Goal: Transaction & Acquisition: Purchase product/service

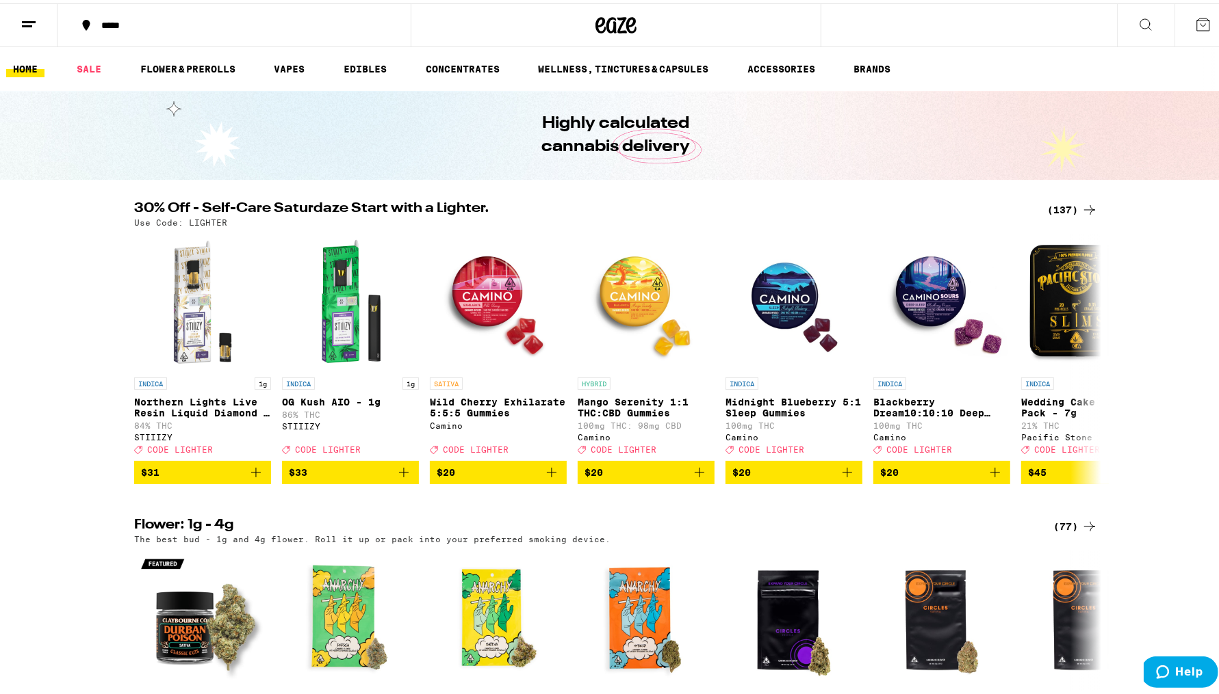
click at [31, 14] on icon at bounding box center [29, 21] width 16 height 16
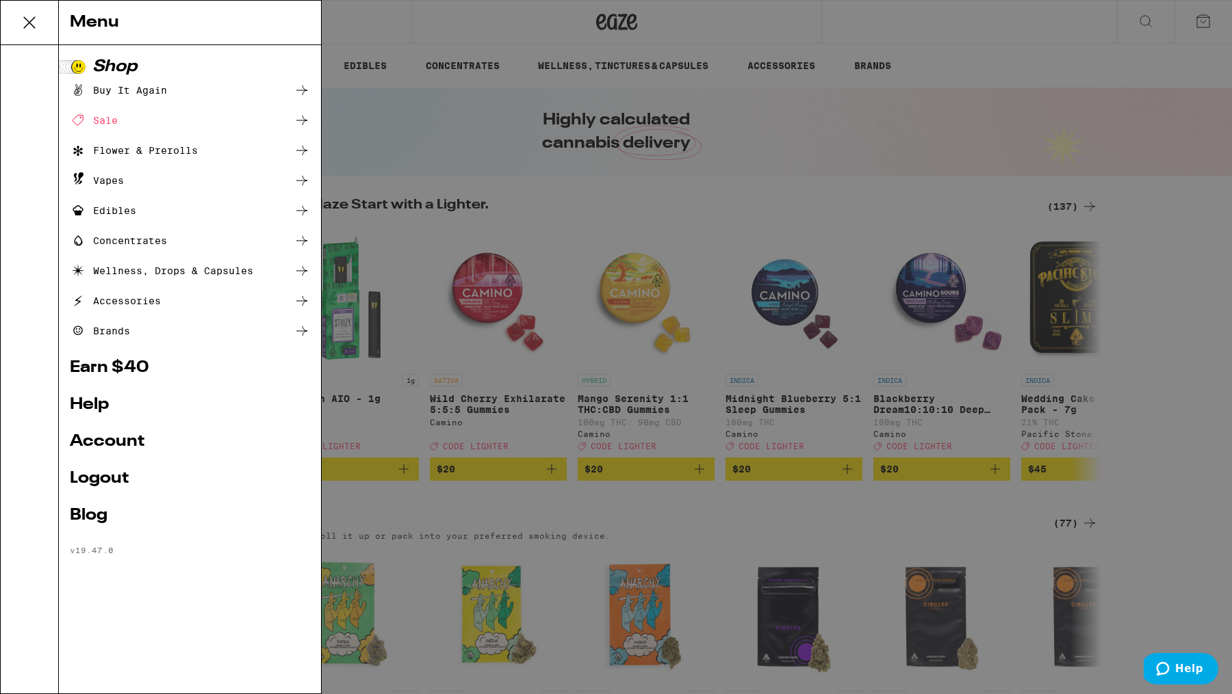
click at [142, 440] on link "Account" at bounding box center [190, 442] width 240 height 16
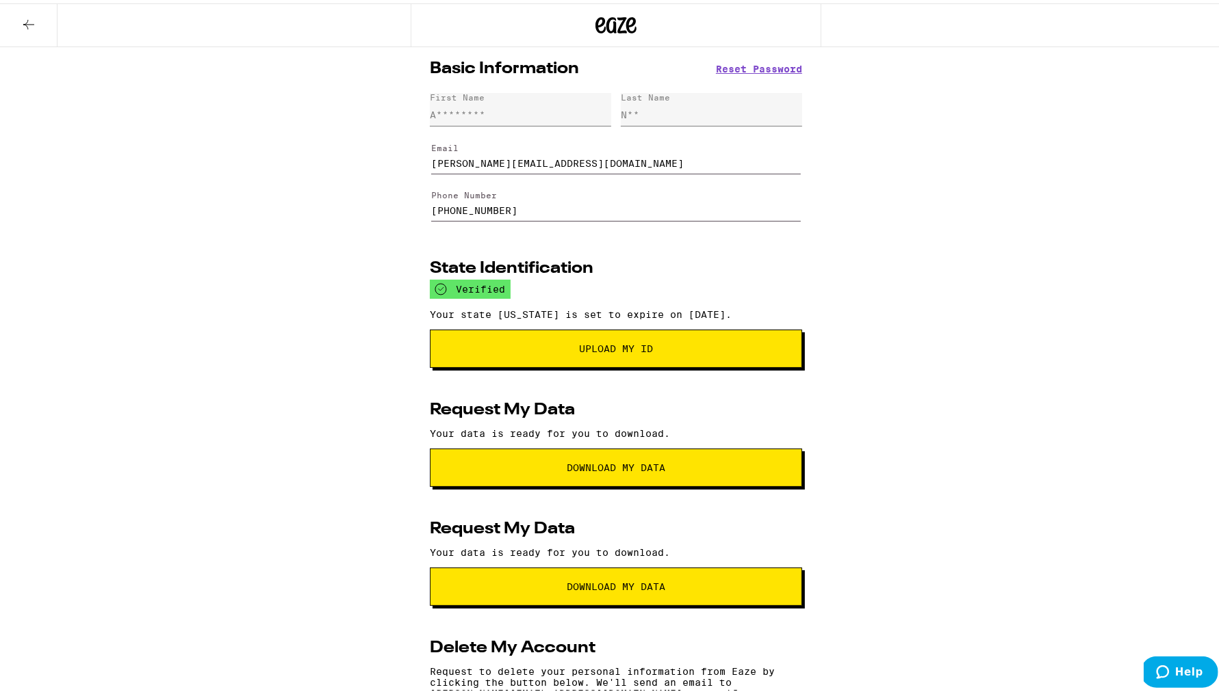
click at [31, 16] on icon at bounding box center [29, 21] width 16 height 16
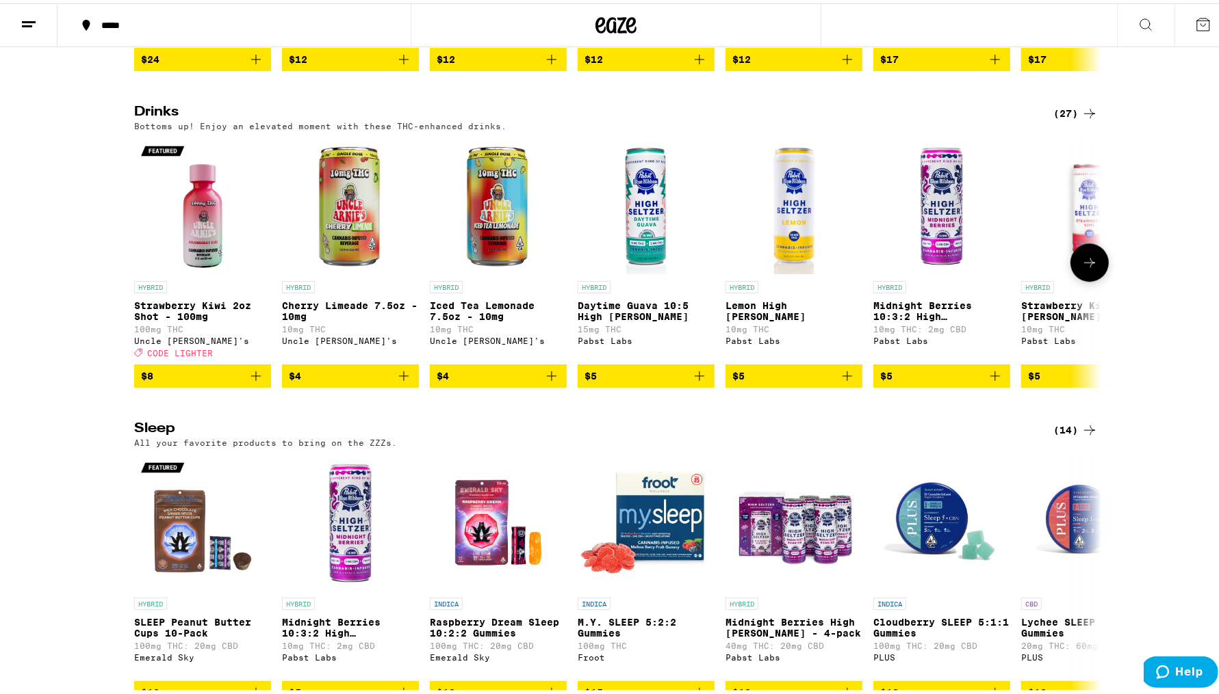
scroll to position [3664, 0]
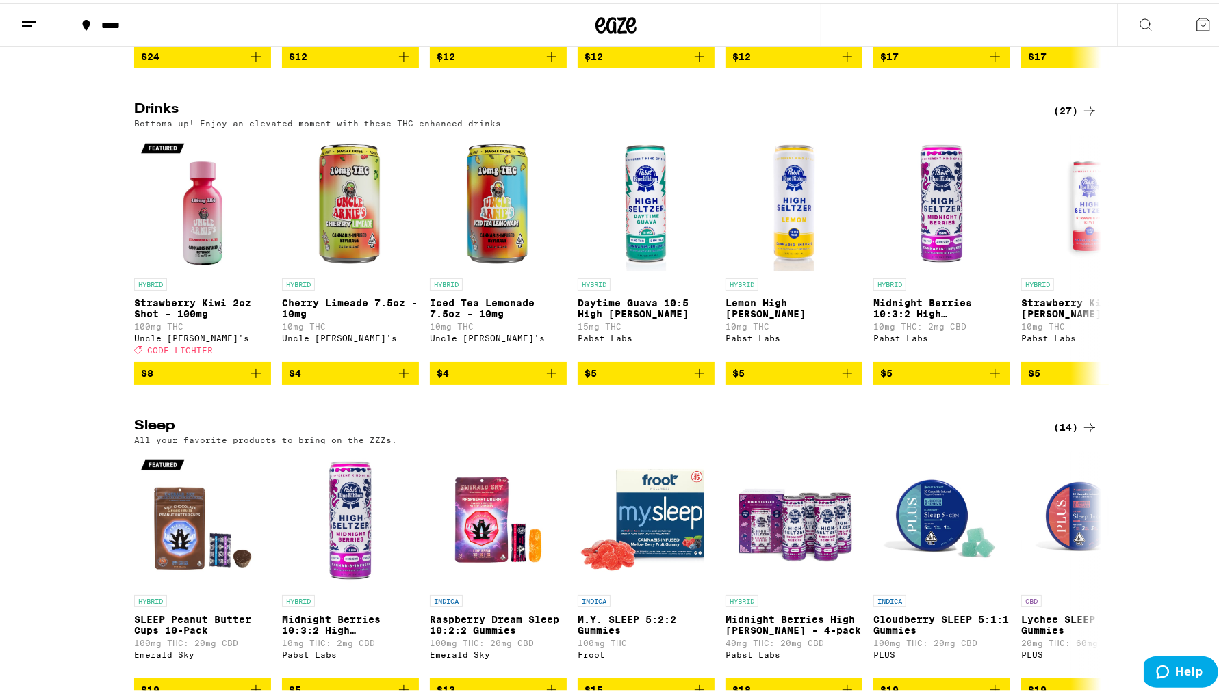
click at [1073, 116] on div "(27)" at bounding box center [1075, 107] width 44 height 16
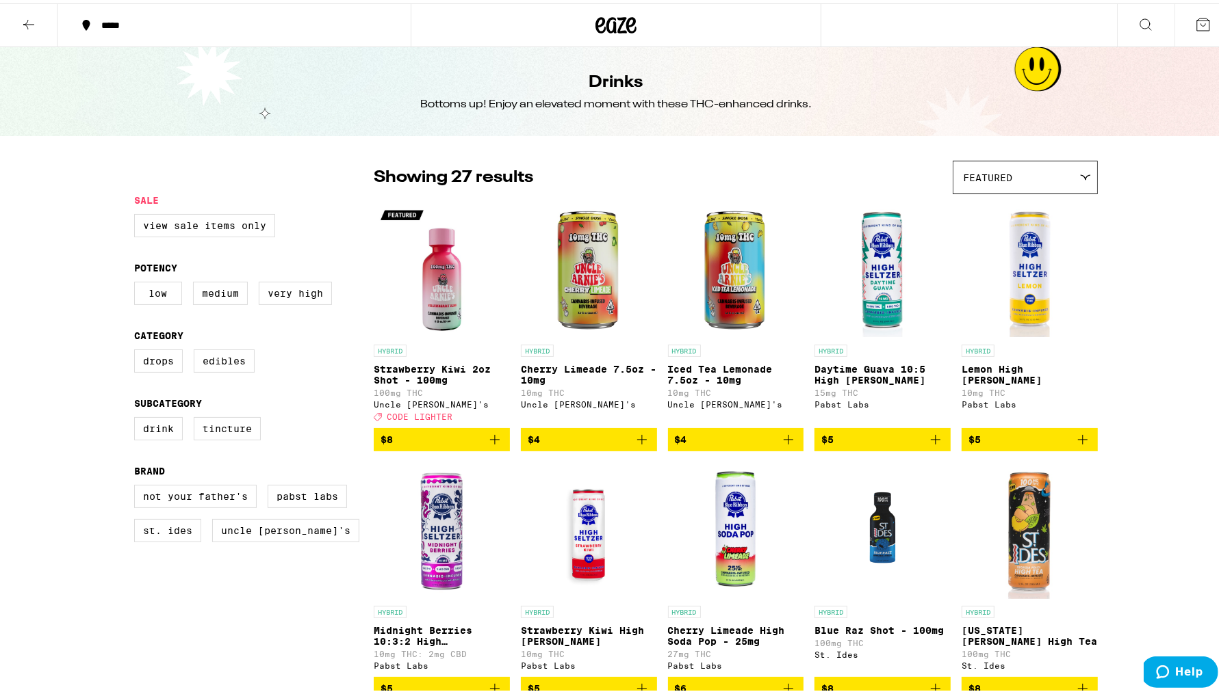
click at [131, 17] on div "*****" at bounding box center [240, 22] width 292 height 10
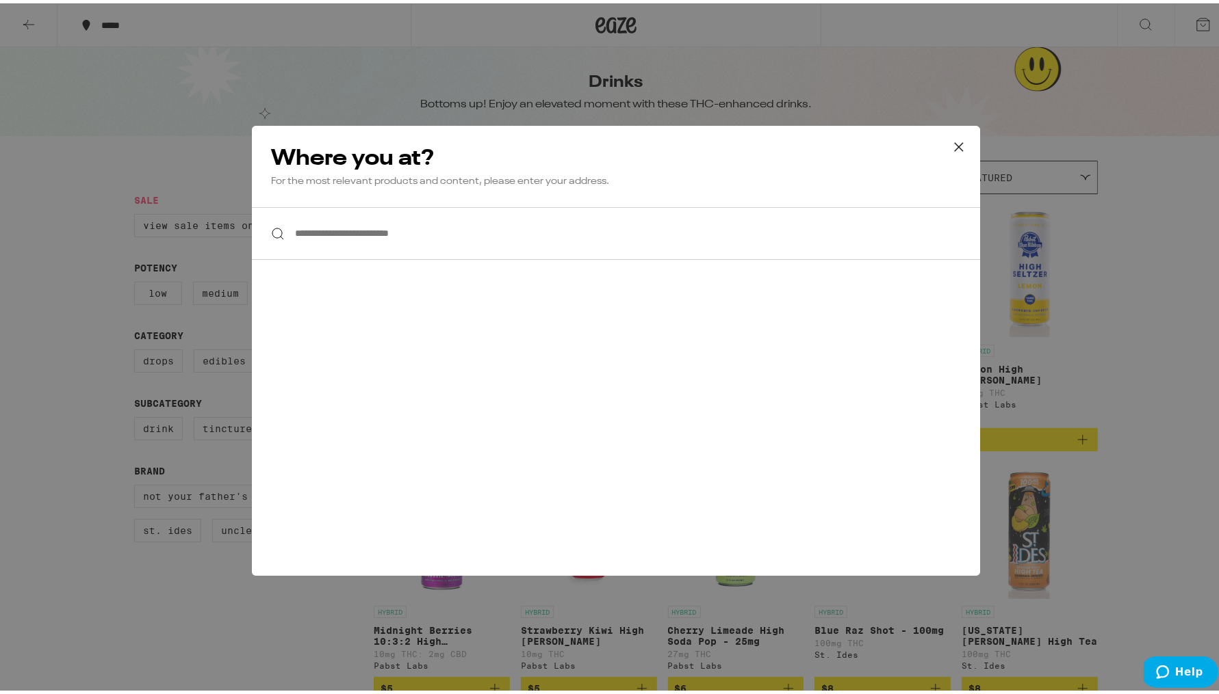
click at [447, 247] on input "**********" at bounding box center [616, 230] width 728 height 53
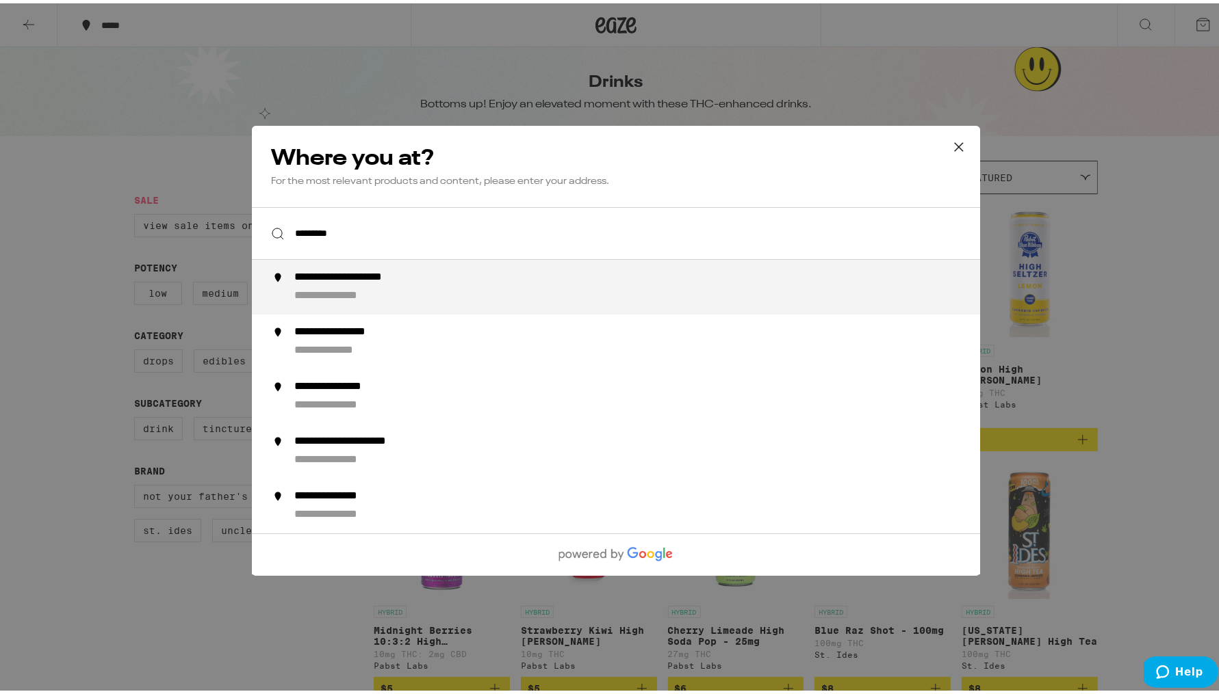
click at [448, 279] on div "**********" at bounding box center [643, 284] width 698 height 33
type input "**********"
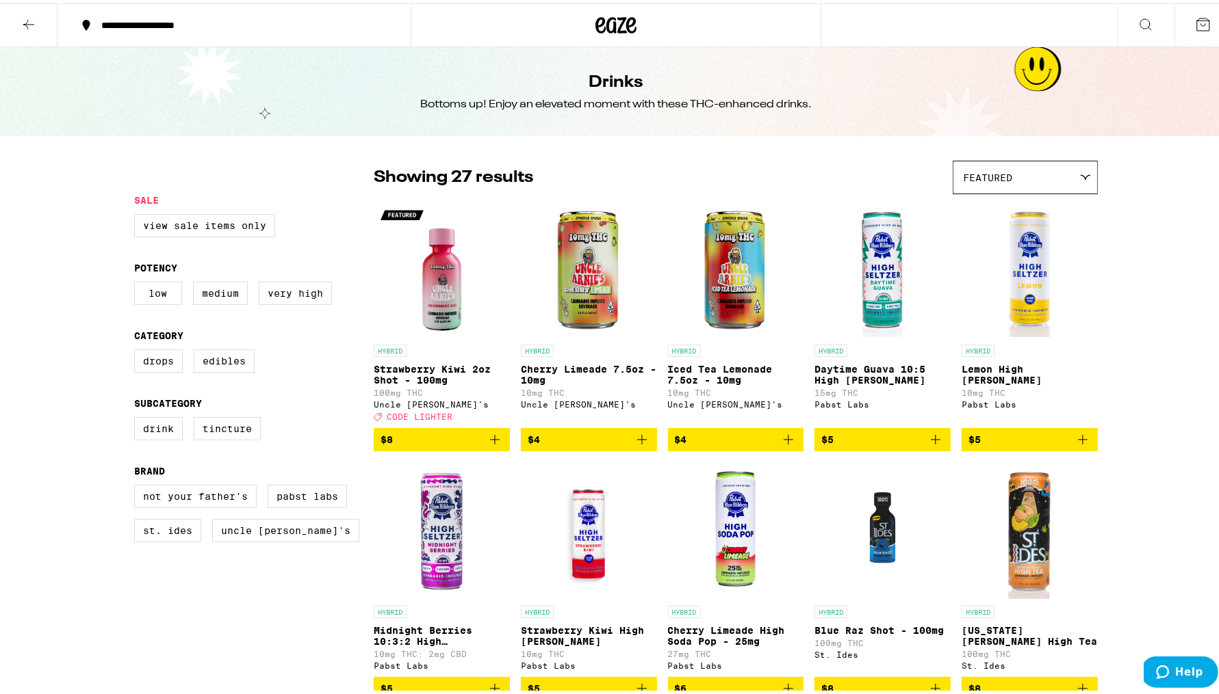
click at [31, 16] on icon at bounding box center [29, 21] width 16 height 16
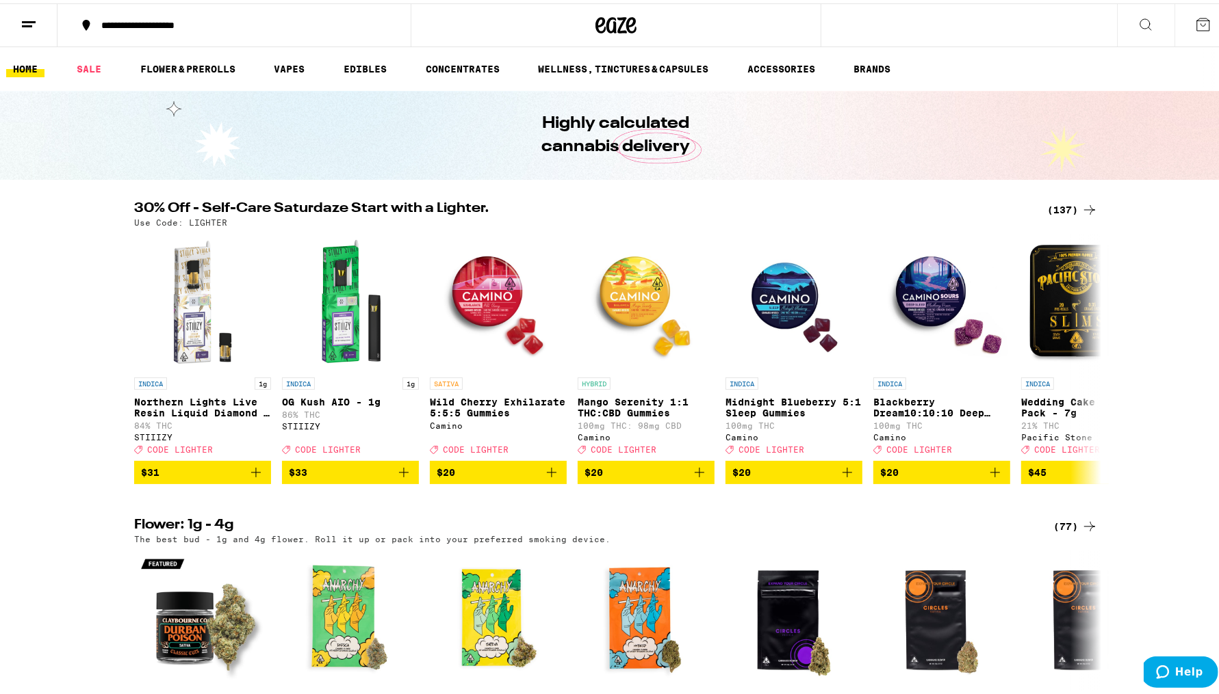
click at [1067, 207] on div "(137)" at bounding box center [1072, 206] width 51 height 16
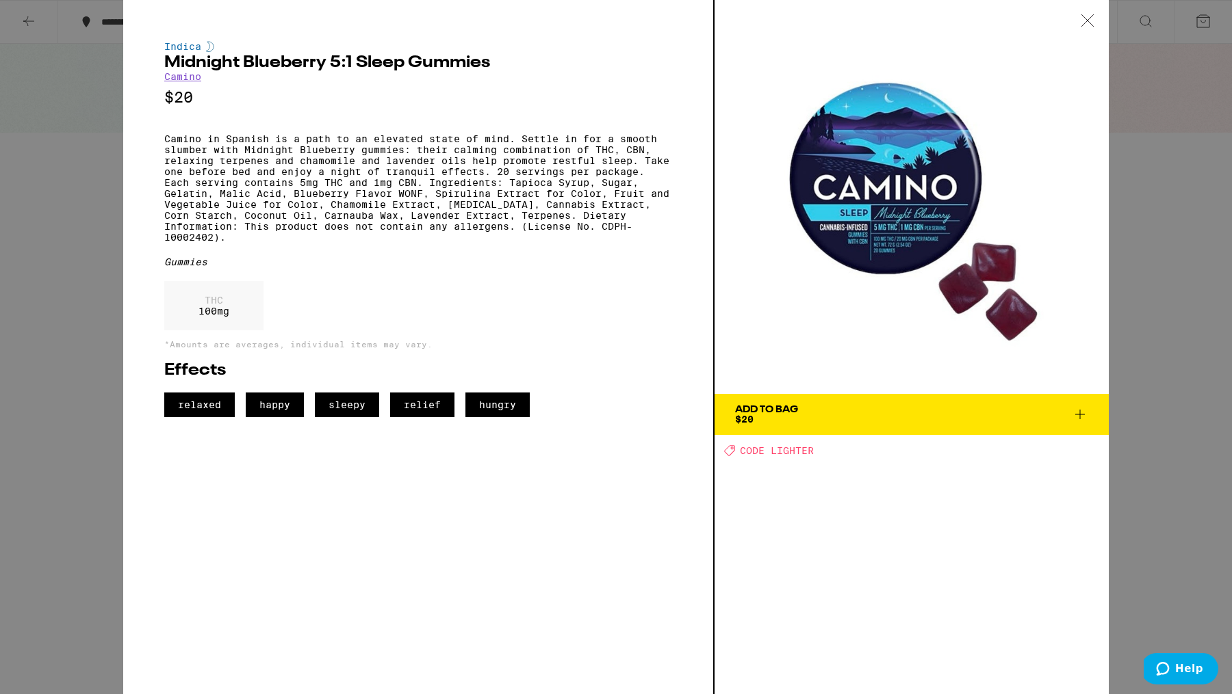
click at [1095, 21] on div at bounding box center [1087, 21] width 42 height 43
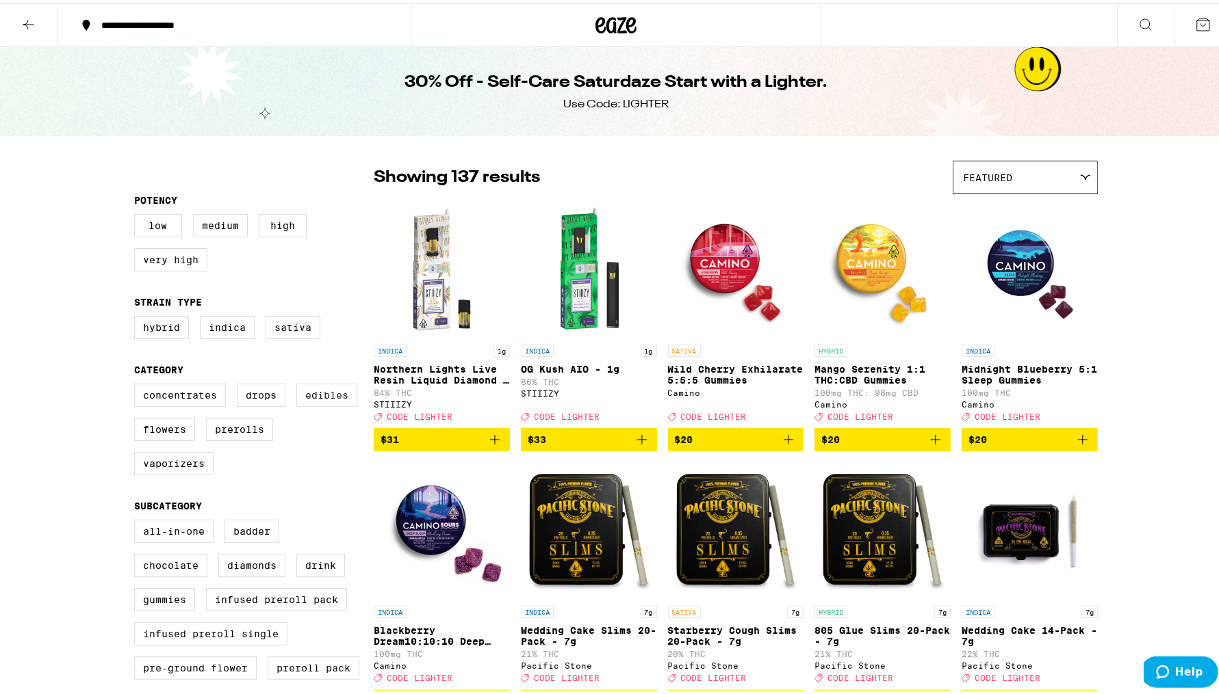
click at [311, 400] on label "Edibles" at bounding box center [326, 391] width 61 height 23
click at [138, 383] on input "Edibles" at bounding box center [137, 382] width 1 height 1
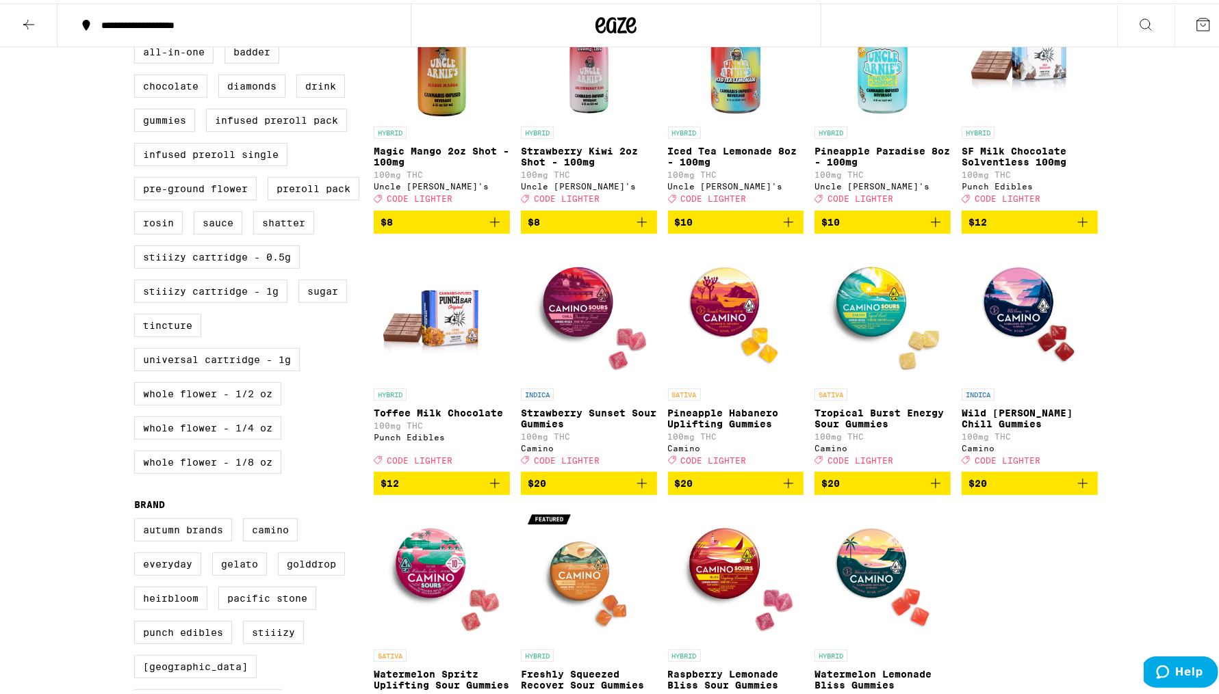
scroll to position [479, 0]
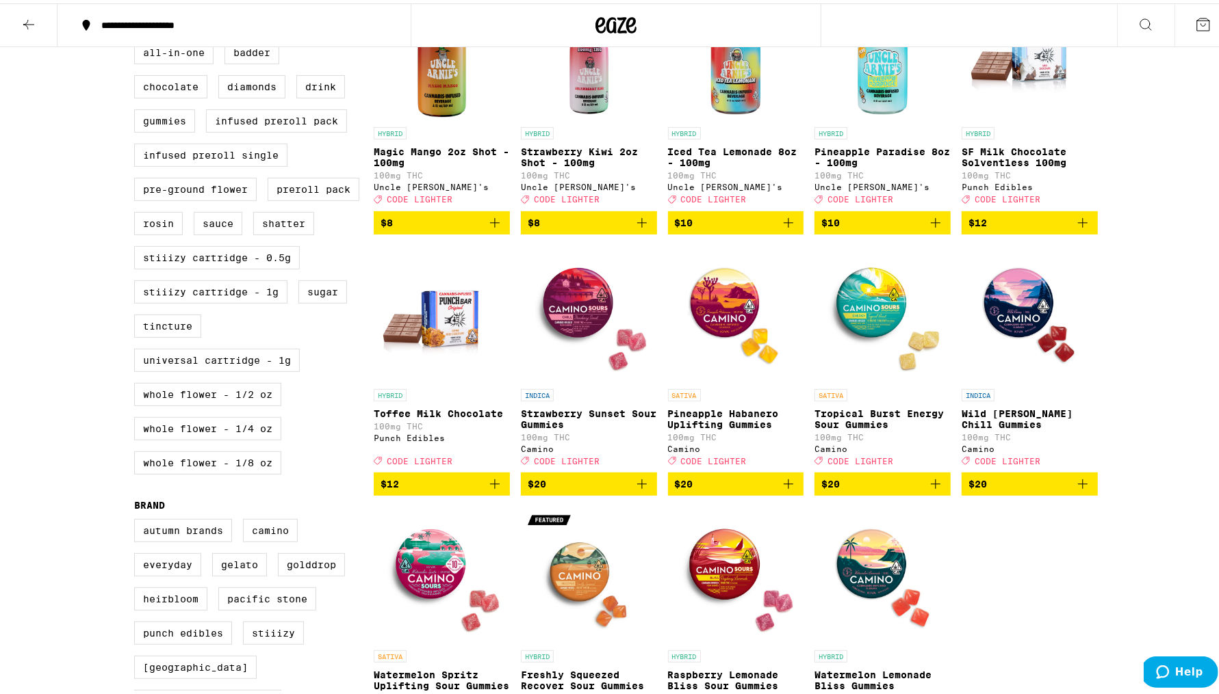
click at [927, 489] on icon "Add to bag" at bounding box center [935, 481] width 16 height 16
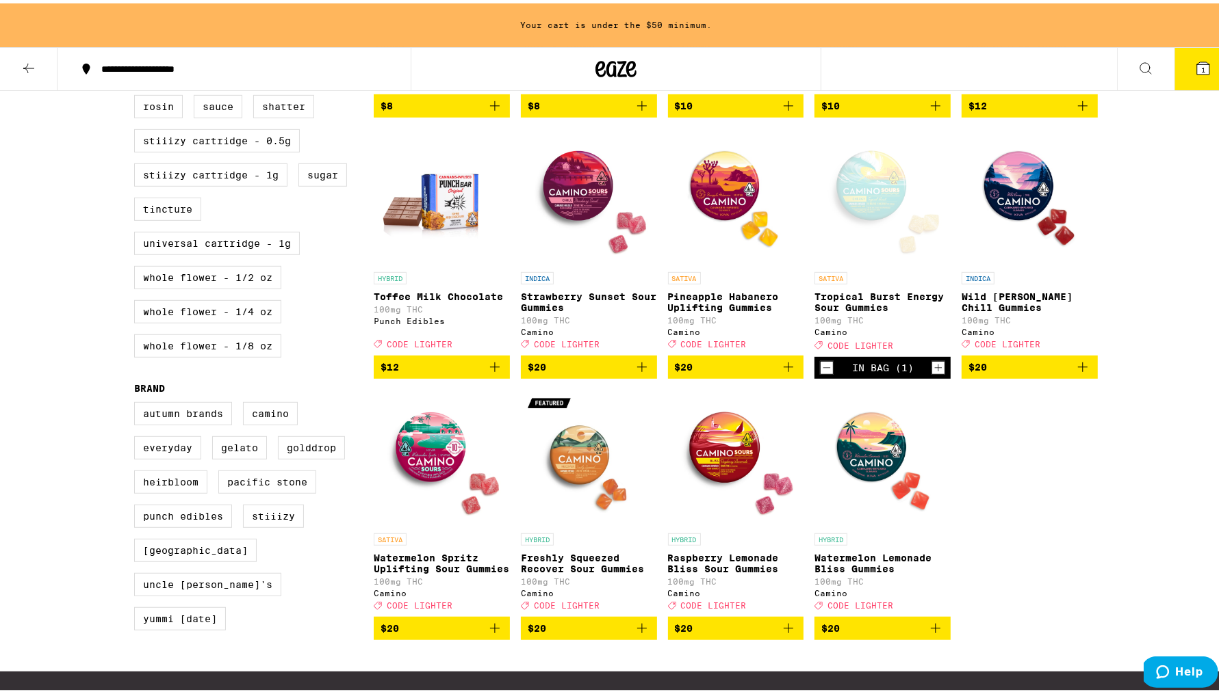
scroll to position [638, 0]
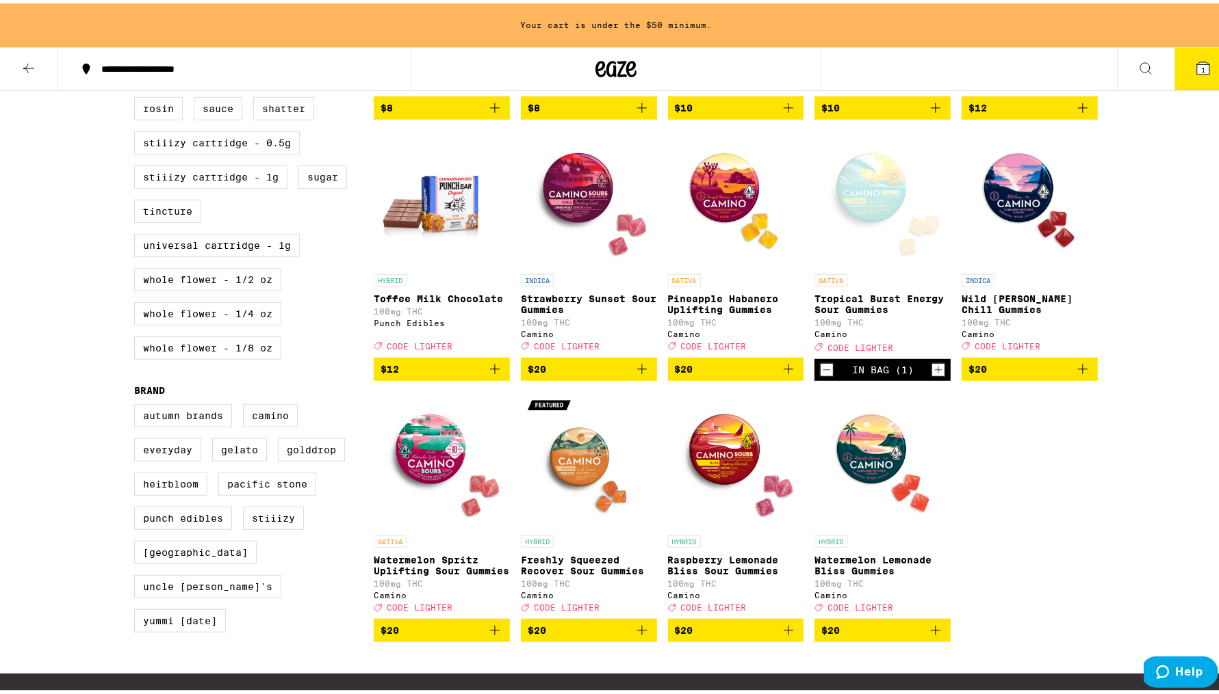
click at [718, 573] on p "Raspberry Lemonade Bliss Sour Gummies" at bounding box center [736, 562] width 136 height 22
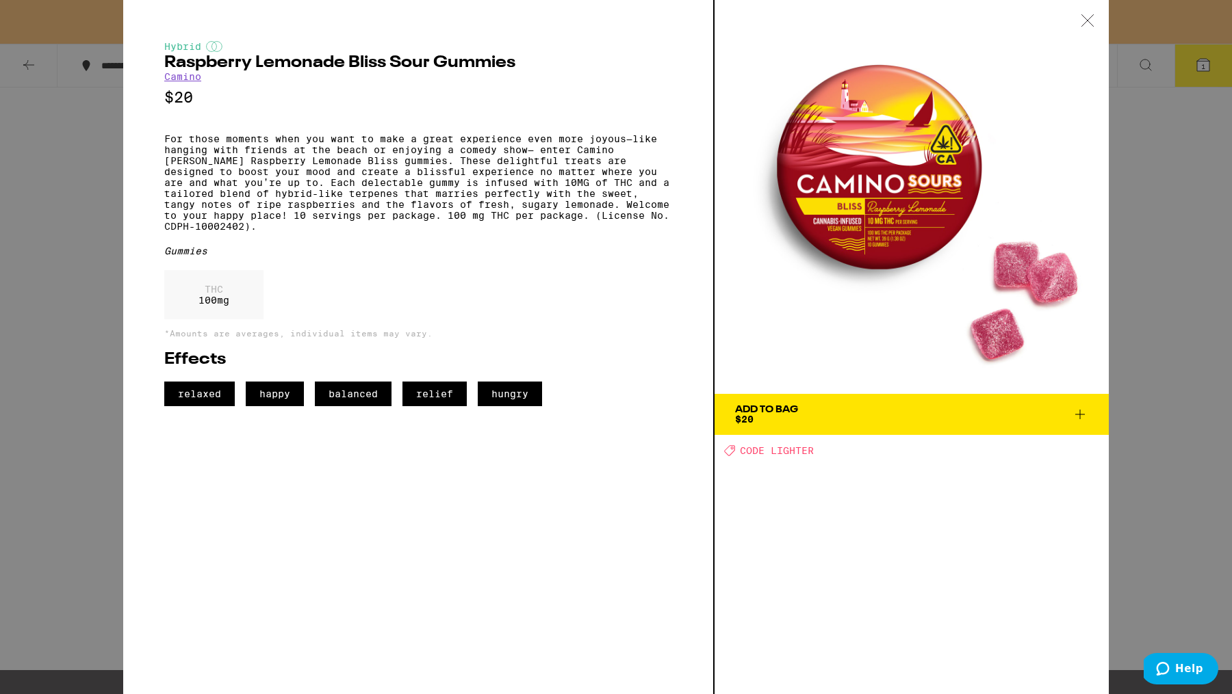
click at [803, 410] on span "Add To Bag $20" at bounding box center [911, 414] width 353 height 19
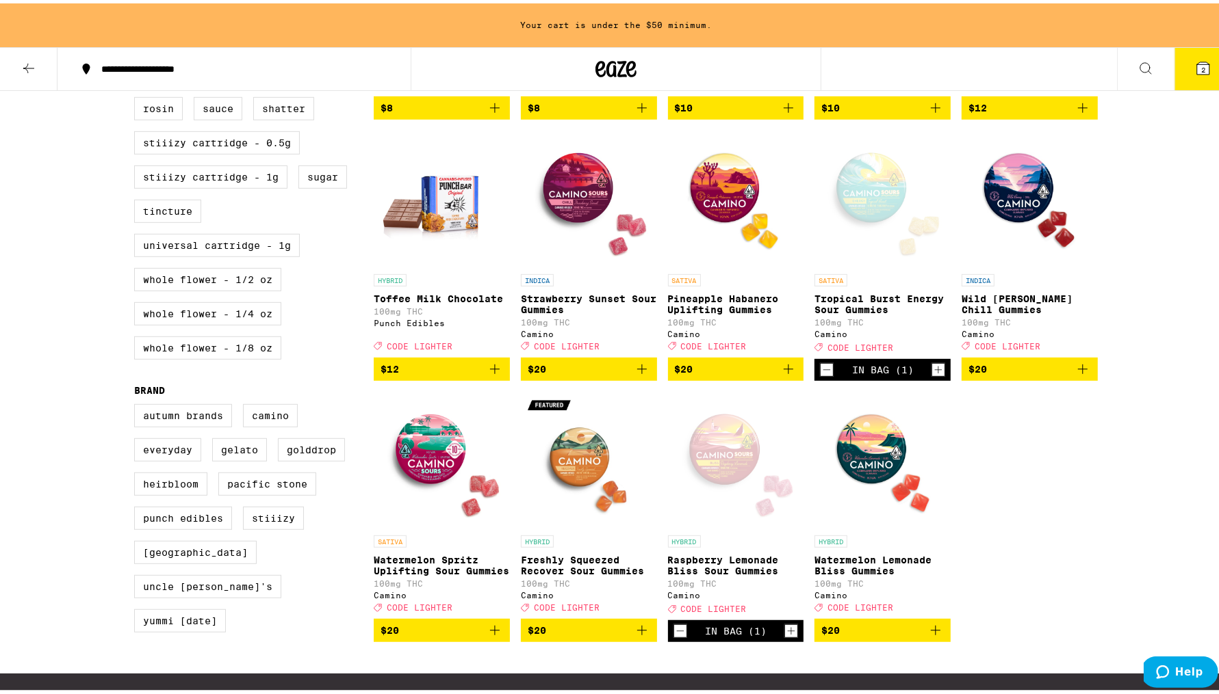
click at [495, 636] on icon "Add to bag" at bounding box center [494, 627] width 16 height 16
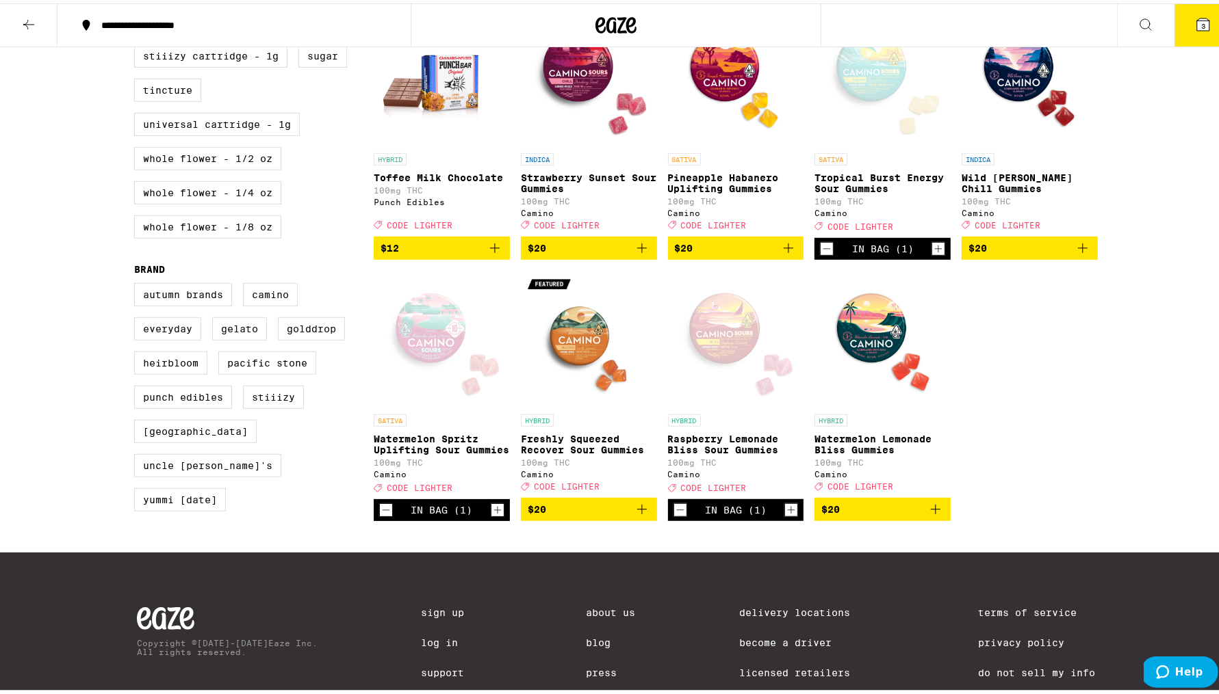
scroll to position [718, 0]
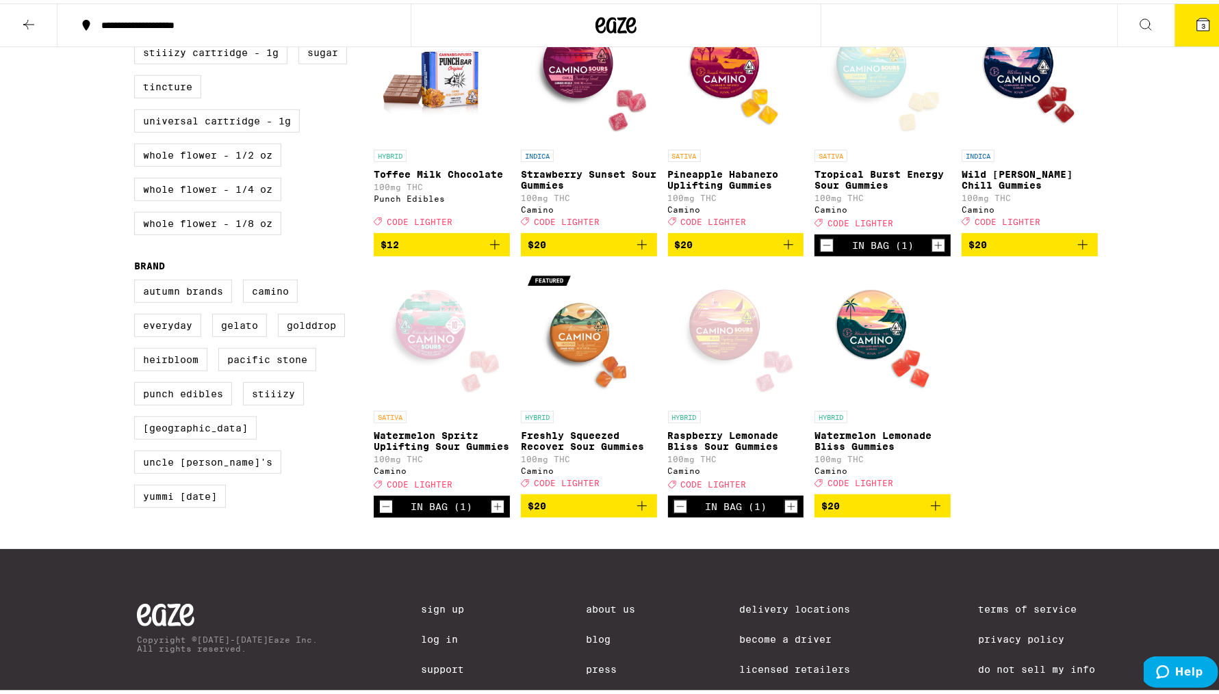
click at [493, 512] on icon "Increment" at bounding box center [497, 503] width 12 height 16
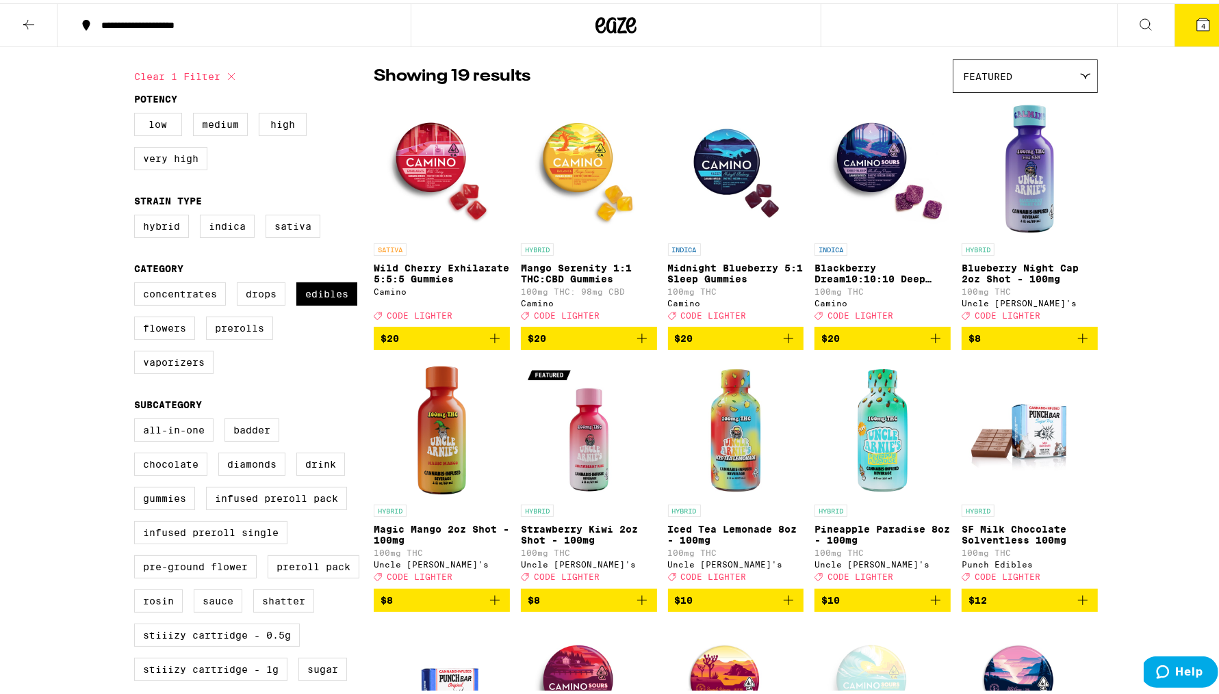
scroll to position [0, 0]
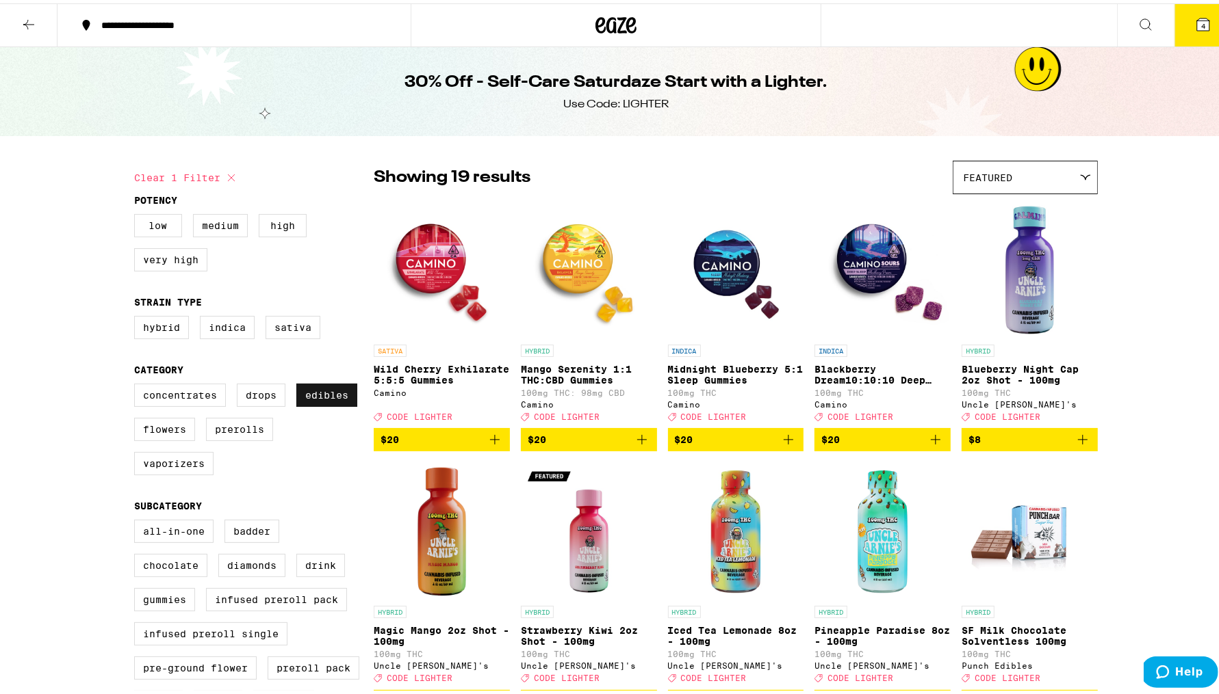
click at [303, 402] on label "Edibles" at bounding box center [326, 391] width 61 height 23
click at [138, 383] on input "Edibles" at bounding box center [137, 382] width 1 height 1
checkbox input "false"
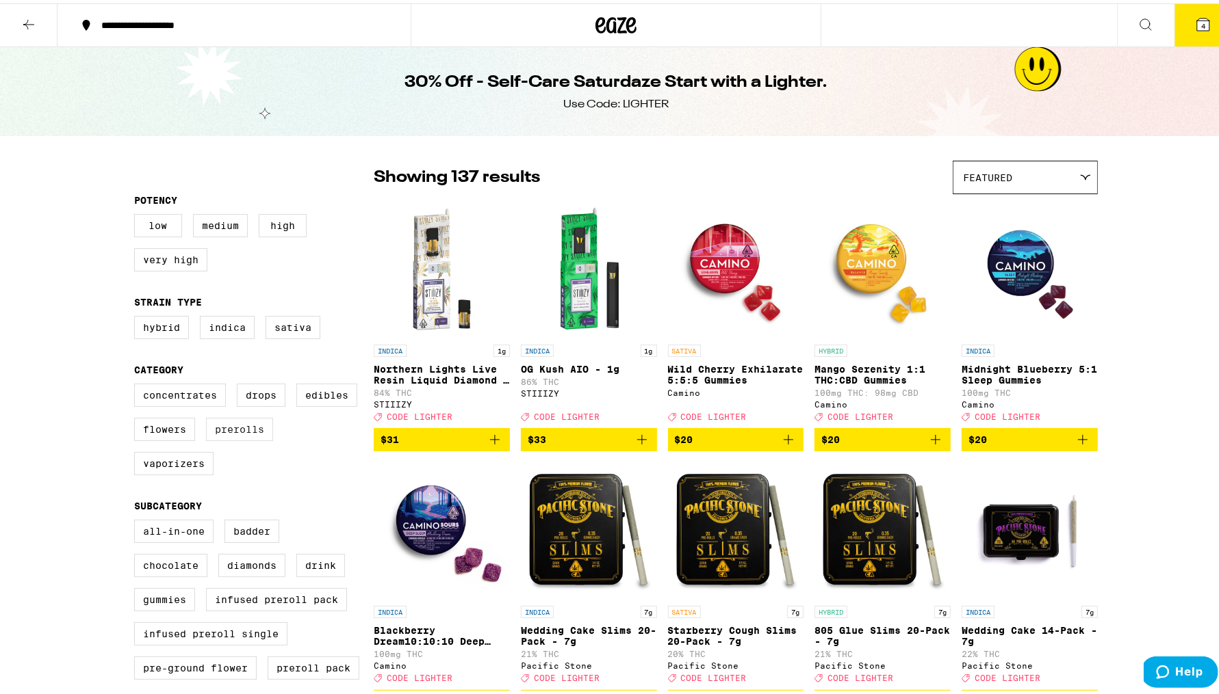
click at [247, 435] on label "Prerolls" at bounding box center [239, 426] width 67 height 23
click at [138, 383] on input "Prerolls" at bounding box center [137, 382] width 1 height 1
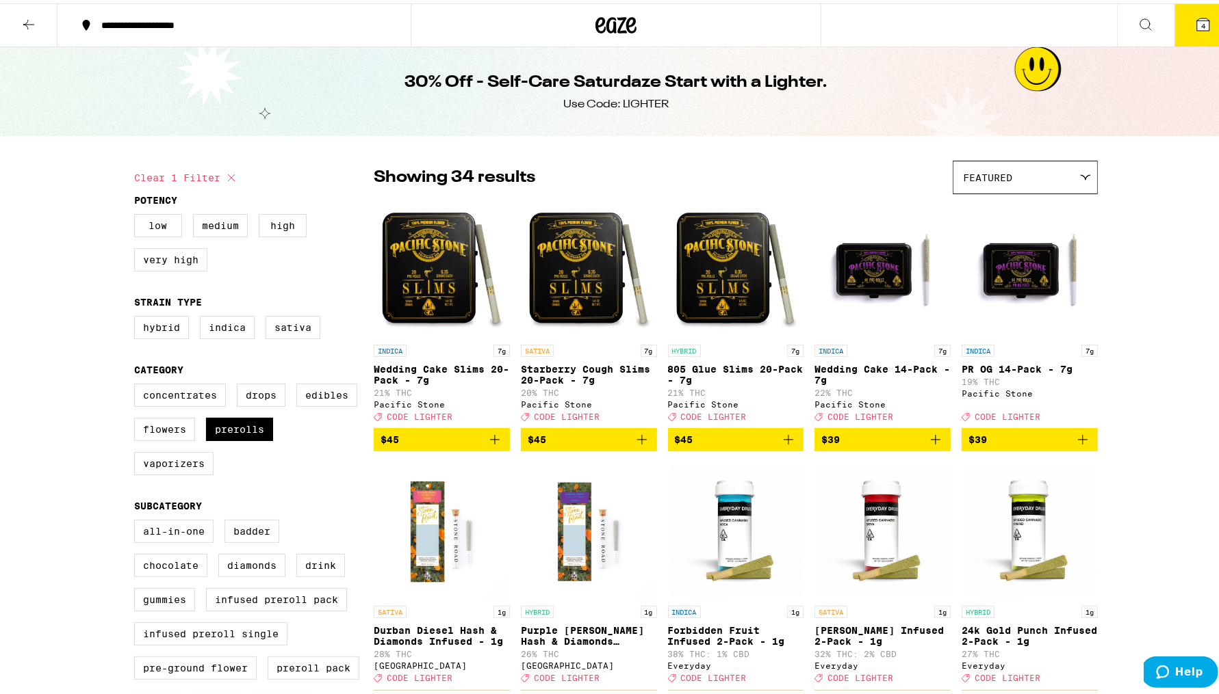
click at [573, 291] on img "Open page for Starberry Cough Slims 20-Pack - 7g from Pacific Stone" at bounding box center [589, 266] width 136 height 137
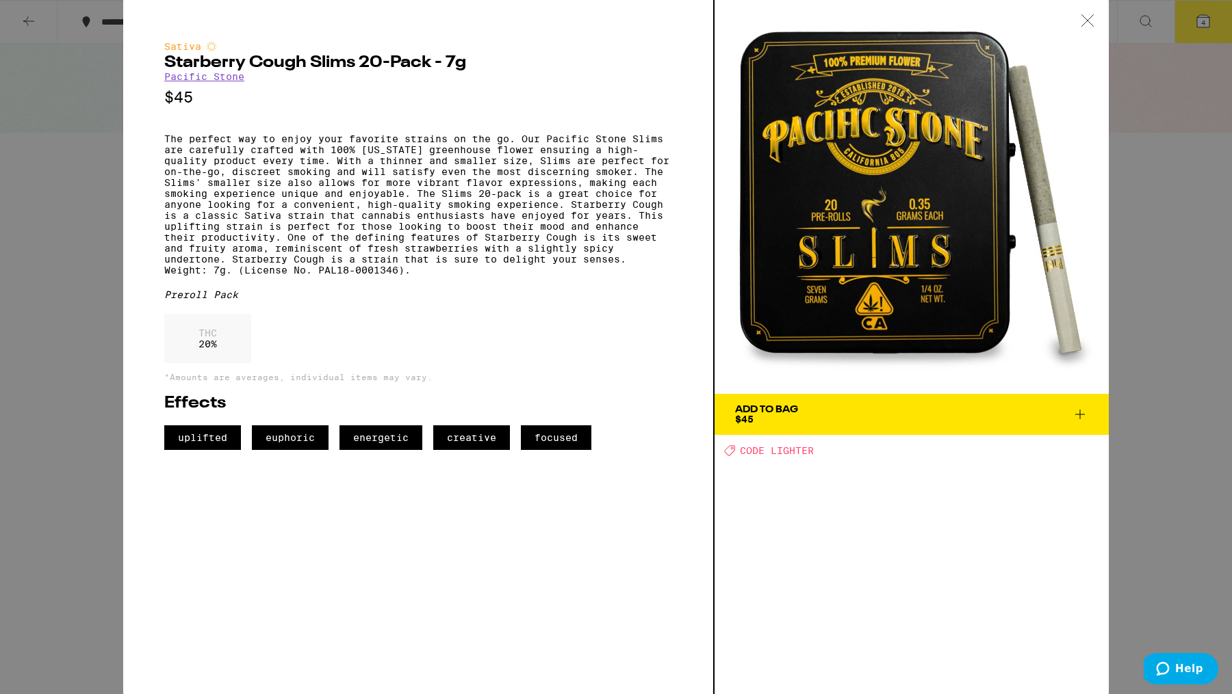
click at [1095, 17] on div at bounding box center [1087, 21] width 42 height 43
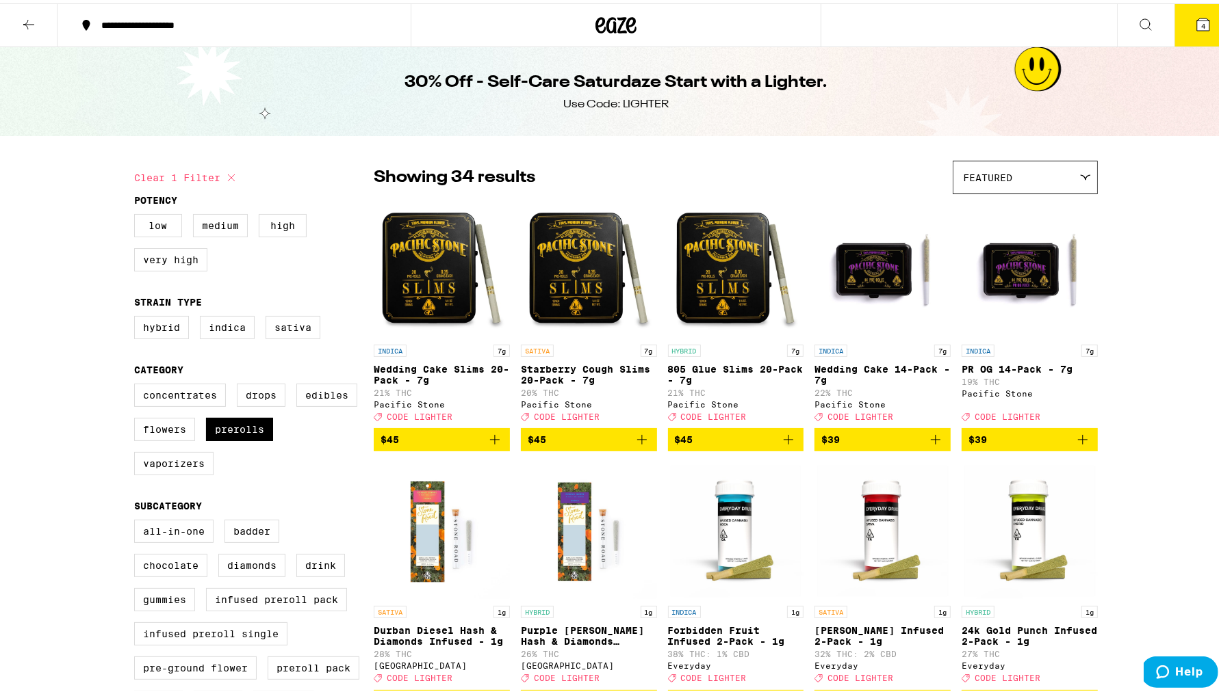
click at [224, 172] on icon at bounding box center [231, 174] width 16 height 16
checkbox input "false"
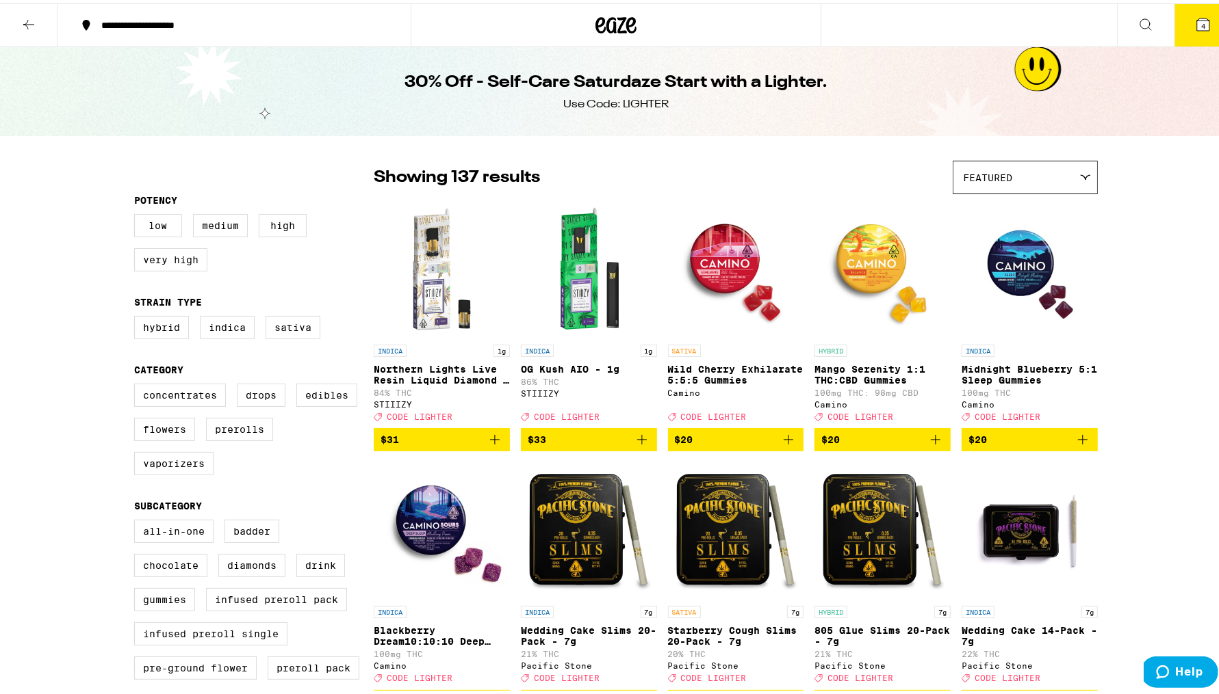
click at [23, 24] on icon at bounding box center [29, 21] width 16 height 16
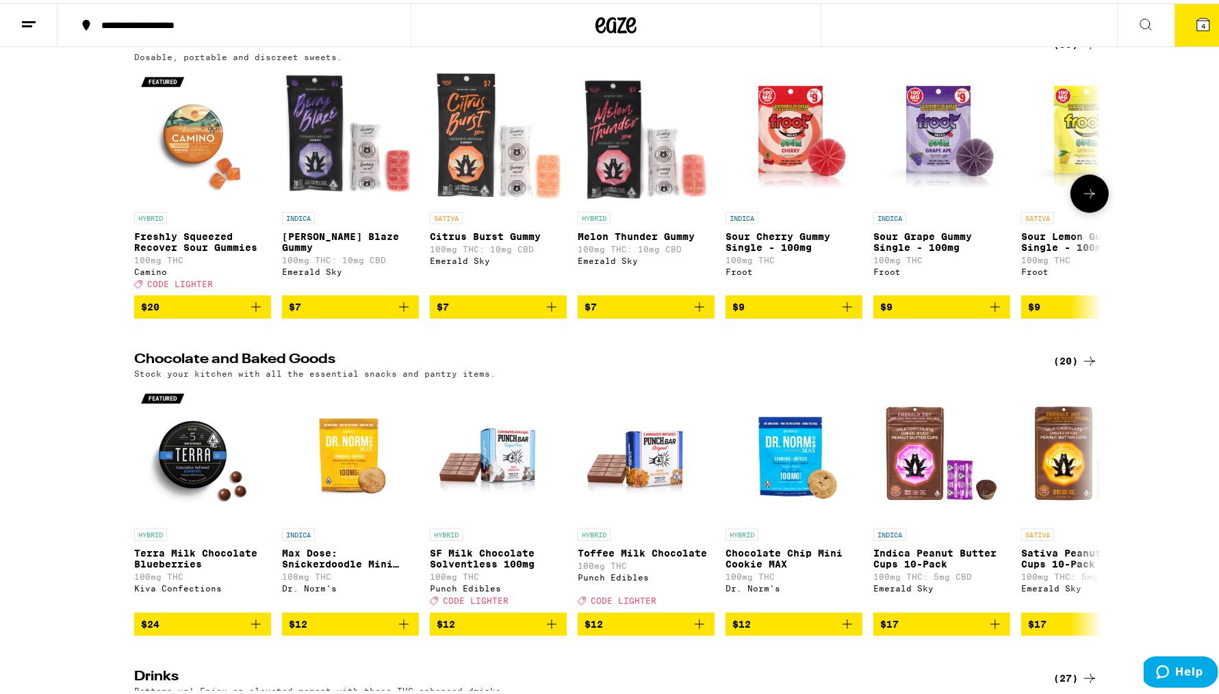
scroll to position [3401, 0]
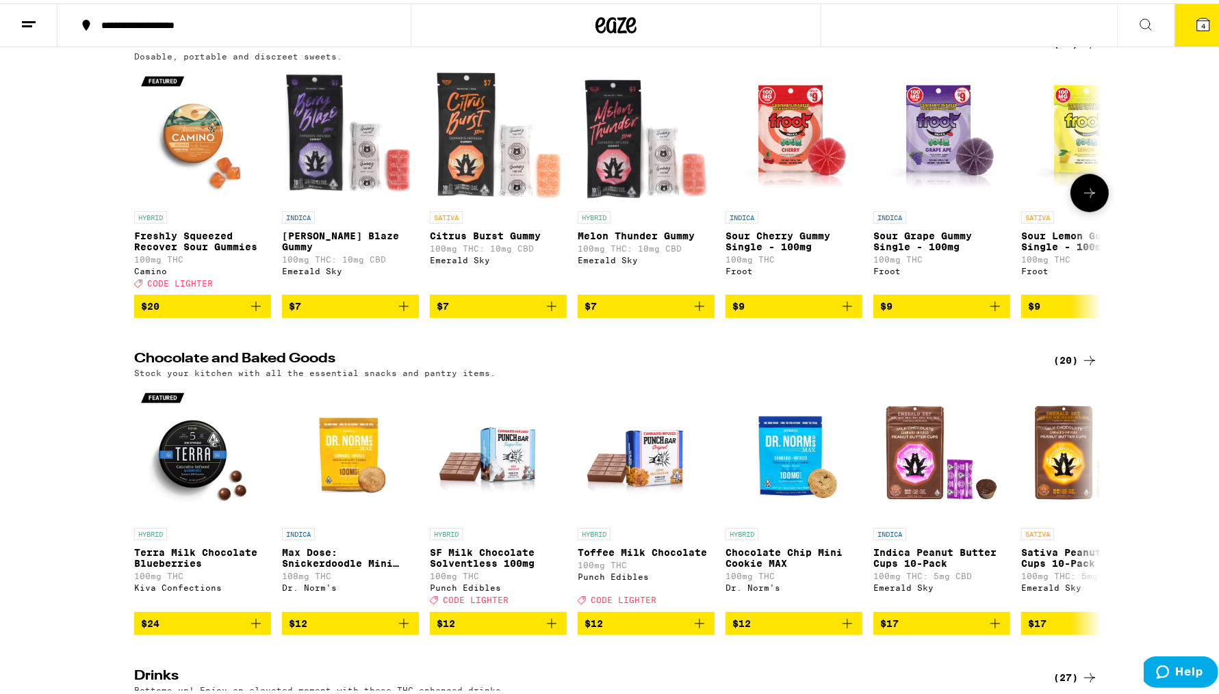
click at [1079, 209] on button at bounding box center [1089, 189] width 38 height 38
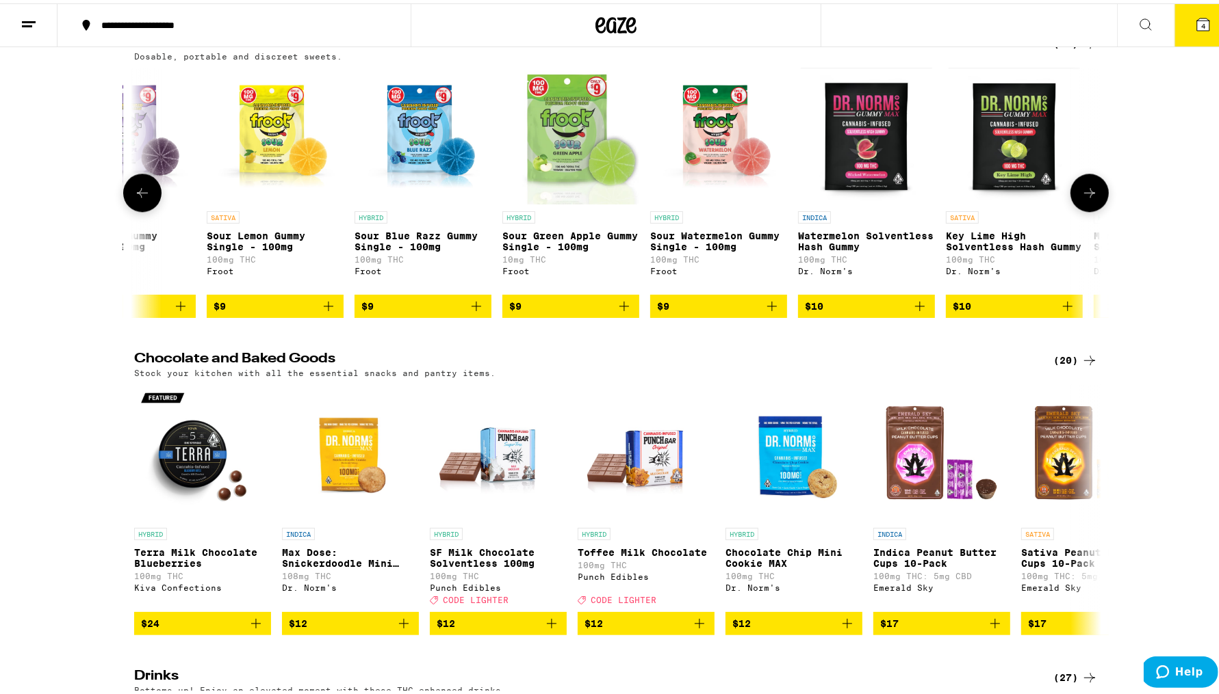
click at [1079, 209] on button at bounding box center [1089, 189] width 38 height 38
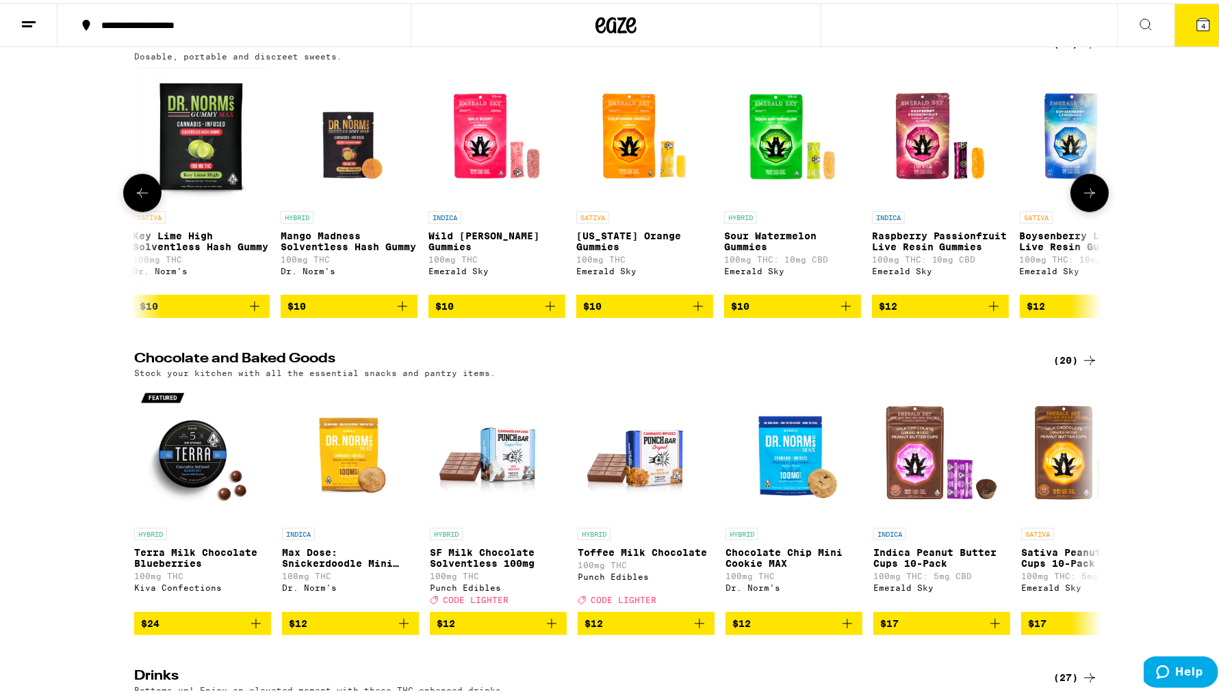
scroll to position [0, 1628]
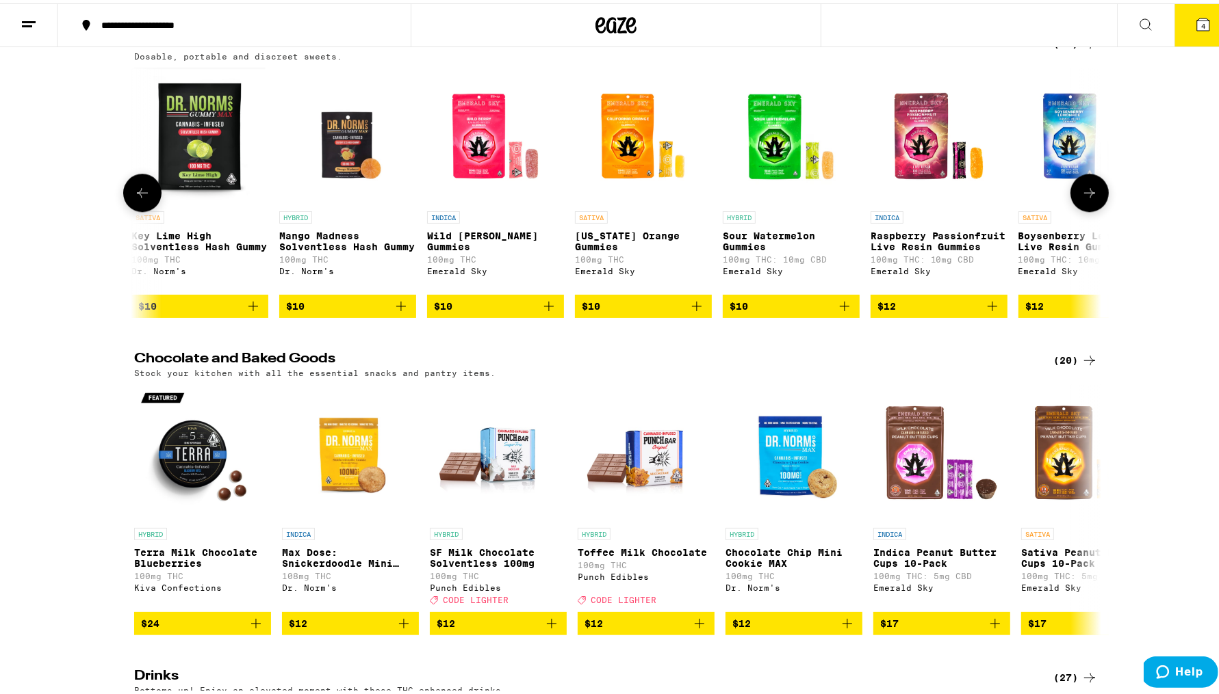
click at [1079, 209] on button at bounding box center [1089, 189] width 38 height 38
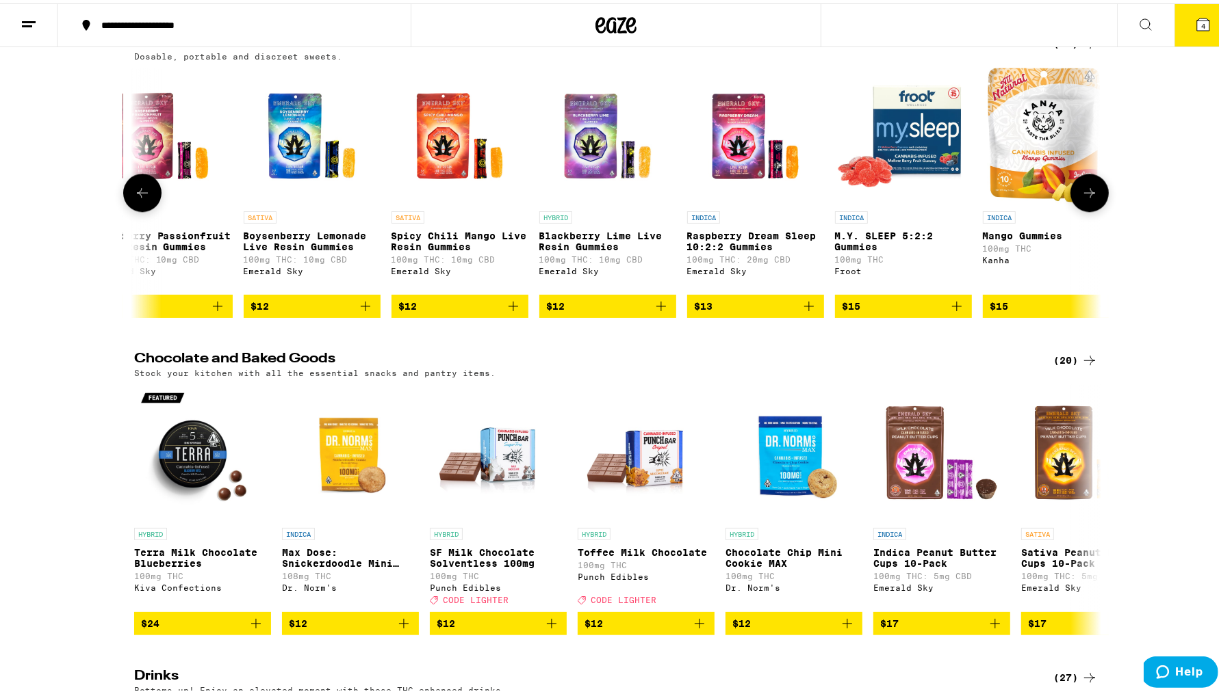
scroll to position [0, 2442]
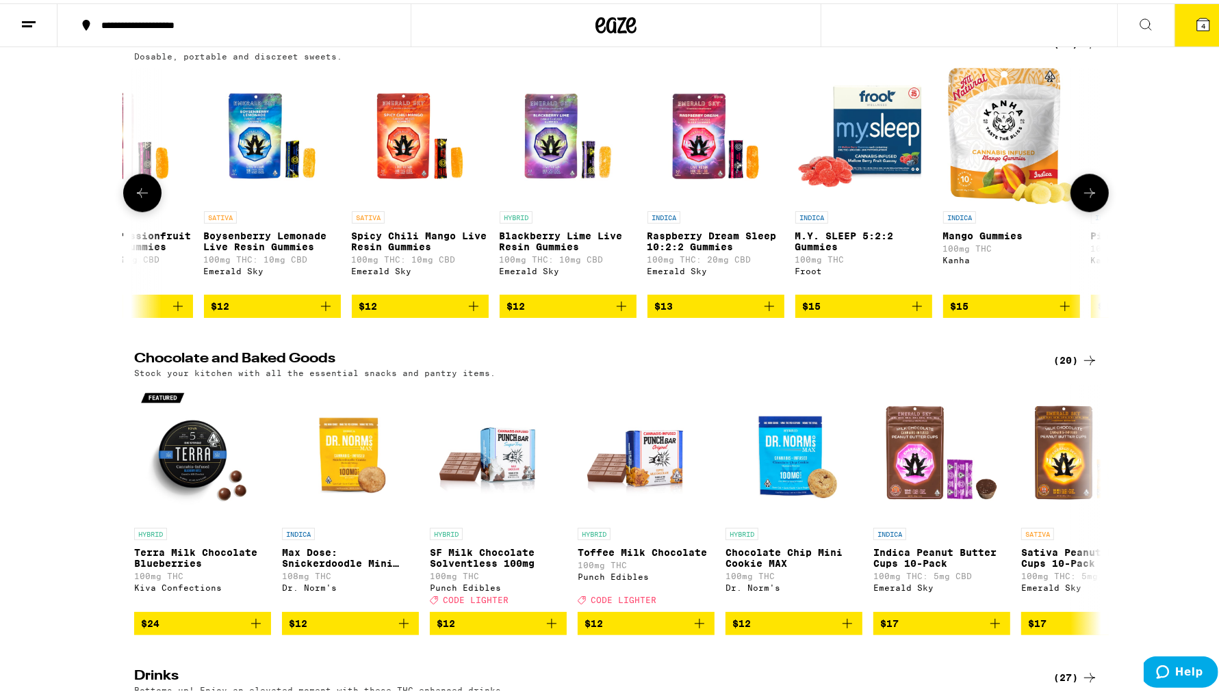
click at [1079, 209] on button at bounding box center [1089, 189] width 38 height 38
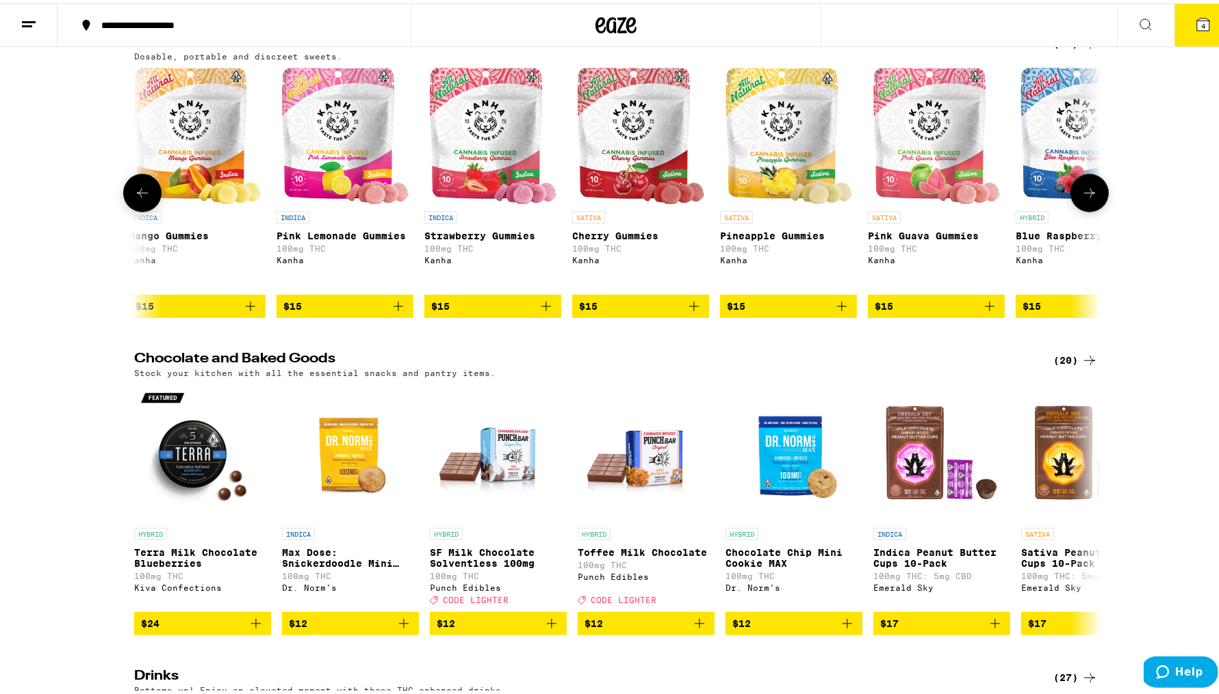
click at [1079, 209] on button at bounding box center [1089, 189] width 38 height 38
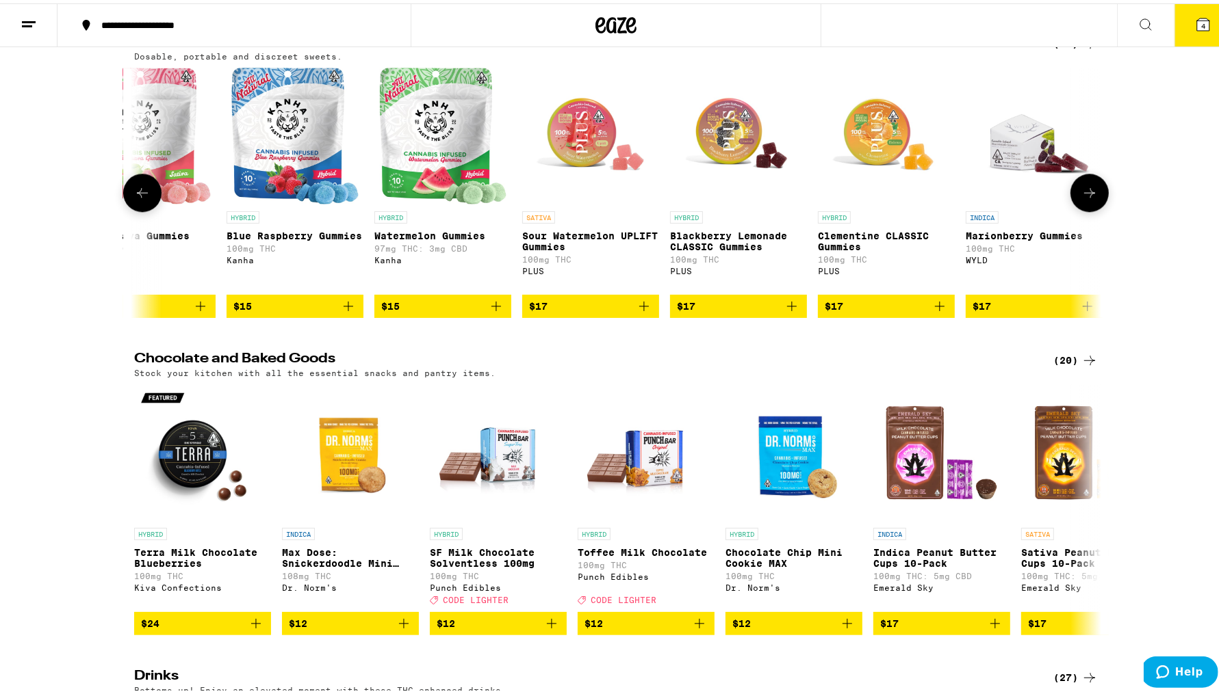
scroll to position [0, 4071]
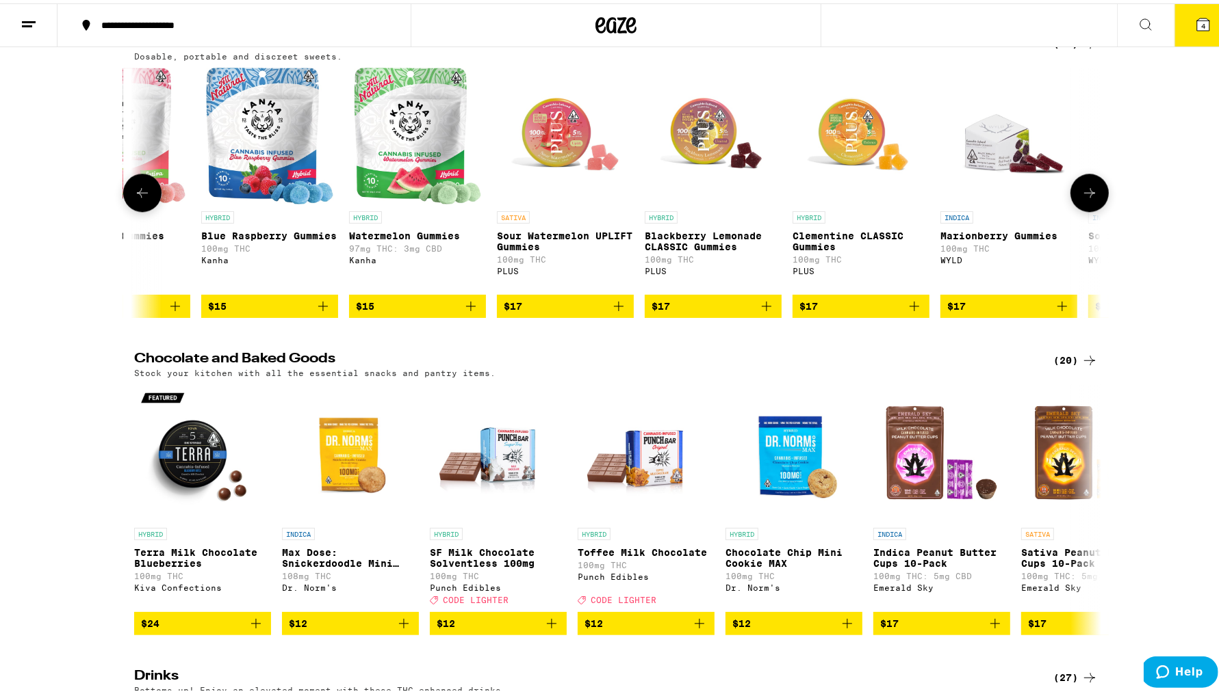
click at [1079, 209] on button at bounding box center [1089, 189] width 38 height 38
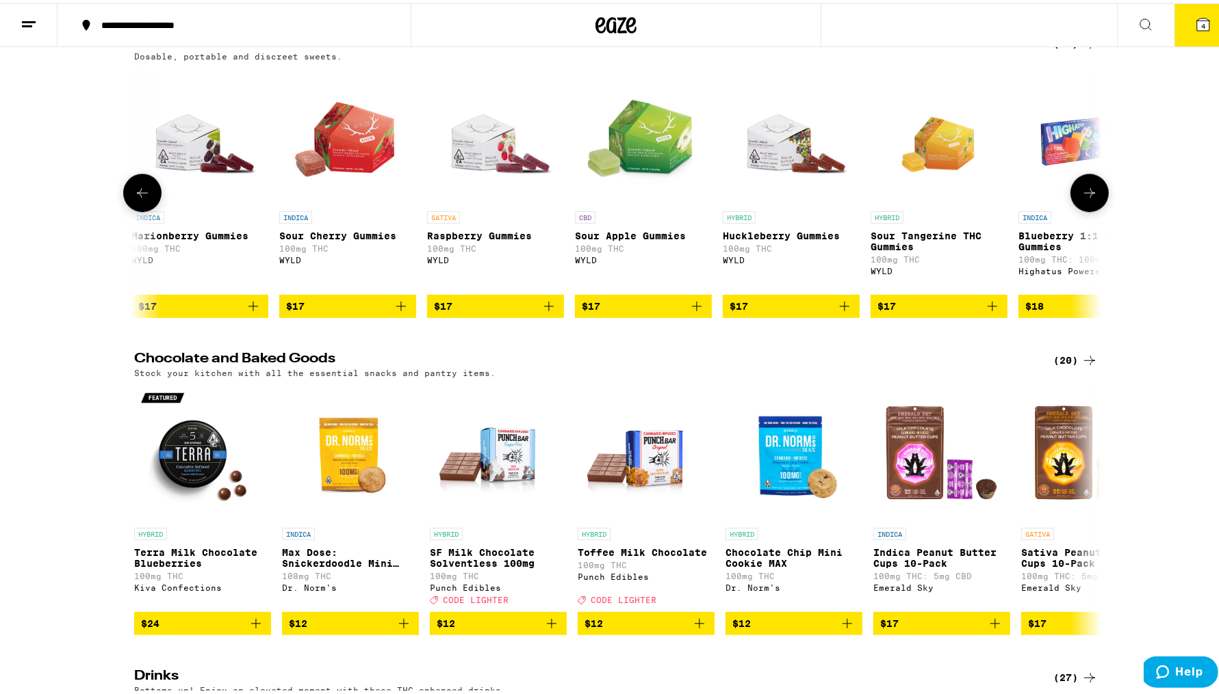
scroll to position [0, 4885]
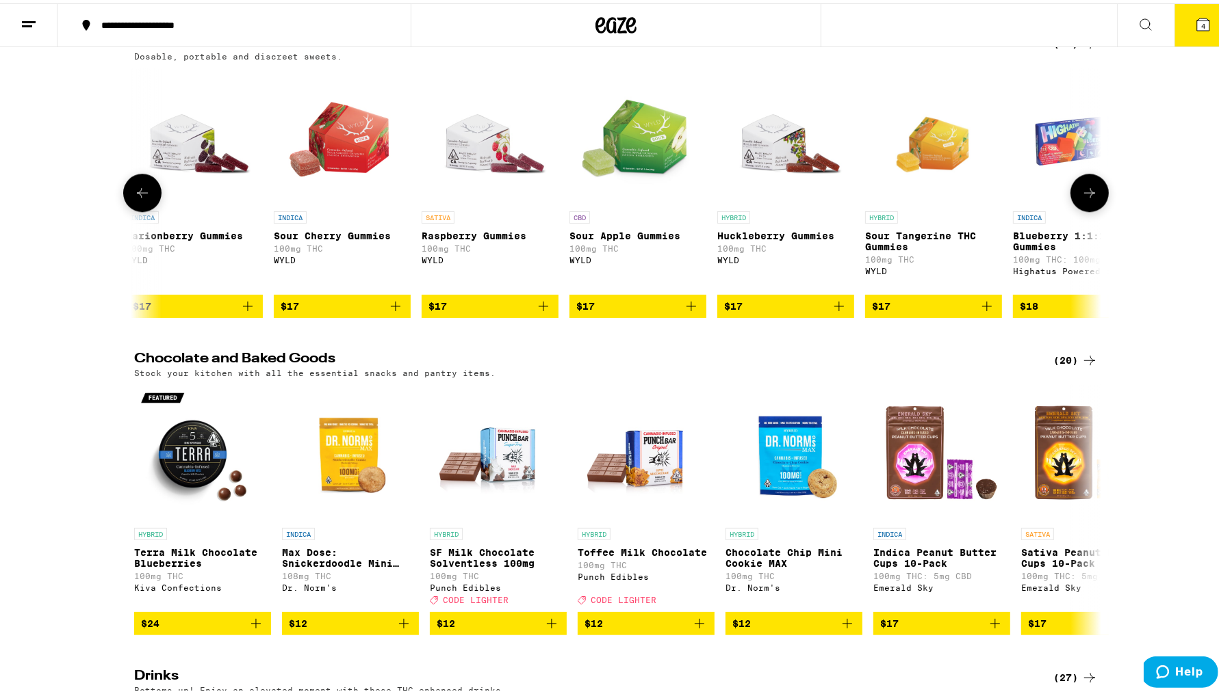
click at [1079, 209] on button at bounding box center [1089, 189] width 38 height 38
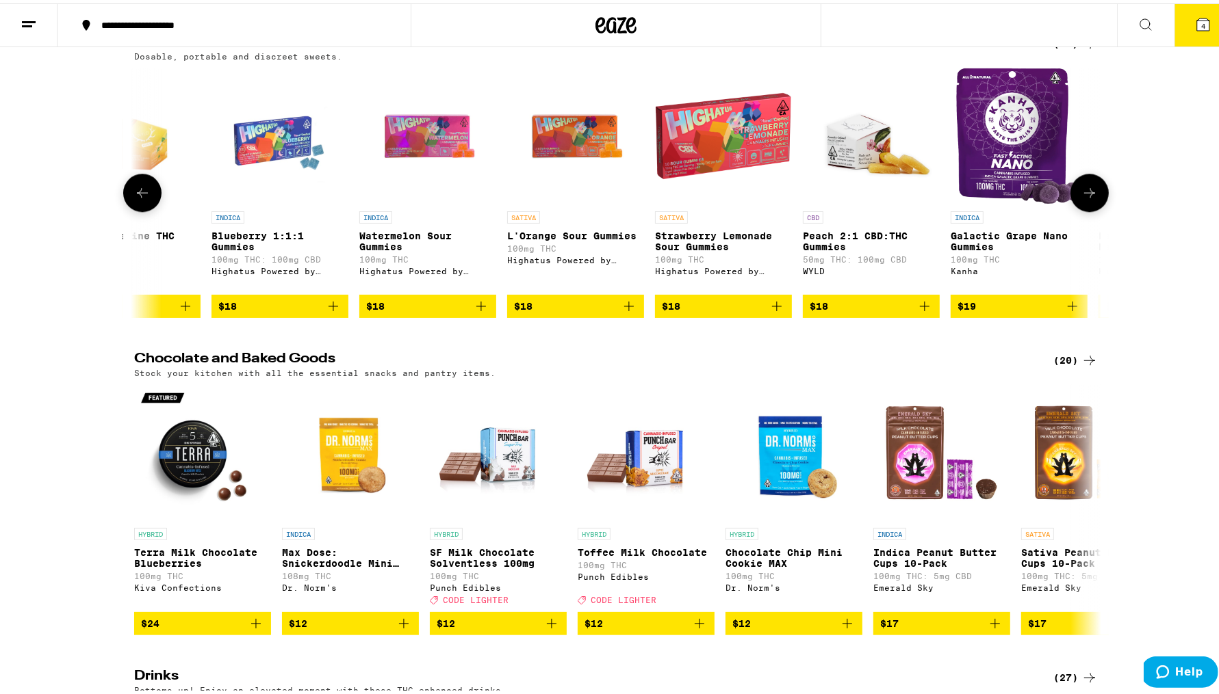
scroll to position [0, 5699]
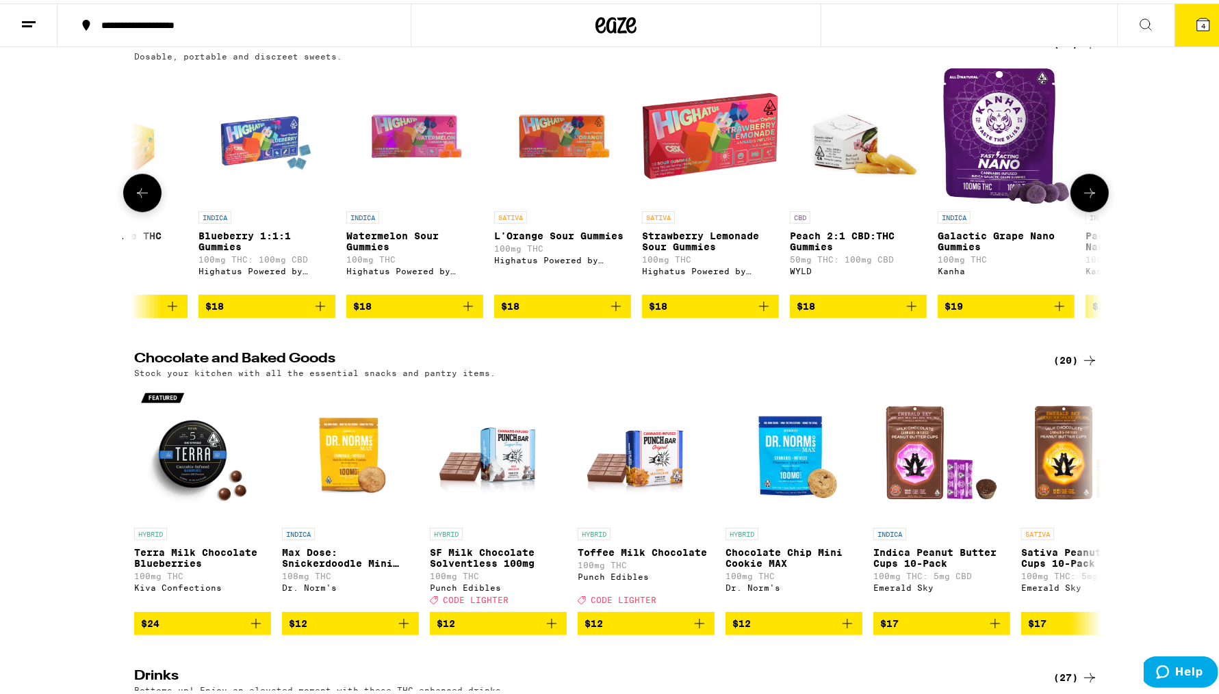
click at [1079, 209] on button at bounding box center [1089, 189] width 38 height 38
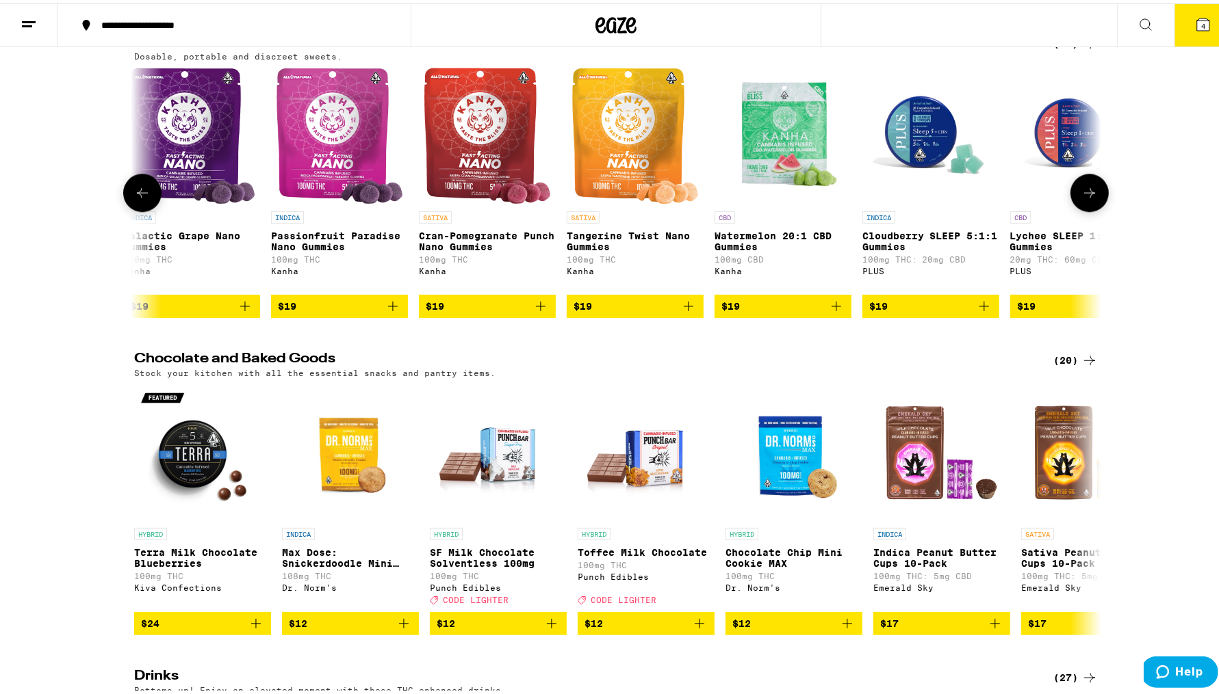
click at [1079, 209] on button at bounding box center [1089, 189] width 38 height 38
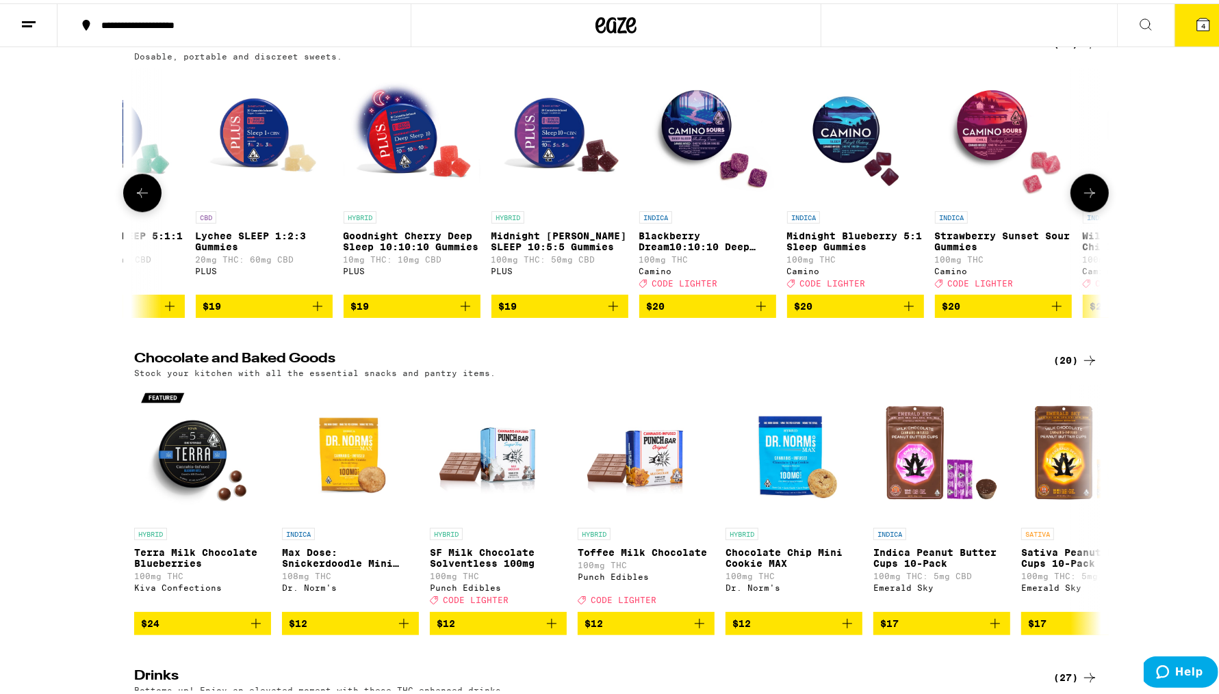
click at [1079, 209] on button at bounding box center [1089, 189] width 38 height 38
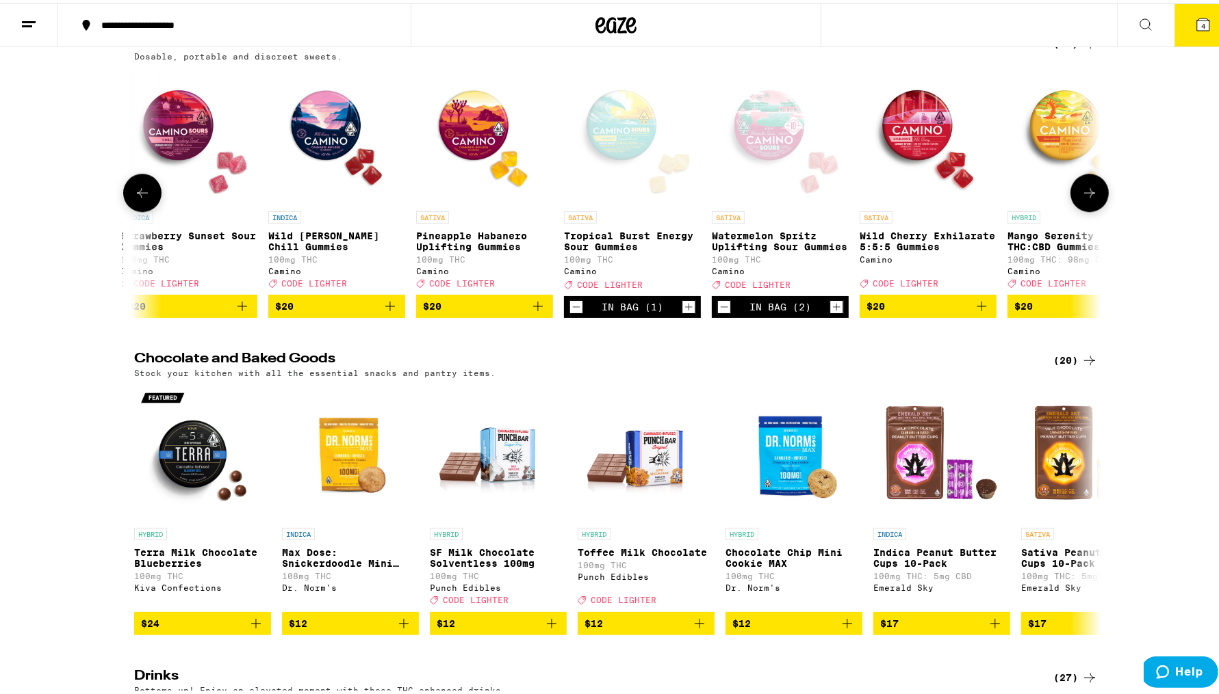
click at [1079, 209] on button at bounding box center [1089, 189] width 38 height 38
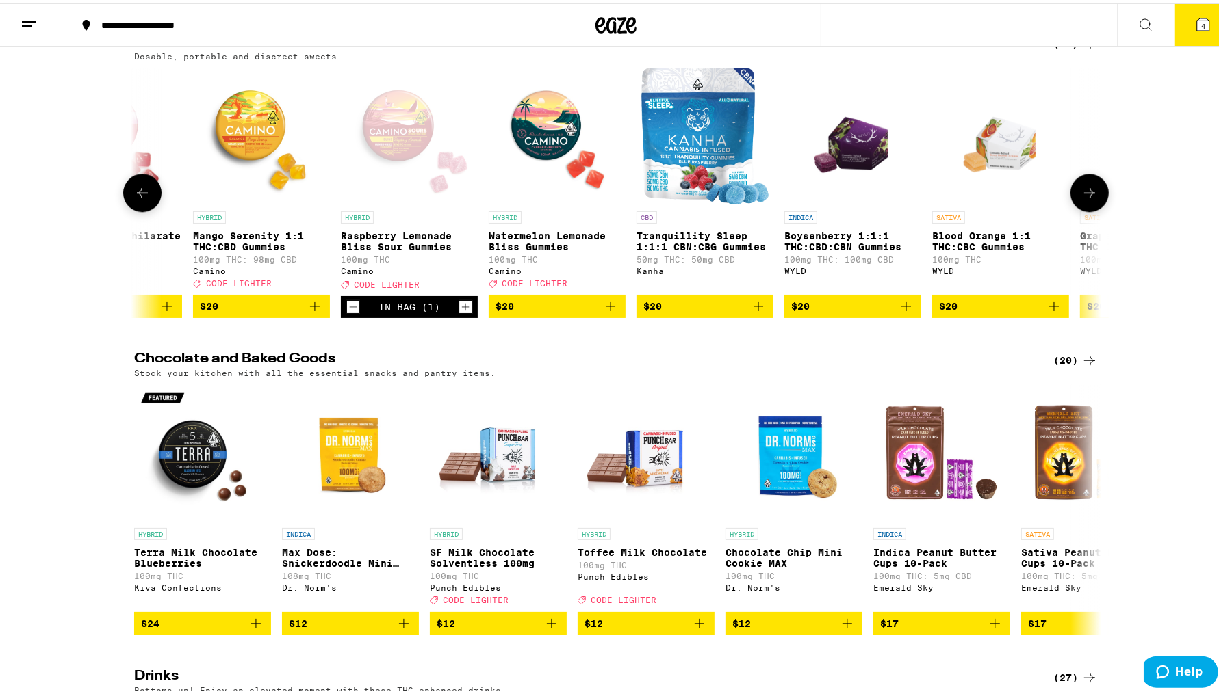
click at [1079, 209] on button at bounding box center [1089, 189] width 38 height 38
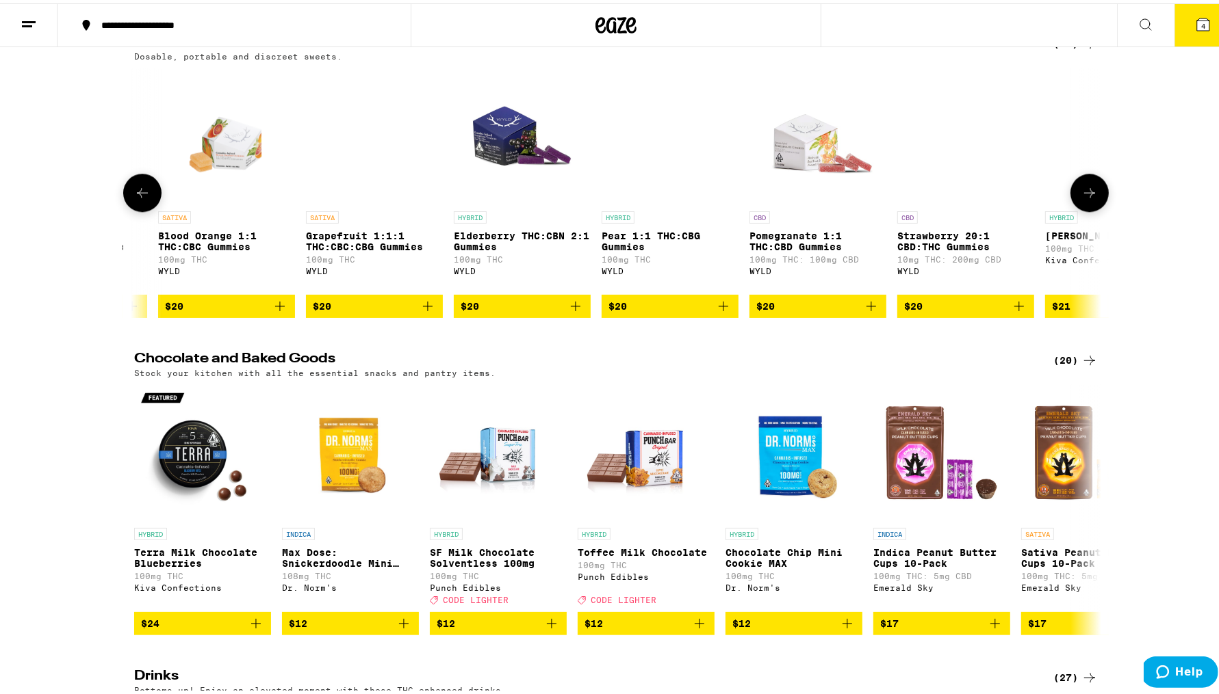
scroll to position [0, 9770]
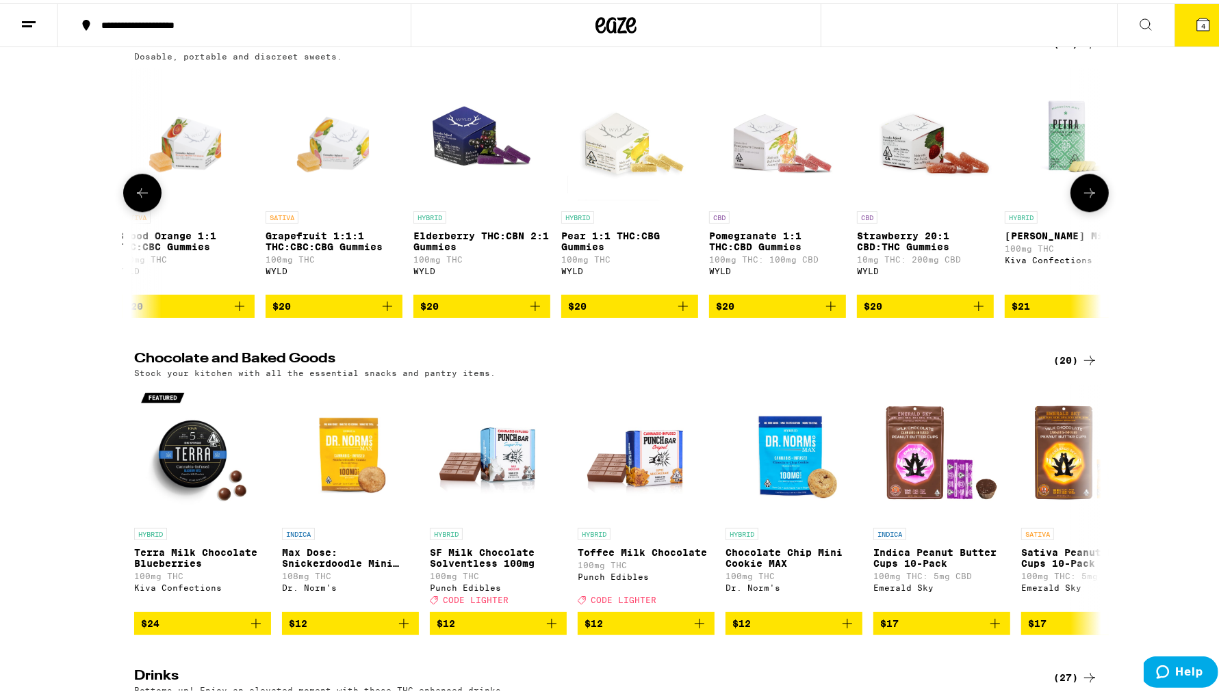
click at [1079, 209] on button at bounding box center [1089, 189] width 38 height 38
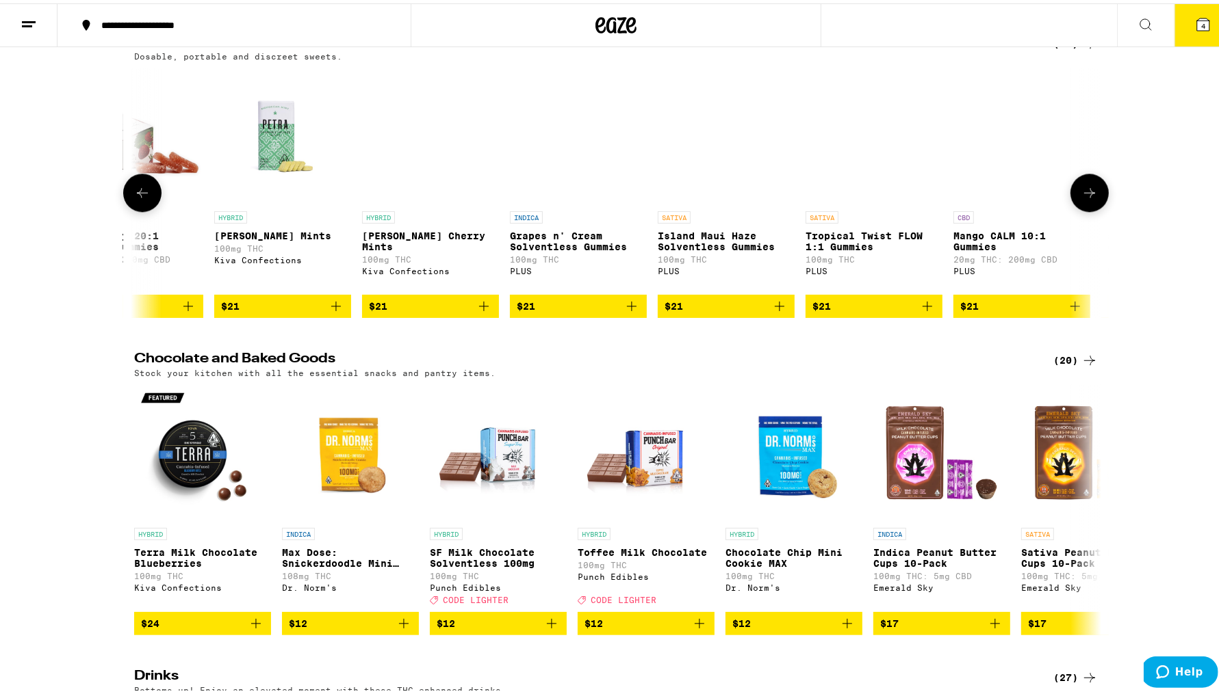
scroll to position [0, 10584]
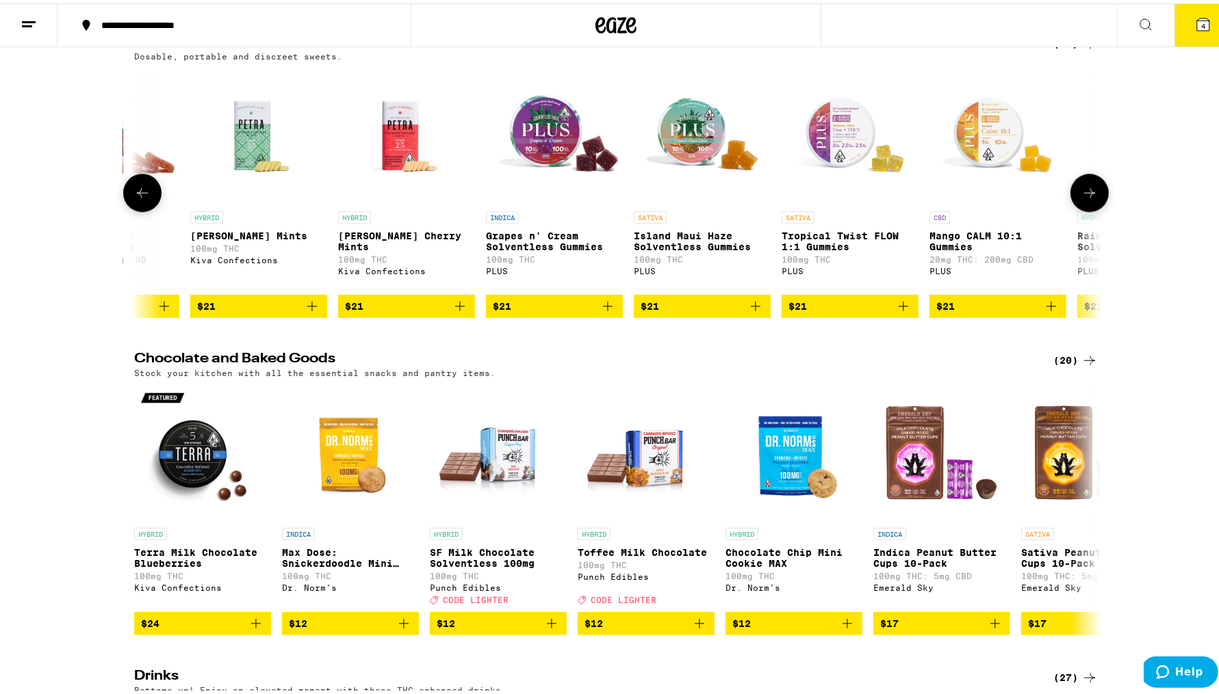
click at [1079, 209] on button at bounding box center [1089, 189] width 38 height 38
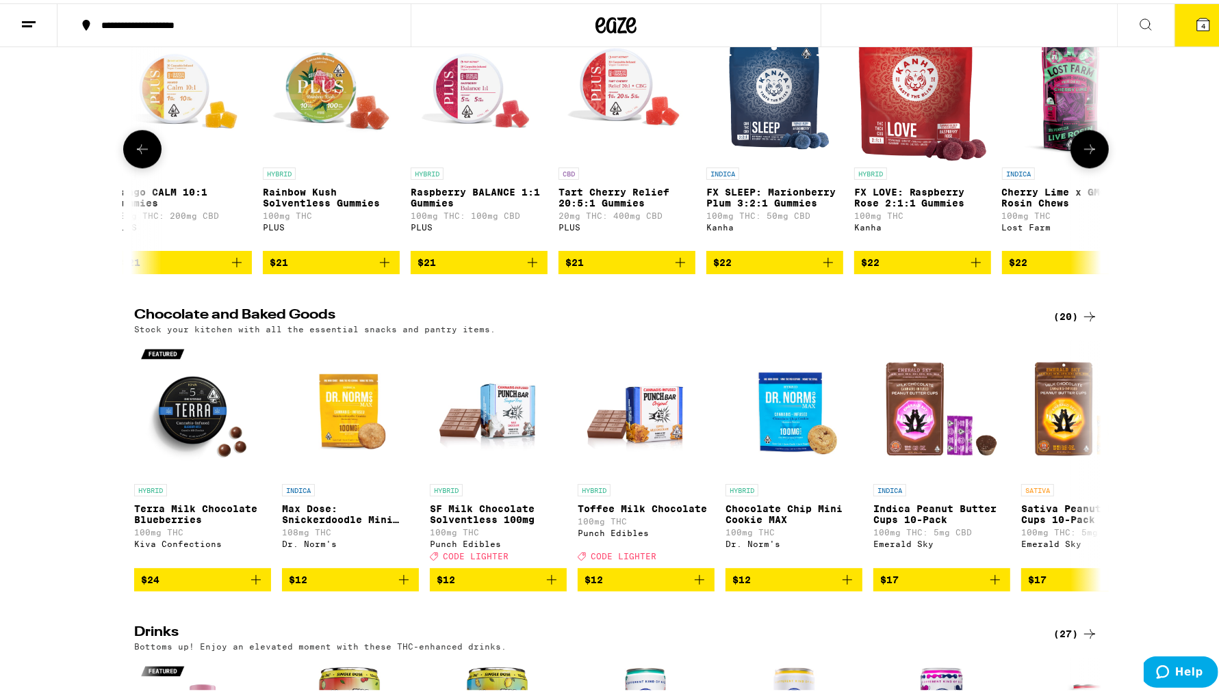
scroll to position [3527, 0]
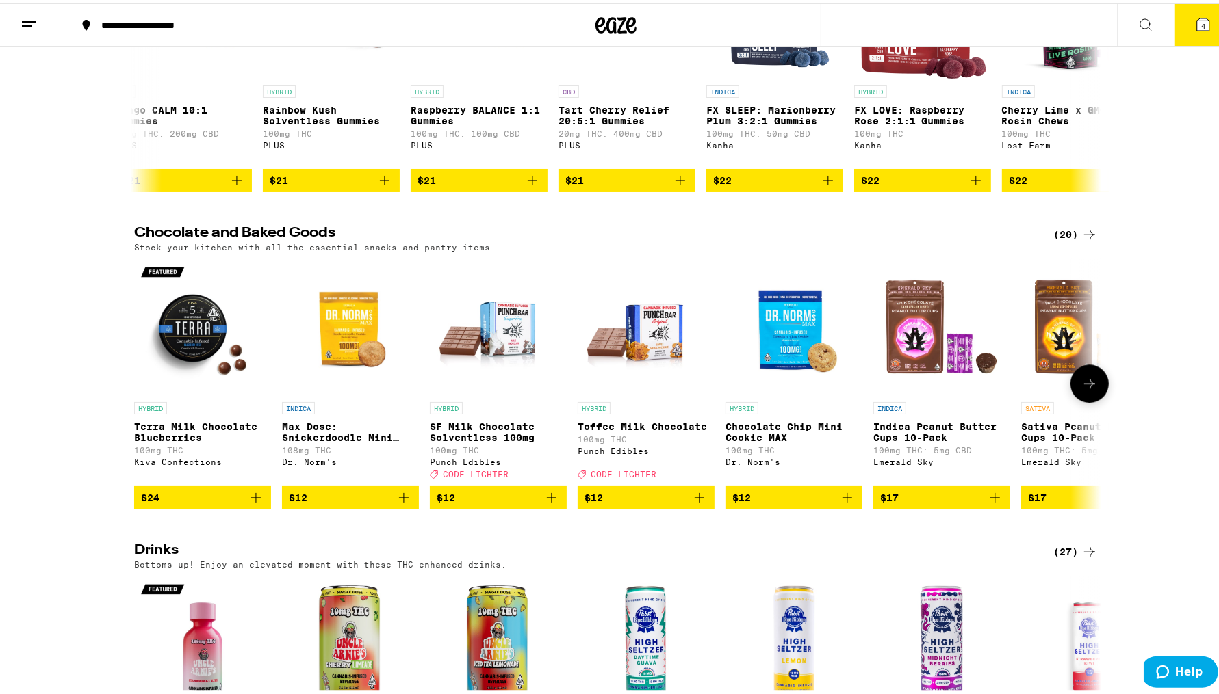
click at [1081, 389] on icon at bounding box center [1089, 380] width 16 height 16
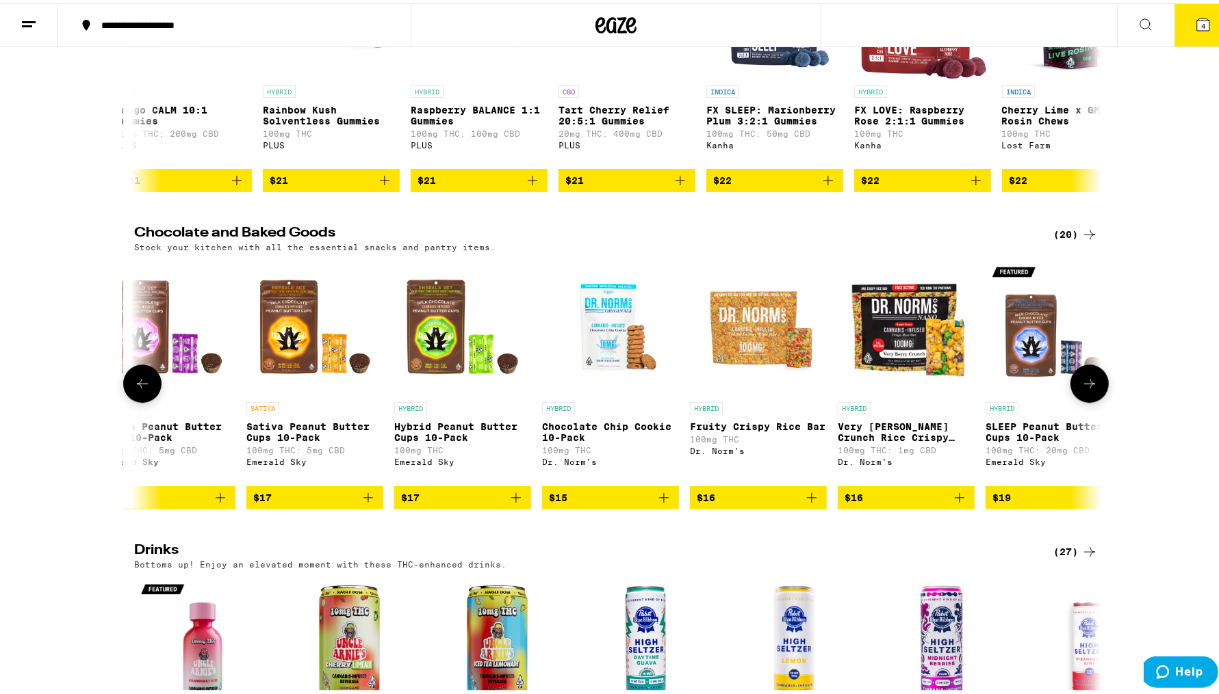
scroll to position [0, 814]
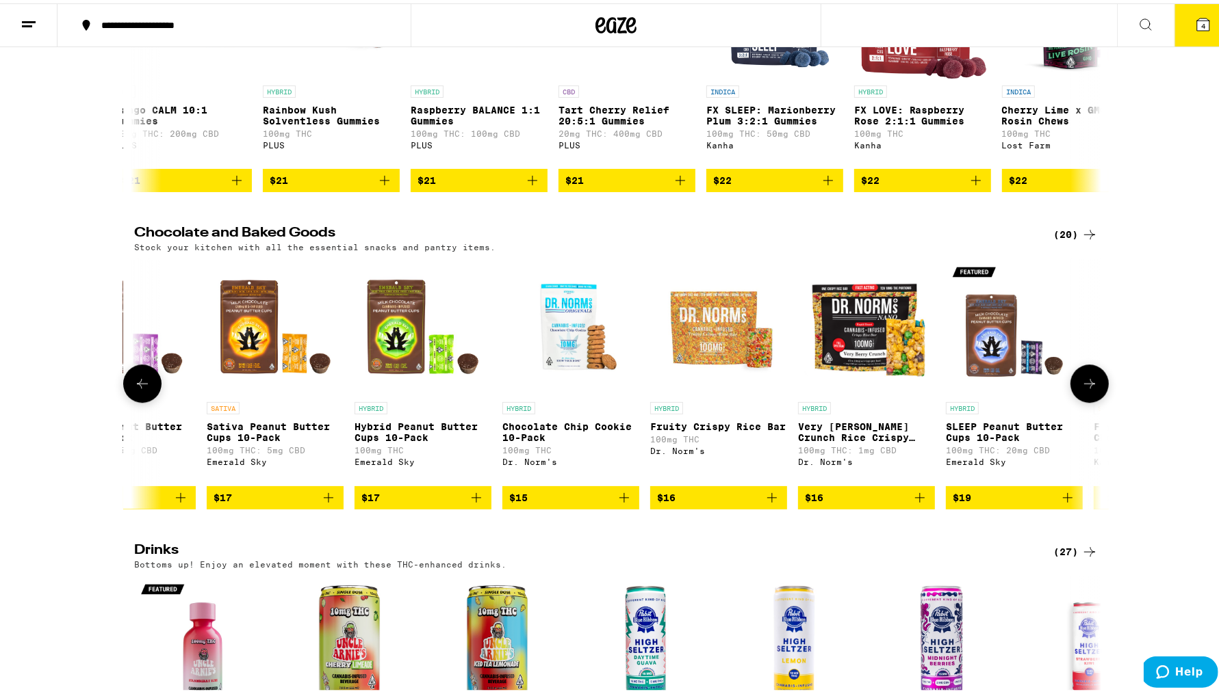
click at [1081, 389] on icon at bounding box center [1089, 380] width 16 height 16
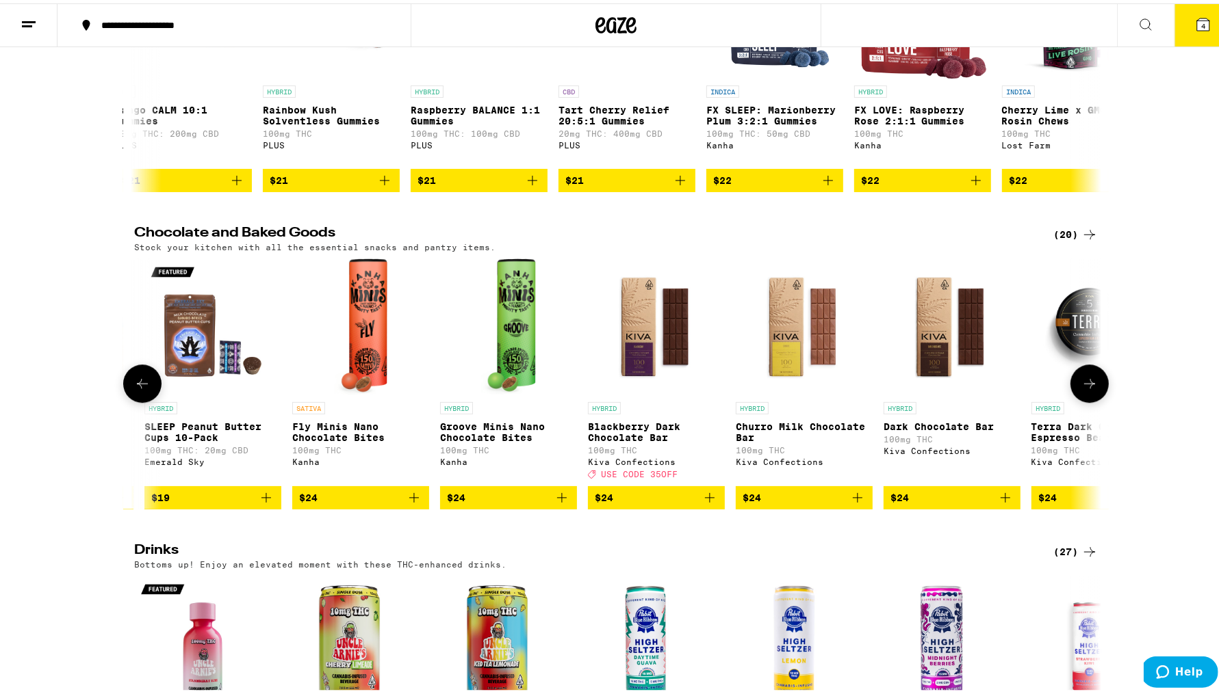
scroll to position [0, 1628]
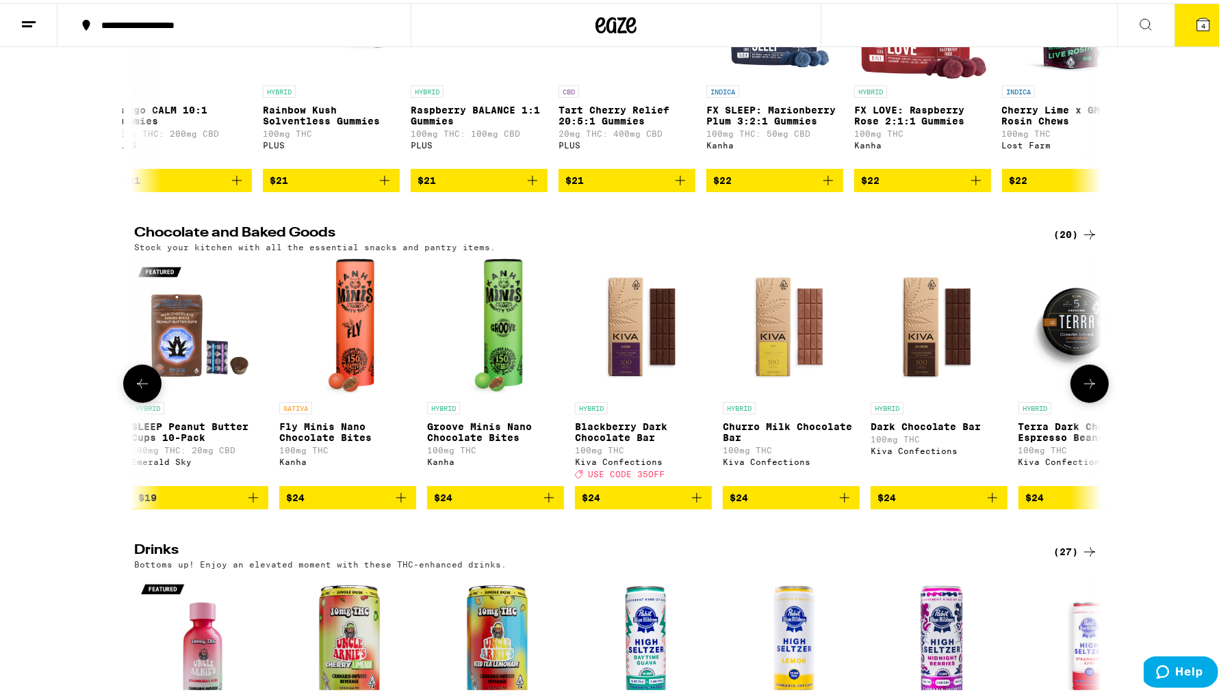
click at [633, 392] on img "Open page for Blackberry Dark Chocolate Bar from Kiva Confections" at bounding box center [643, 323] width 137 height 137
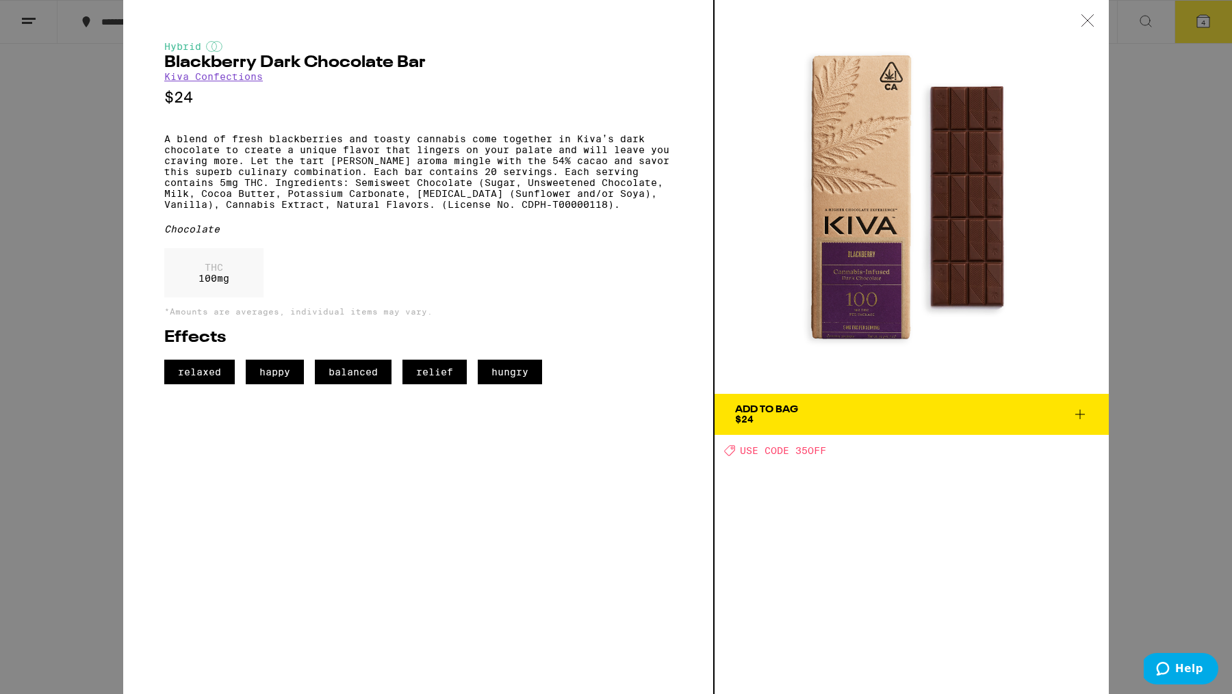
click at [1207, 178] on div "Hybrid Blackberry Dark Chocolate Bar Kiva Confections $24 A blend of fresh blac…" at bounding box center [616, 347] width 1232 height 694
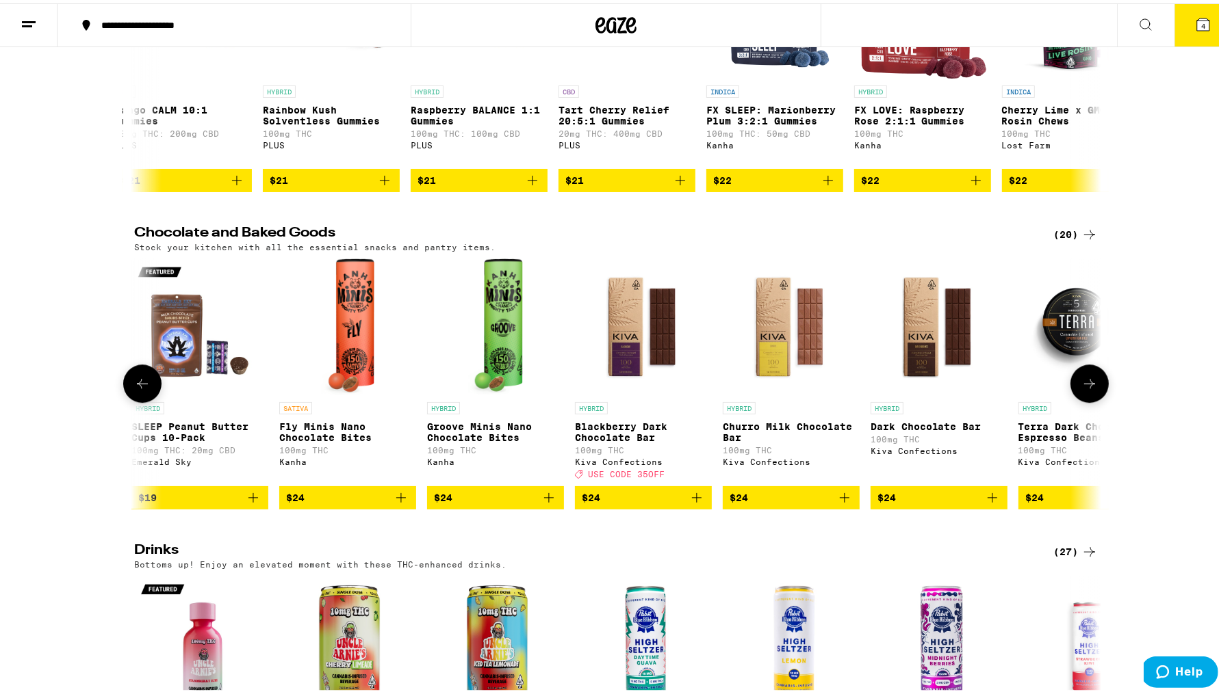
click at [1070, 400] on button at bounding box center [1089, 380] width 38 height 38
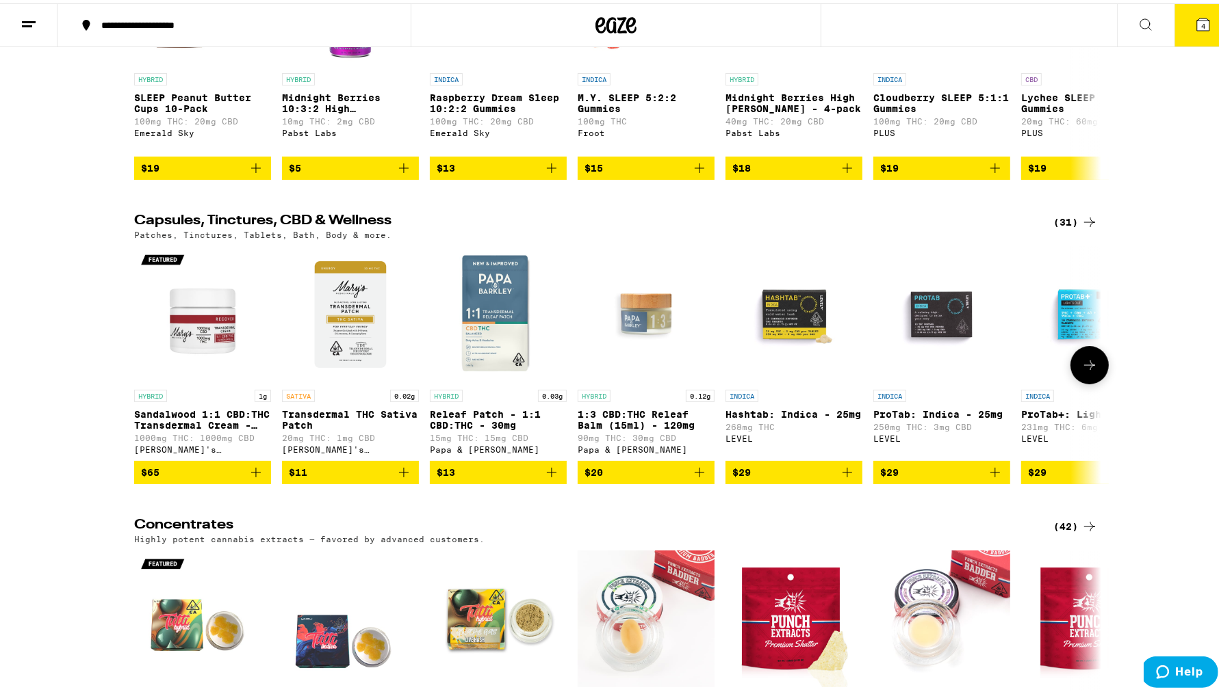
scroll to position [4513, 0]
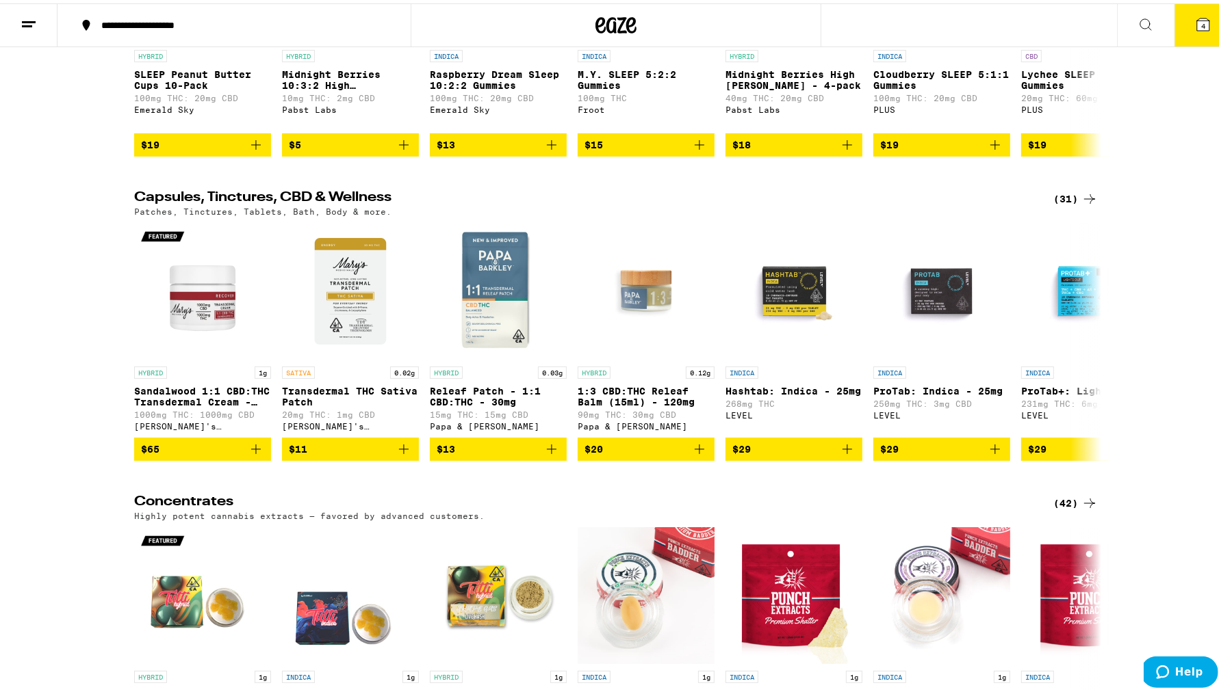
click at [1081, 204] on icon at bounding box center [1089, 195] width 16 height 16
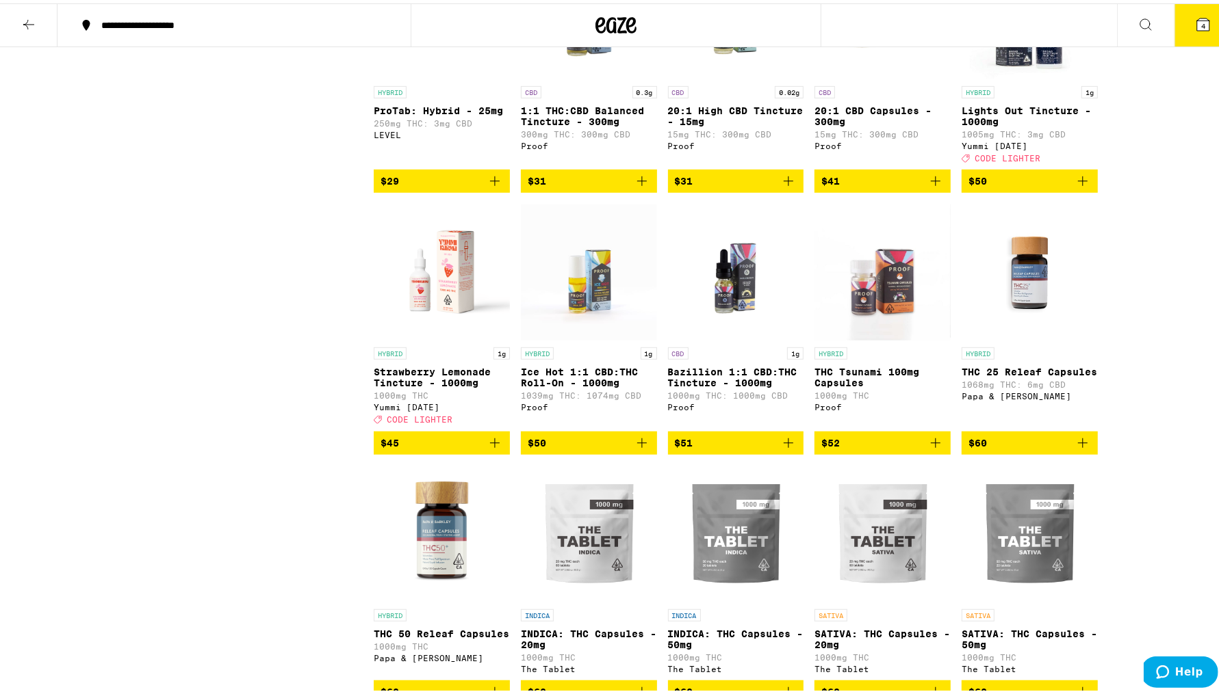
scroll to position [775, 0]
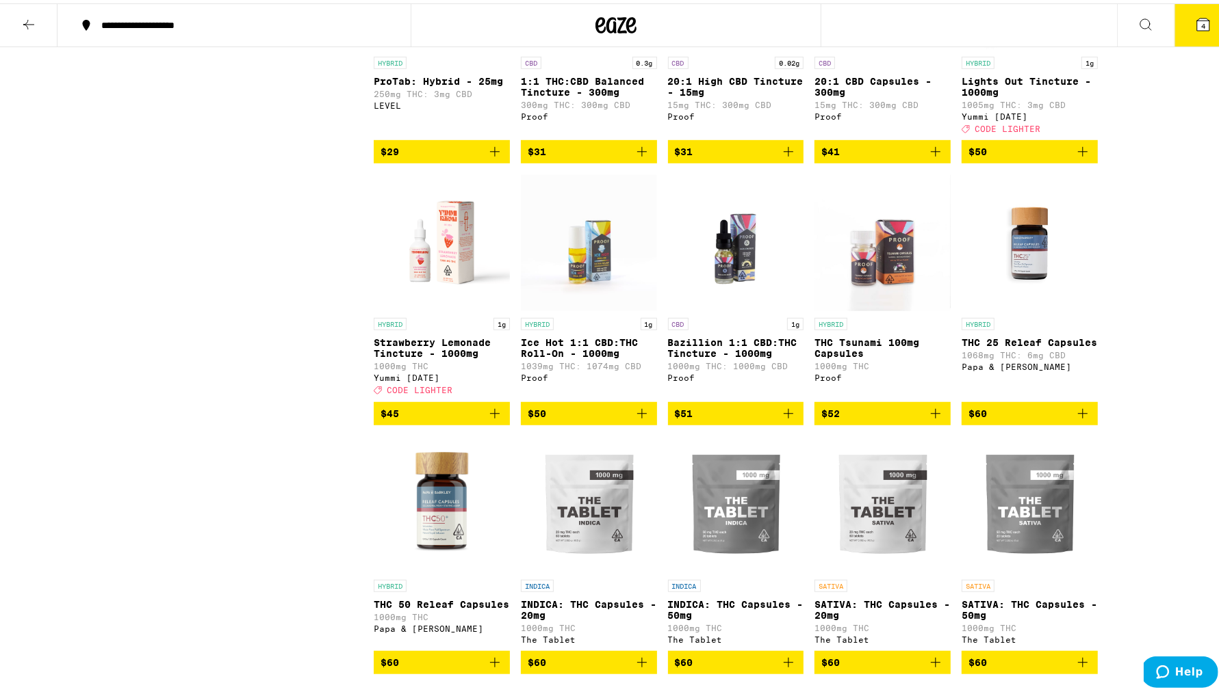
click at [450, 274] on img "Open page for Strawberry Lemonade Tincture - 1000mg from Yummi Karma" at bounding box center [442, 239] width 136 height 137
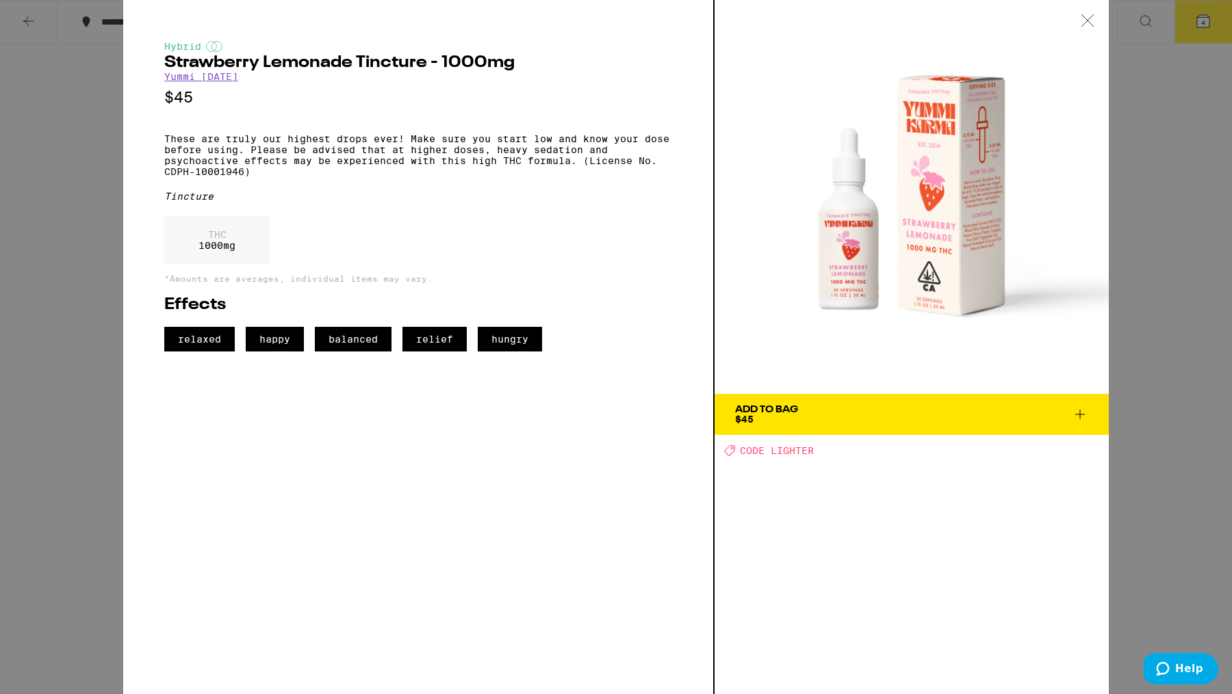
click at [956, 157] on img at bounding box center [911, 197] width 394 height 394
drag, startPoint x: 247, startPoint y: 80, endPoint x: 166, endPoint y: 80, distance: 81.4
click at [166, 80] on div "Hybrid Strawberry Lemonade Tincture - 1000mg Yummi [DATE] $45 These are truly o…" at bounding box center [418, 196] width 508 height 311
copy link "Yummi [DATE]"
click at [901, 420] on span "Add To Bag $45" at bounding box center [911, 414] width 353 height 19
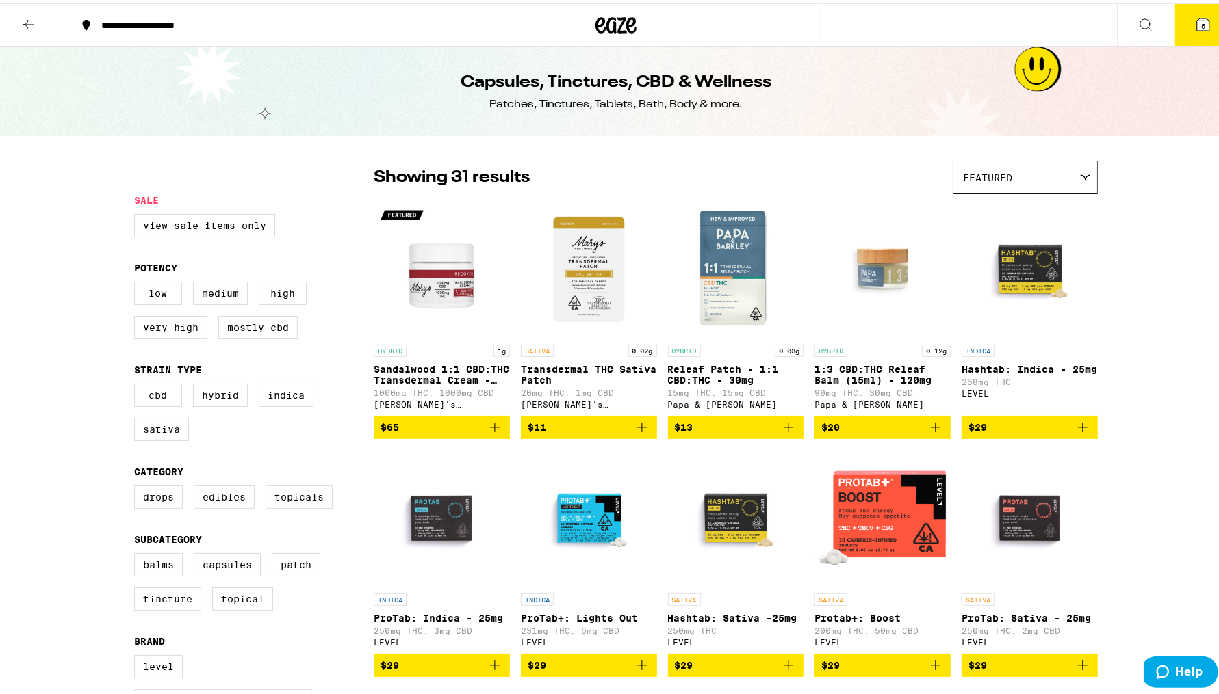
click at [45, 26] on button at bounding box center [28, 22] width 57 height 43
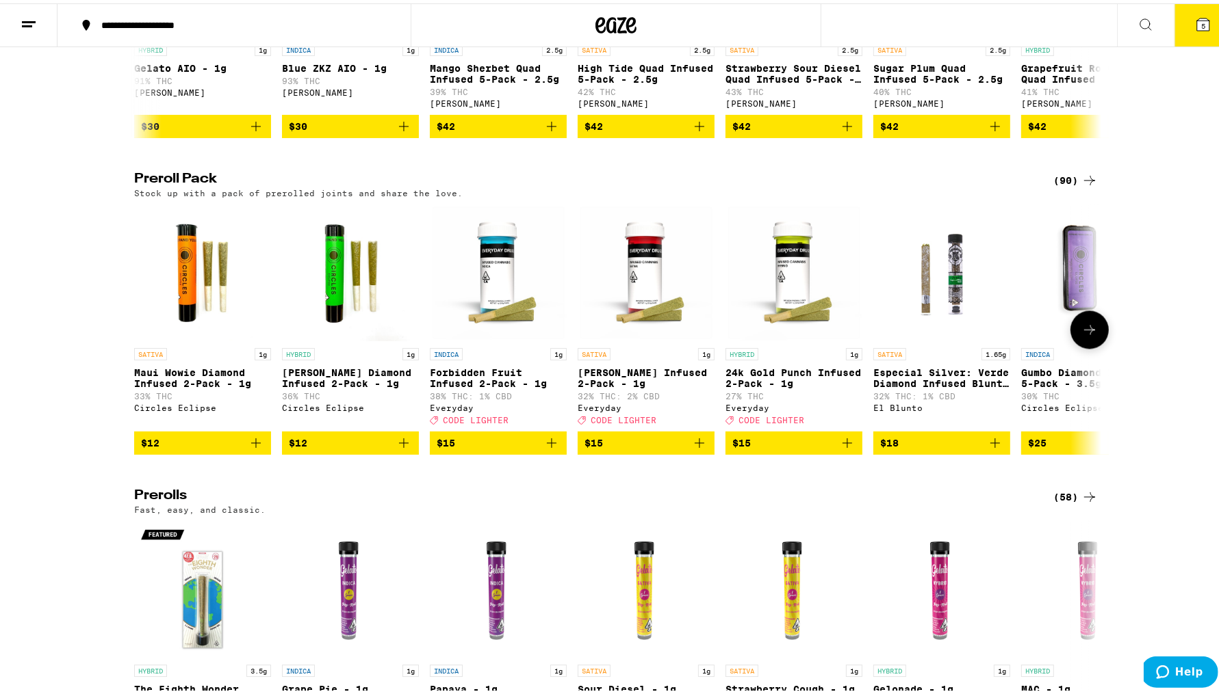
scroll to position [2967, 0]
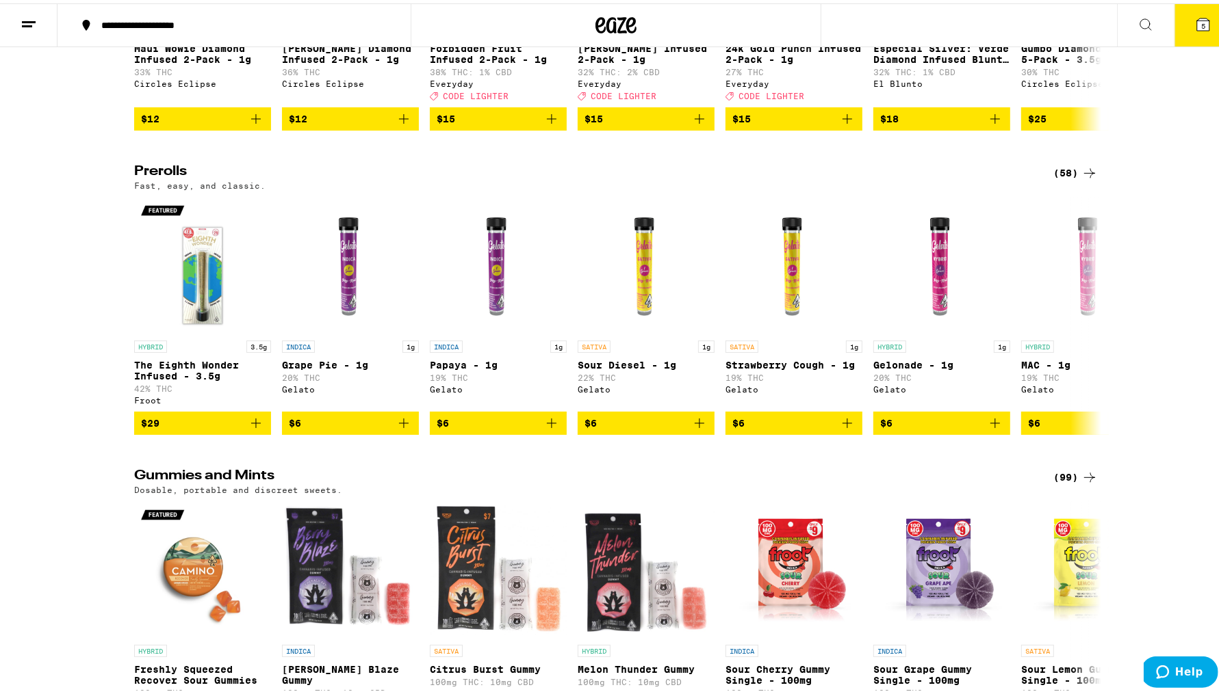
click at [1057, 178] on div "(58)" at bounding box center [1075, 169] width 44 height 16
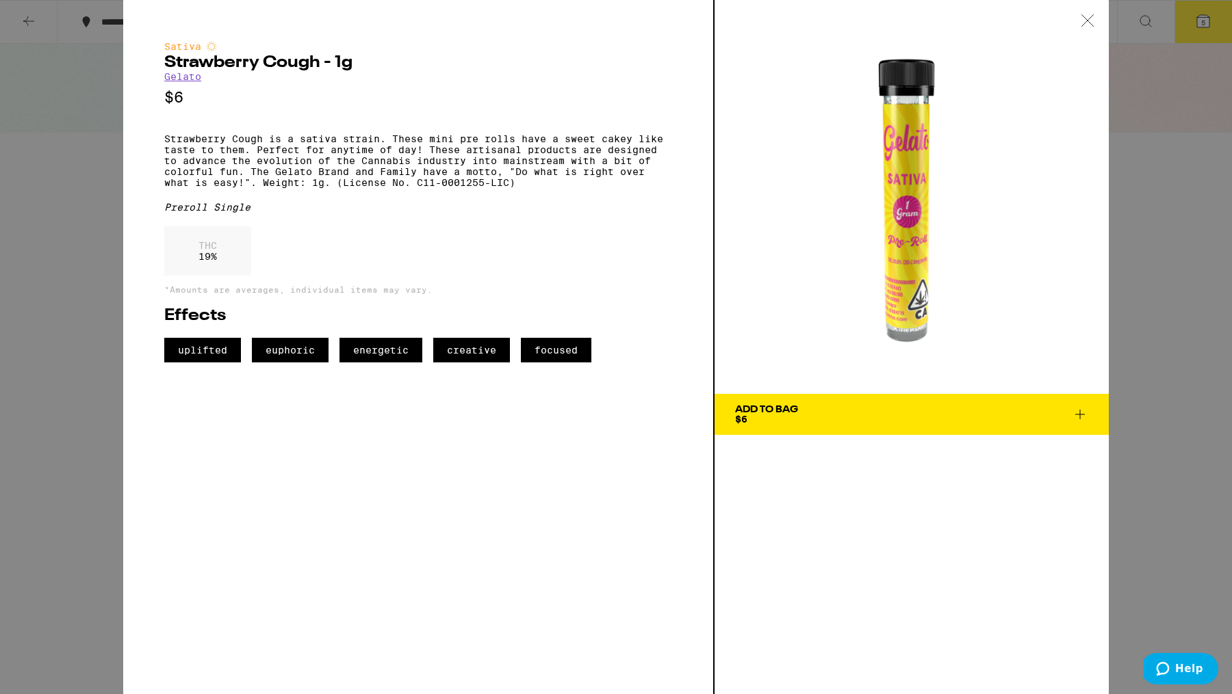
click at [1080, 30] on div at bounding box center [1087, 21] width 42 height 43
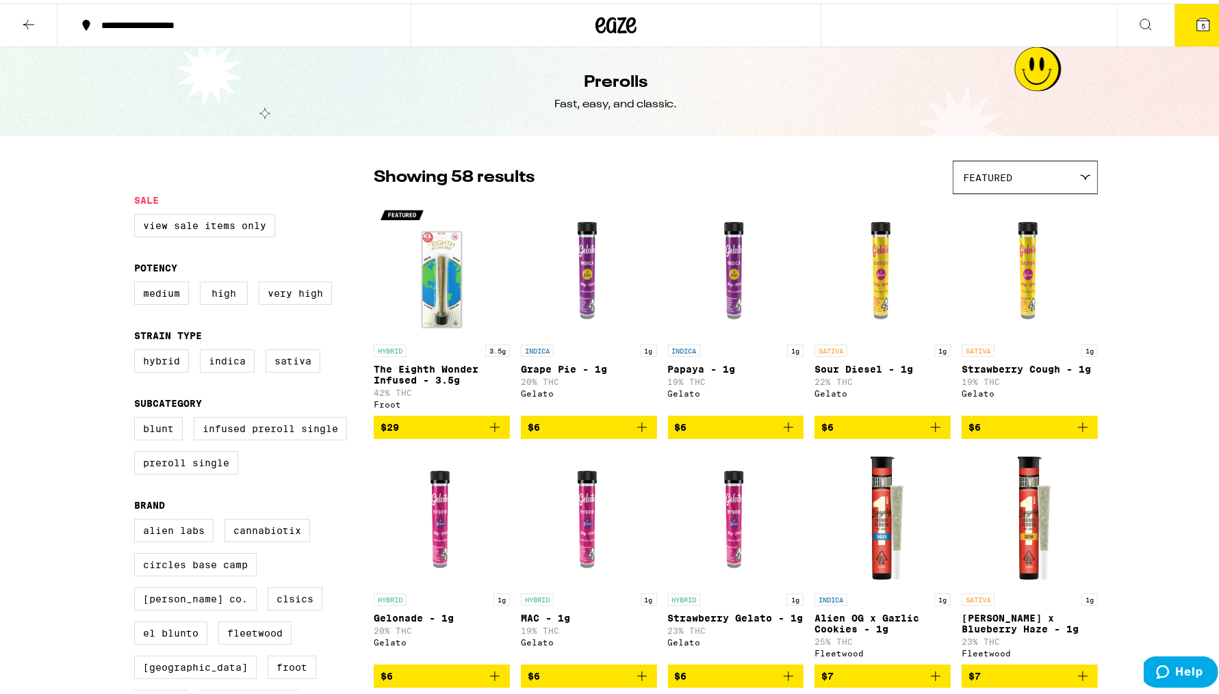
click at [1179, 21] on button "5" at bounding box center [1202, 22] width 57 height 42
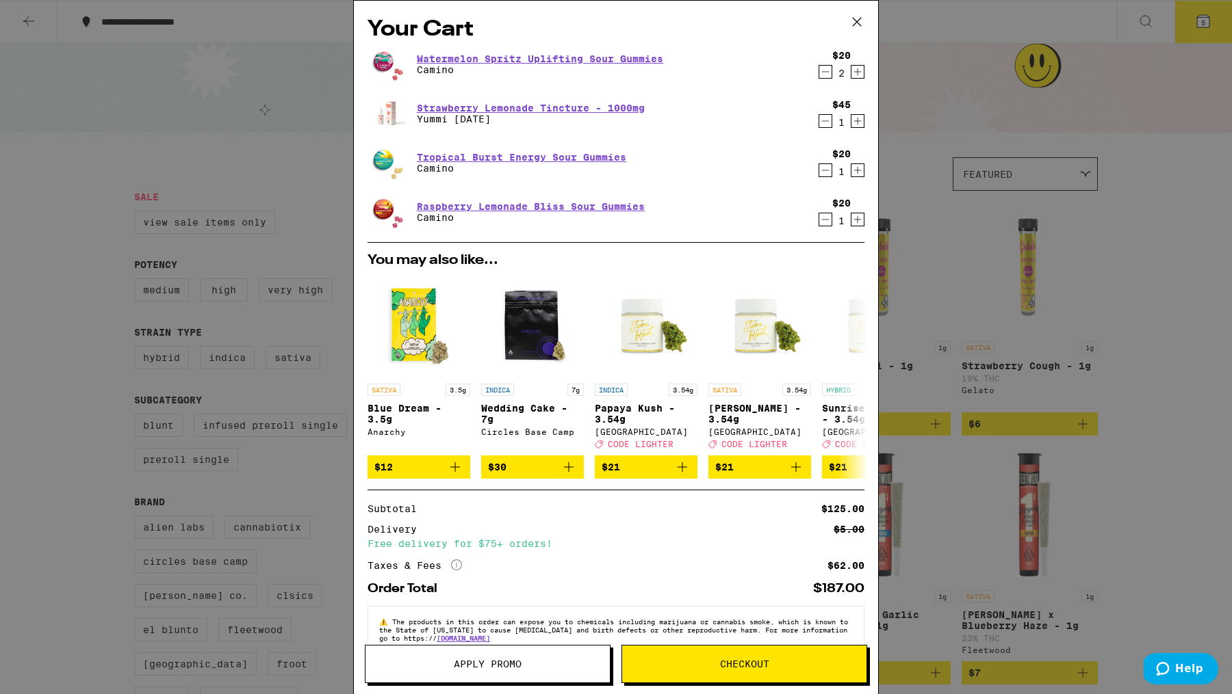
click at [858, 24] on icon at bounding box center [856, 22] width 8 height 8
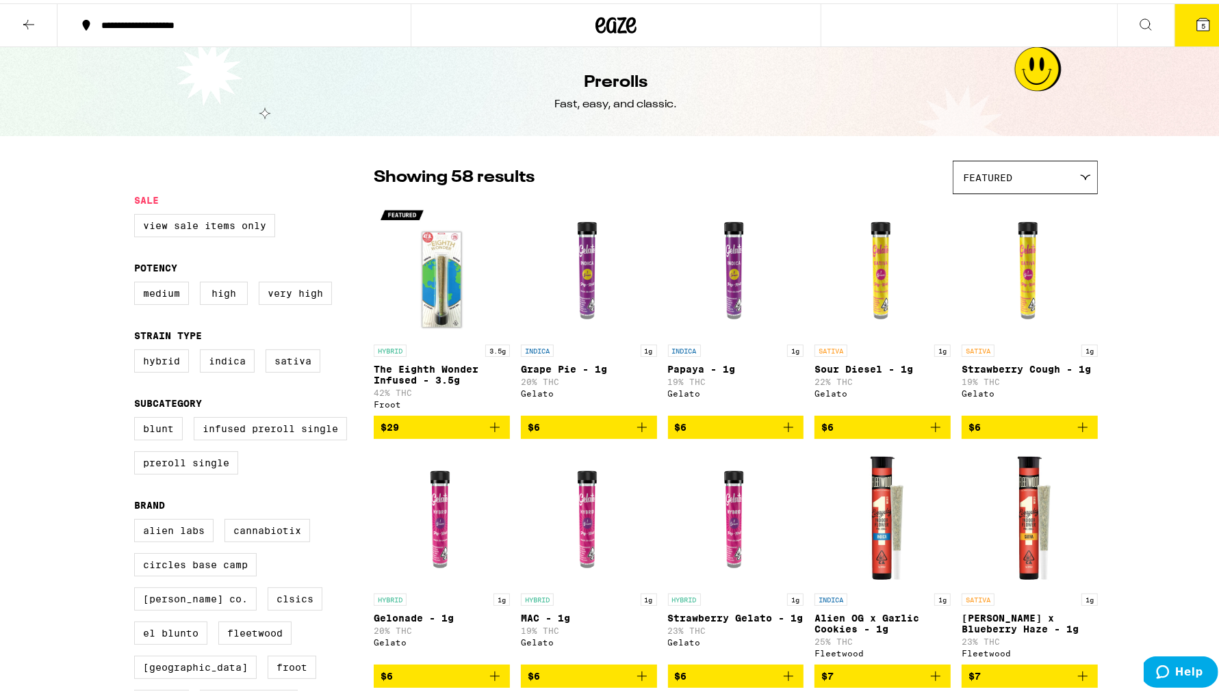
click at [27, 22] on icon at bounding box center [29, 21] width 16 height 16
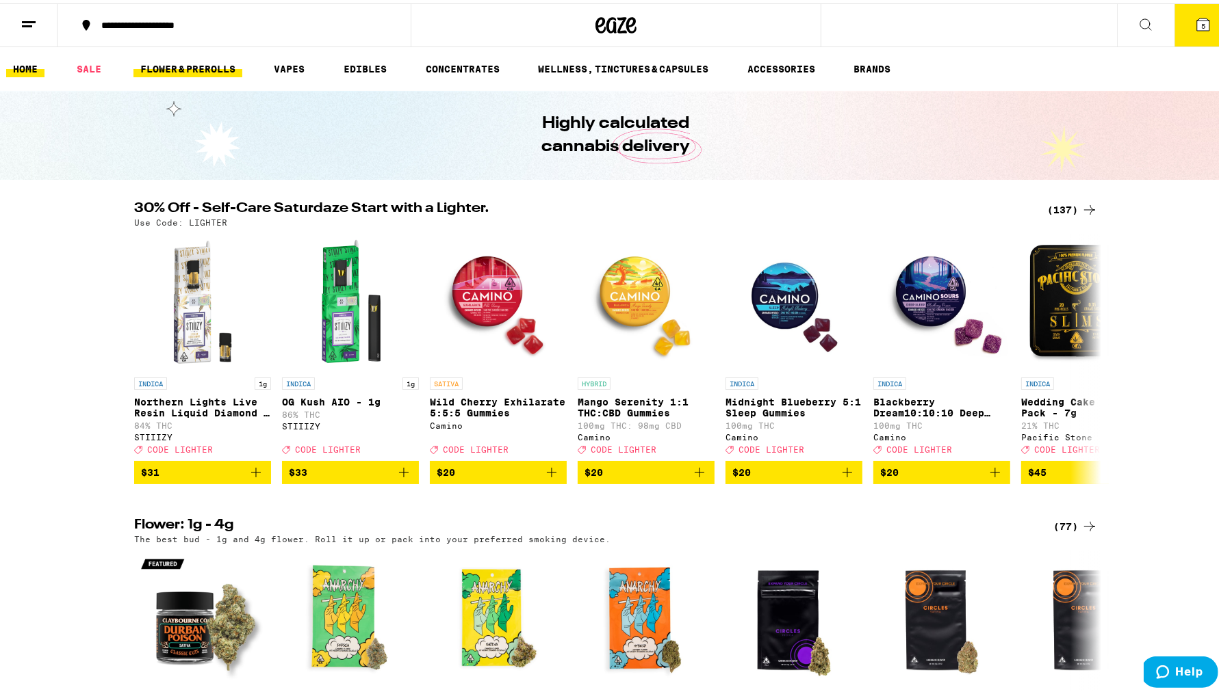
click at [211, 69] on link "FLOWER & PREROLLS" at bounding box center [187, 65] width 109 height 16
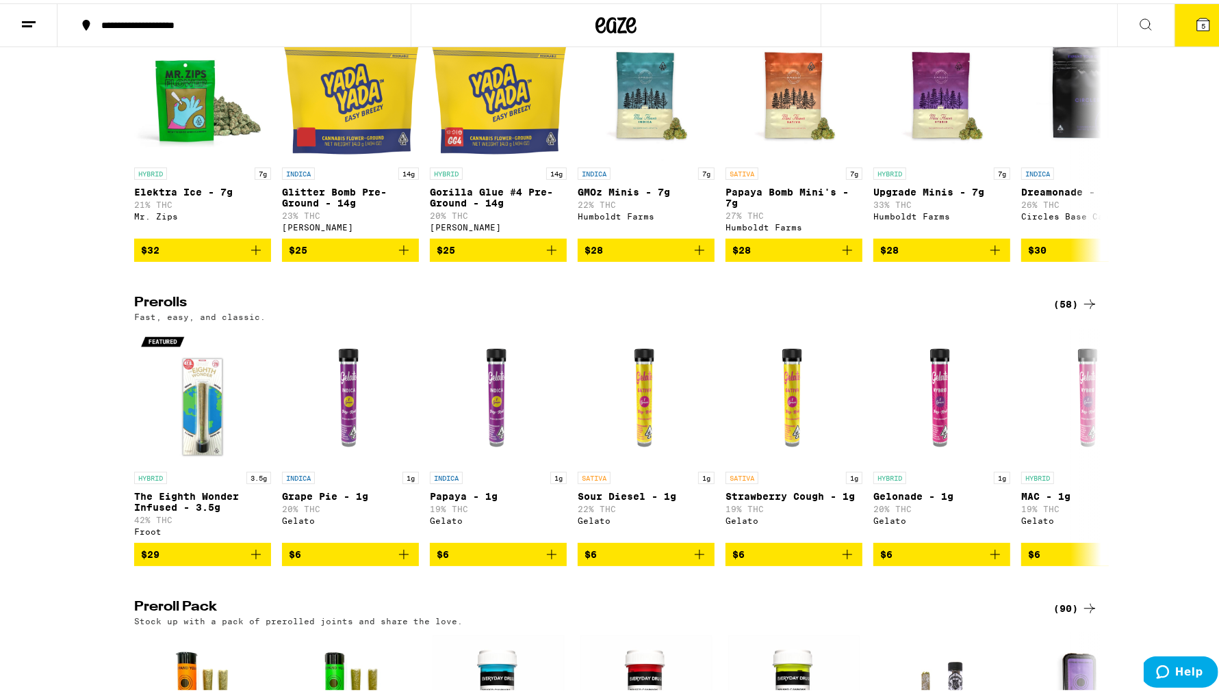
scroll to position [652, 0]
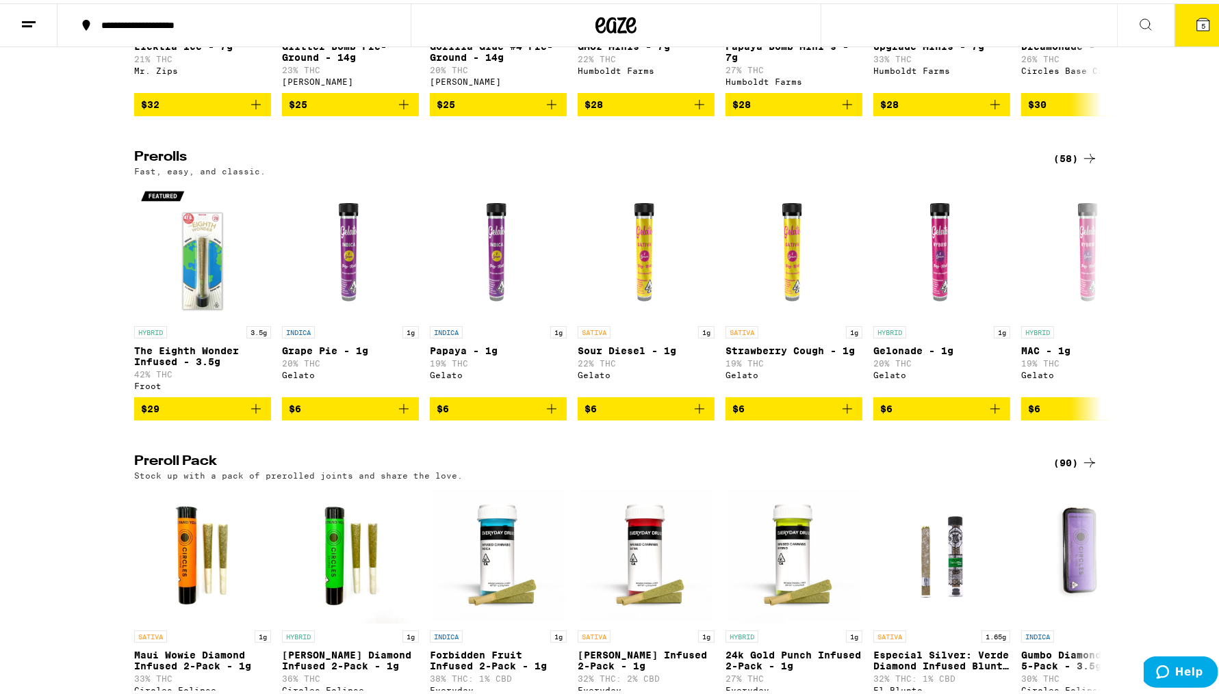
click at [1060, 468] on div "(90)" at bounding box center [1075, 460] width 44 height 16
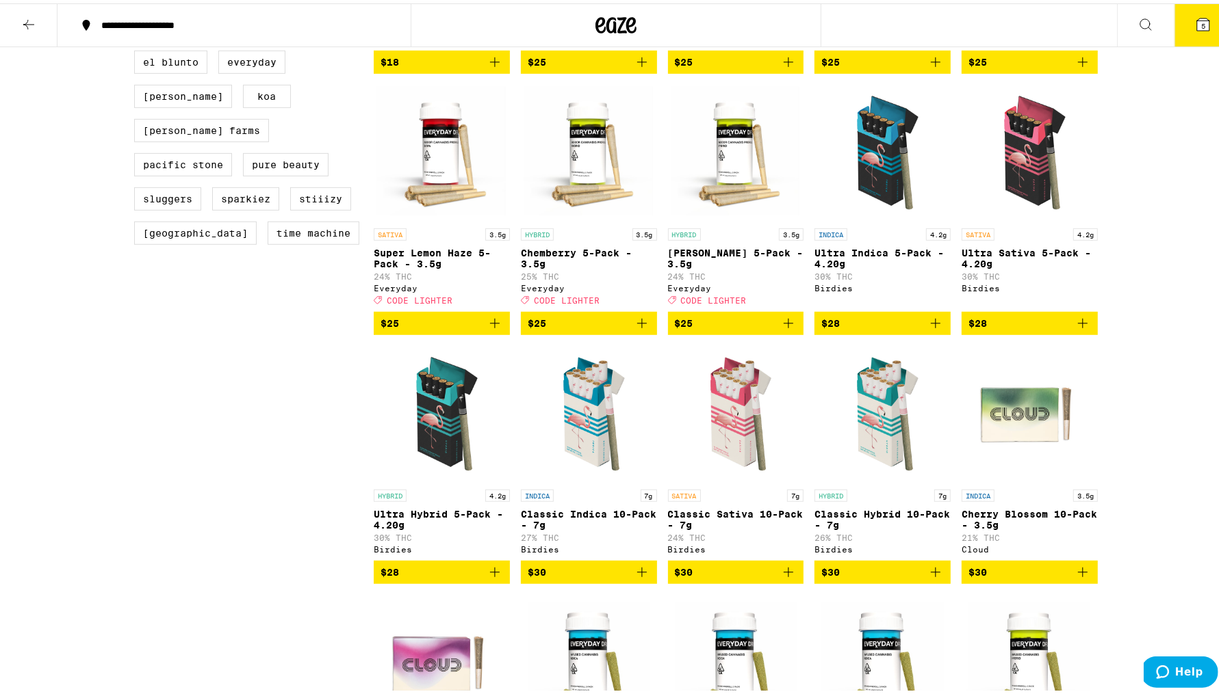
scroll to position [933, 0]
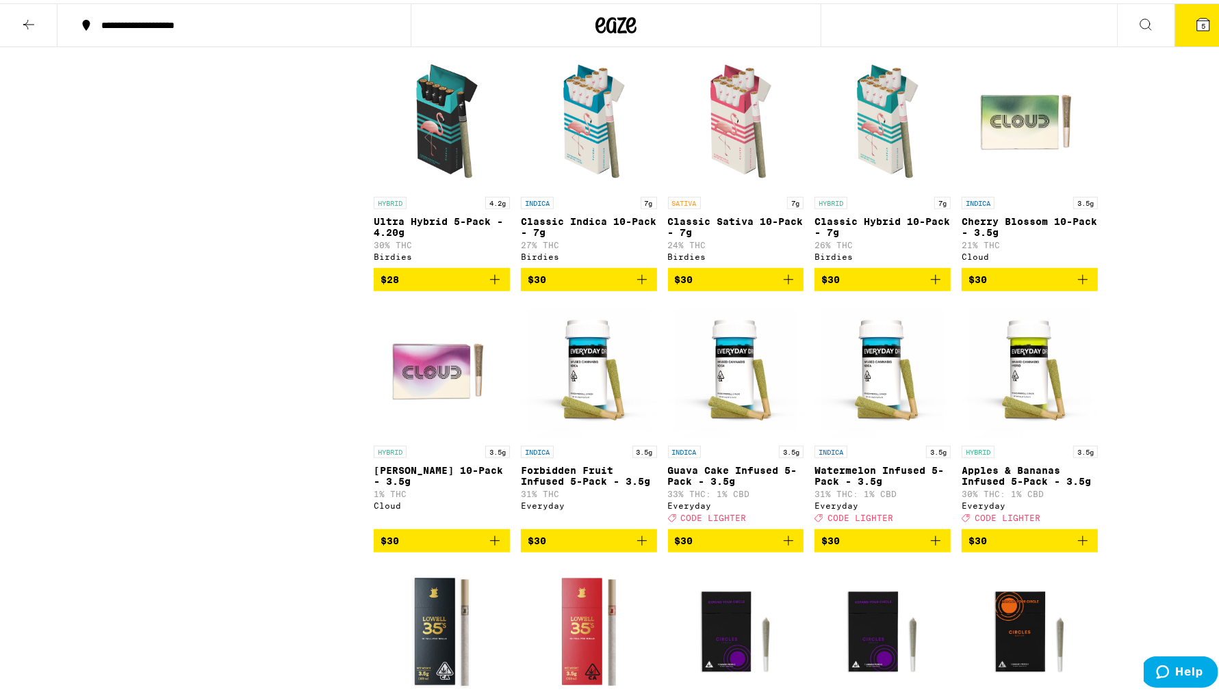
click at [781, 285] on icon "Add to bag" at bounding box center [788, 276] width 16 height 16
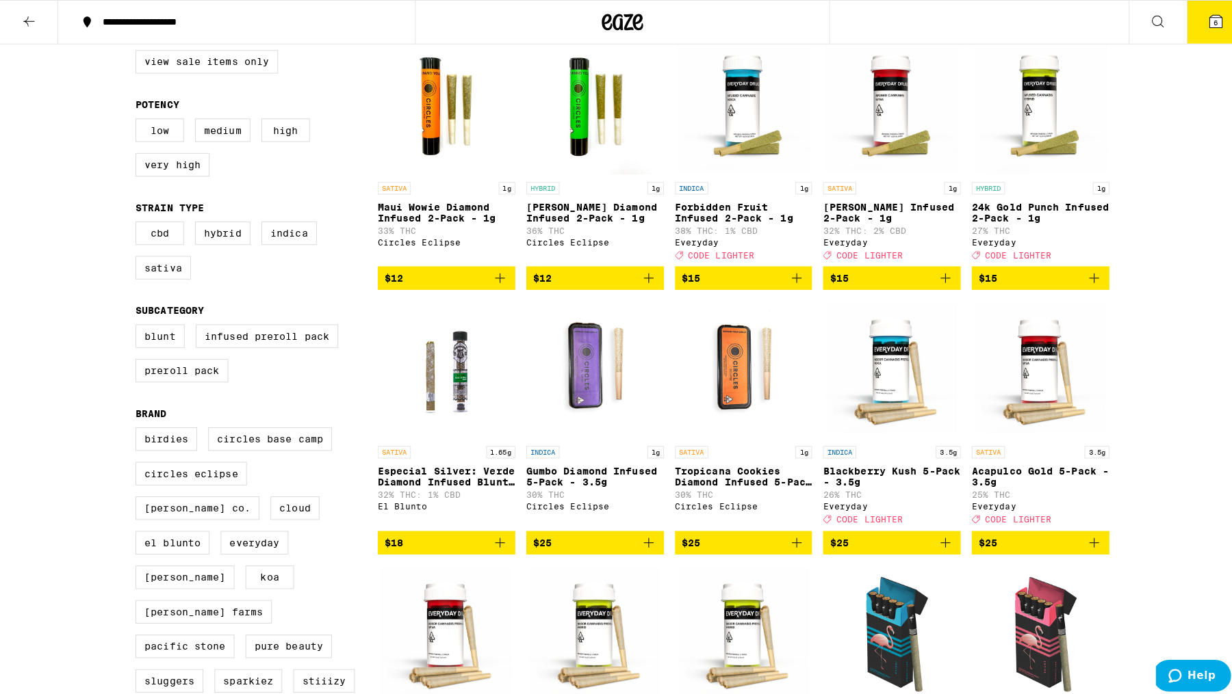
scroll to position [0, 0]
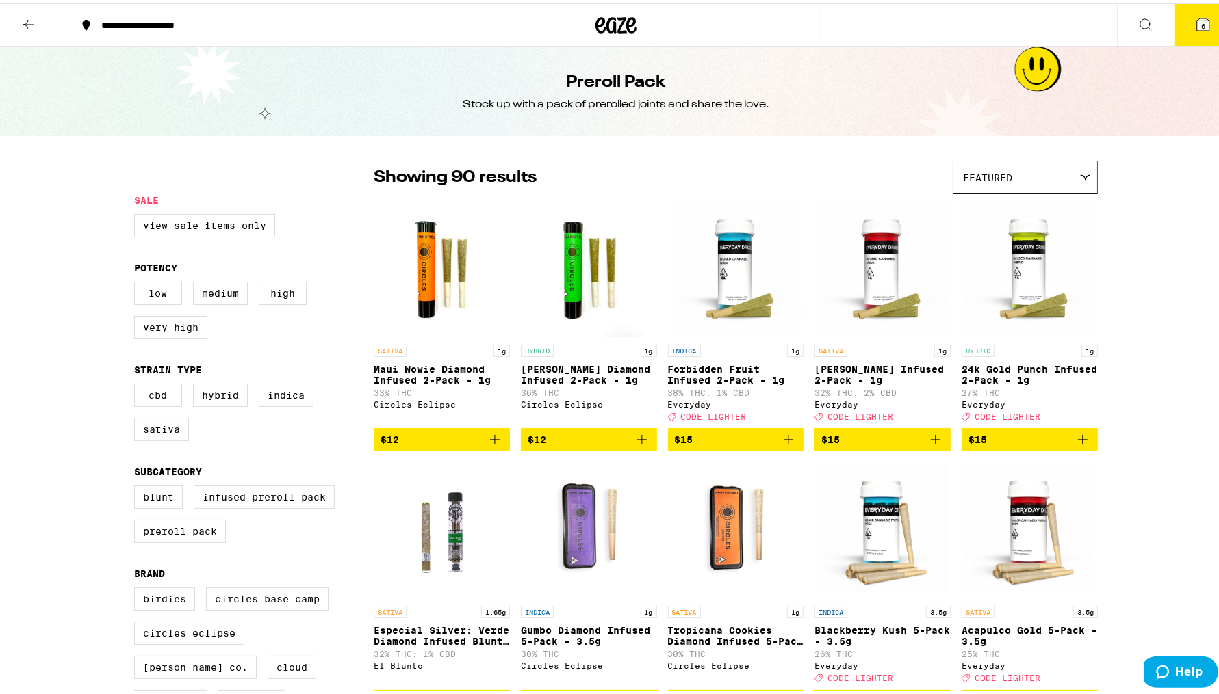
click at [1201, 24] on span "6" at bounding box center [1203, 22] width 4 height 8
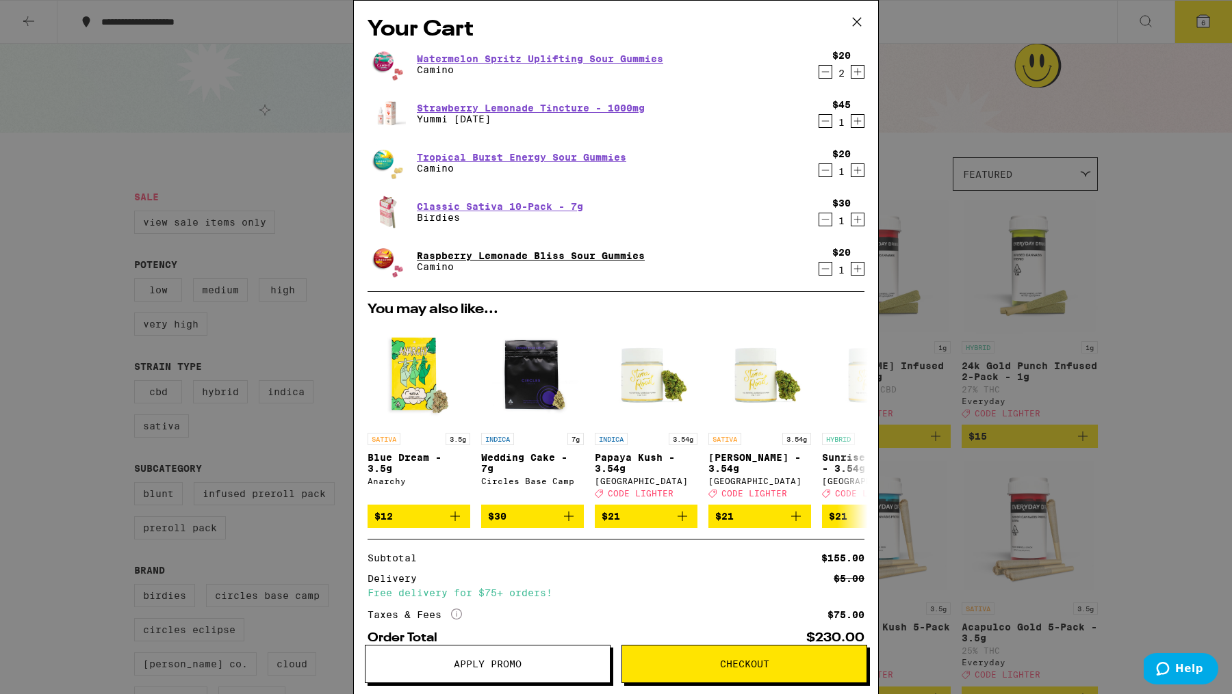
click at [617, 252] on link "Raspberry Lemonade Bliss Sour Gummies" at bounding box center [531, 255] width 228 height 11
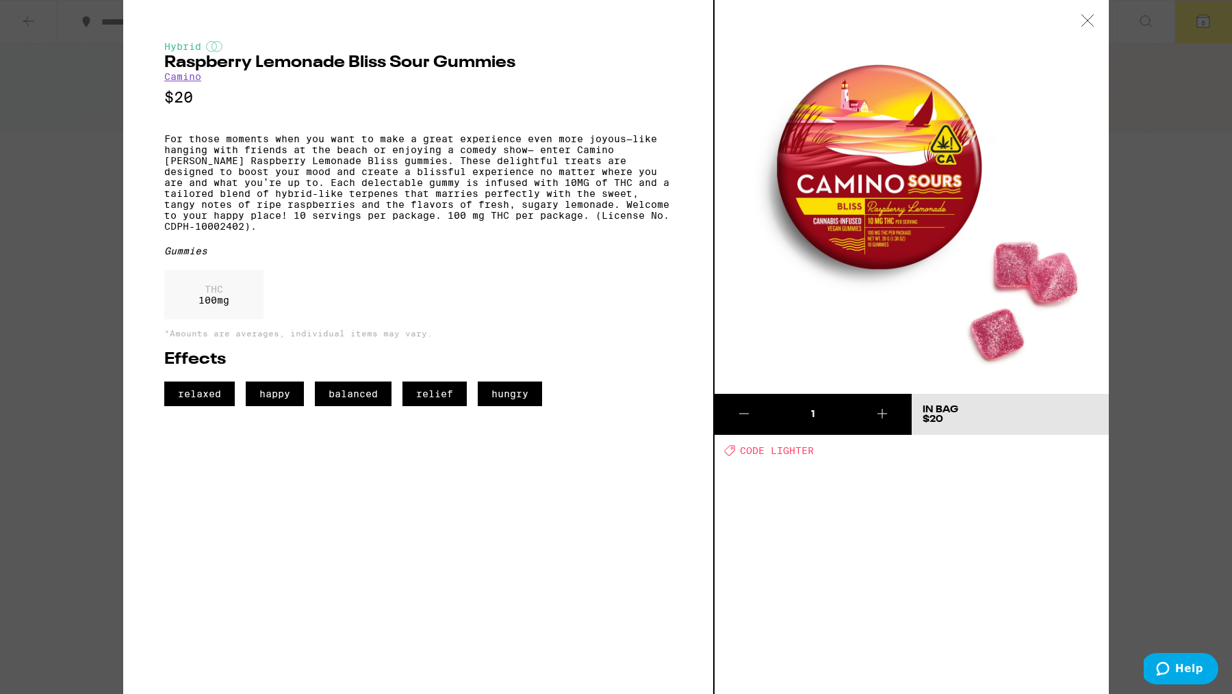
click at [1090, 25] on icon at bounding box center [1087, 20] width 14 height 12
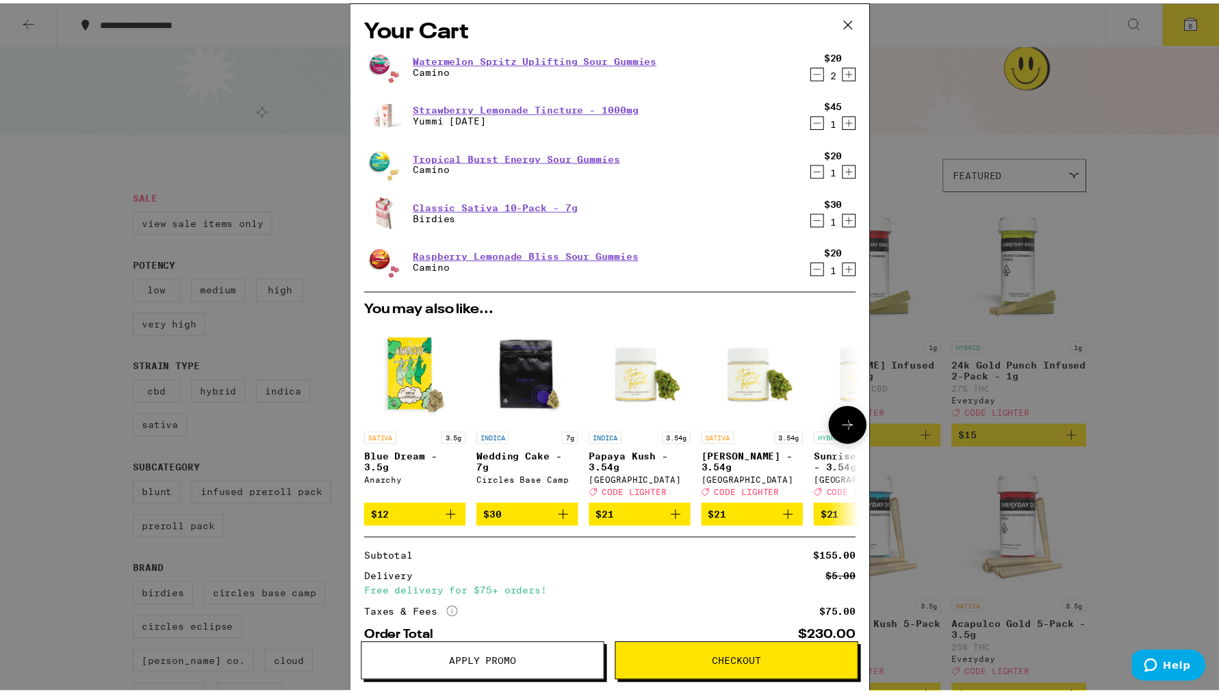
scroll to position [82, 0]
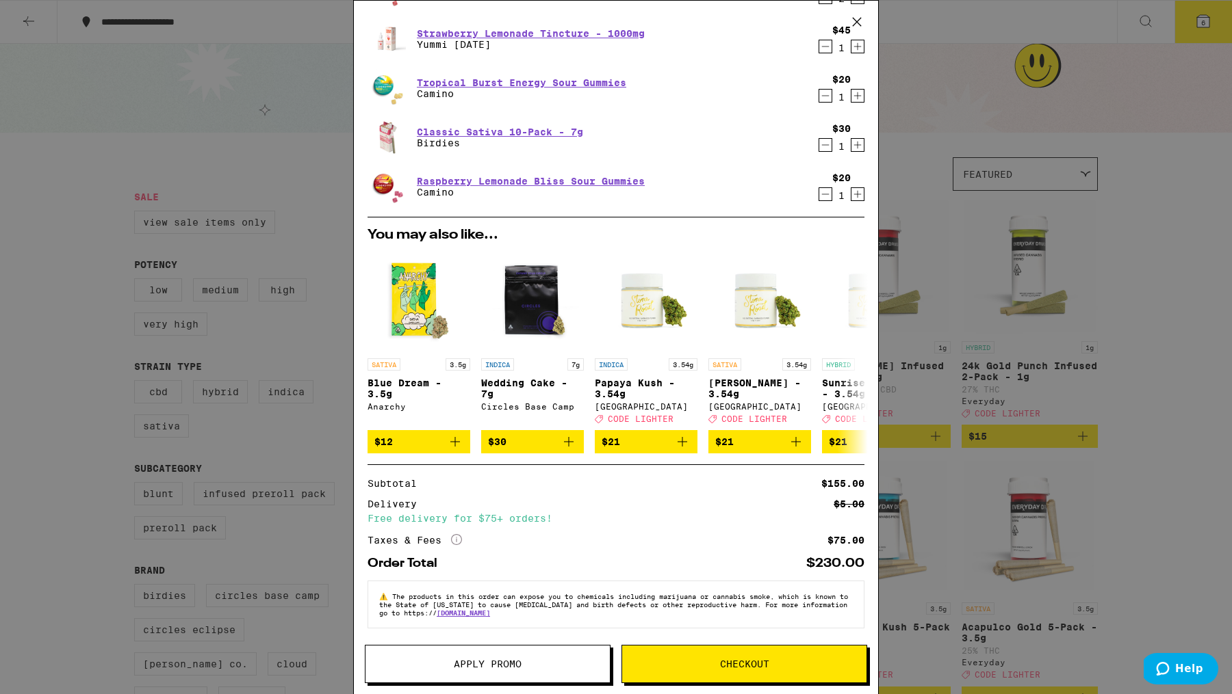
click at [566, 653] on button "Apply Promo" at bounding box center [488, 664] width 246 height 38
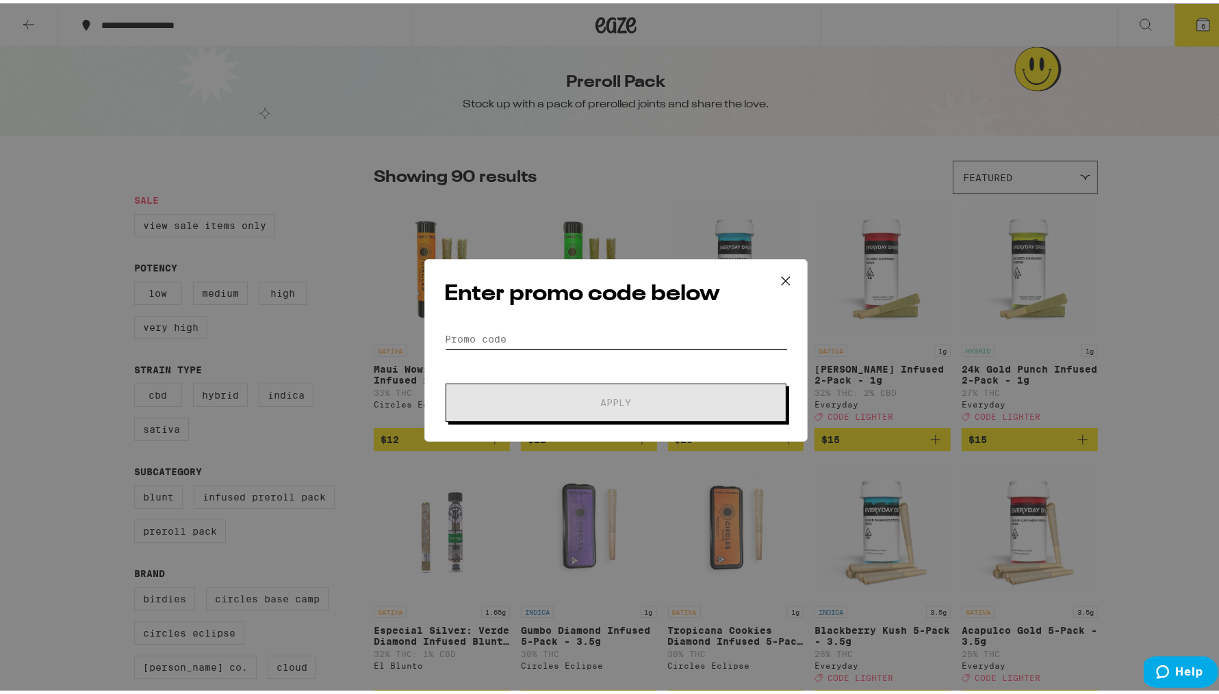
click at [586, 337] on input "Promo Code" at bounding box center [615, 336] width 343 height 21
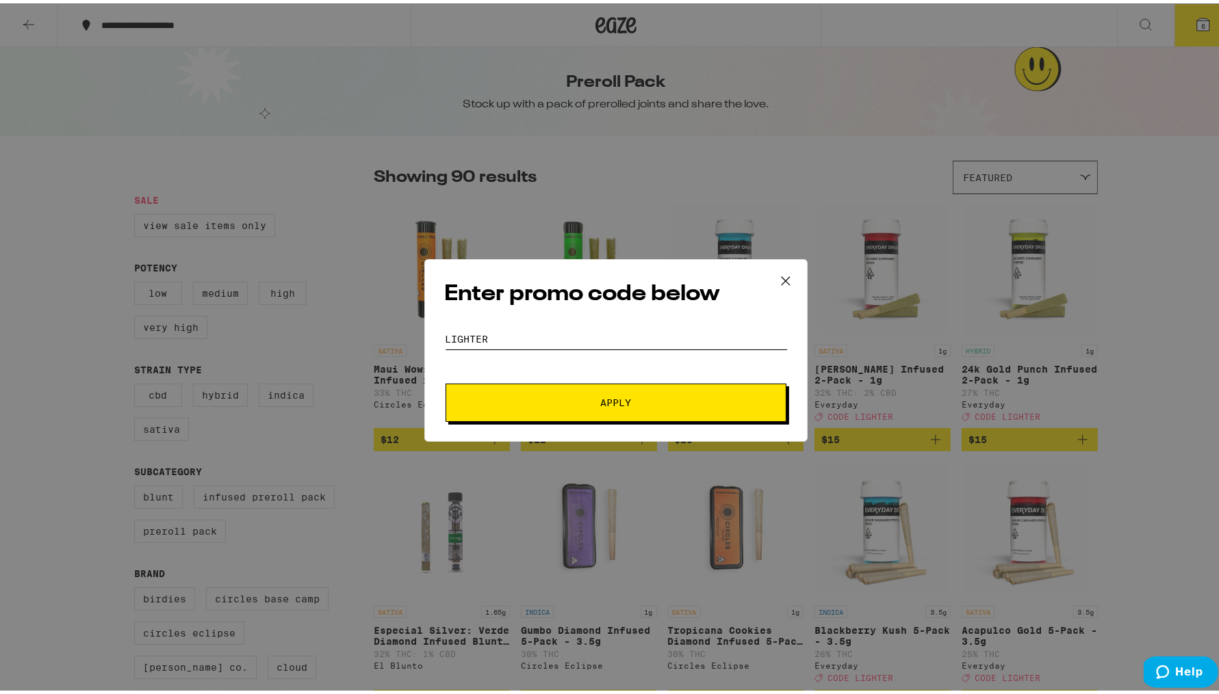
type input "lighter"
click at [670, 407] on button "Apply" at bounding box center [615, 399] width 341 height 38
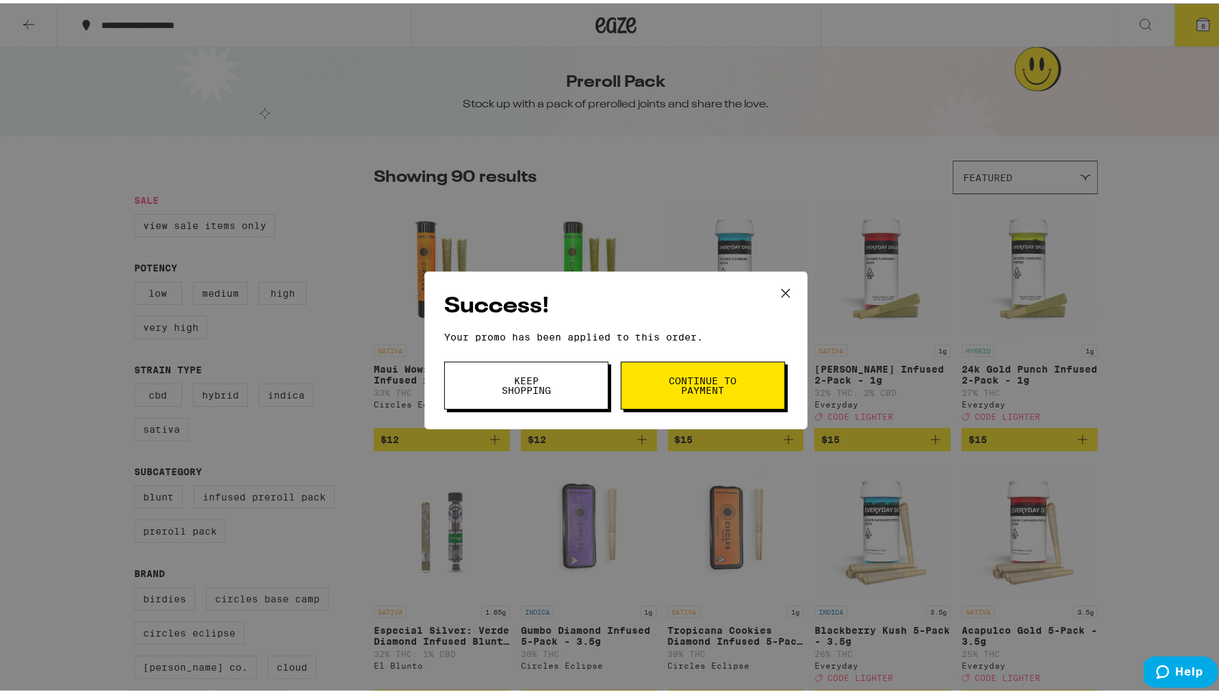
click at [734, 379] on button "Continue to payment" at bounding box center [703, 383] width 164 height 48
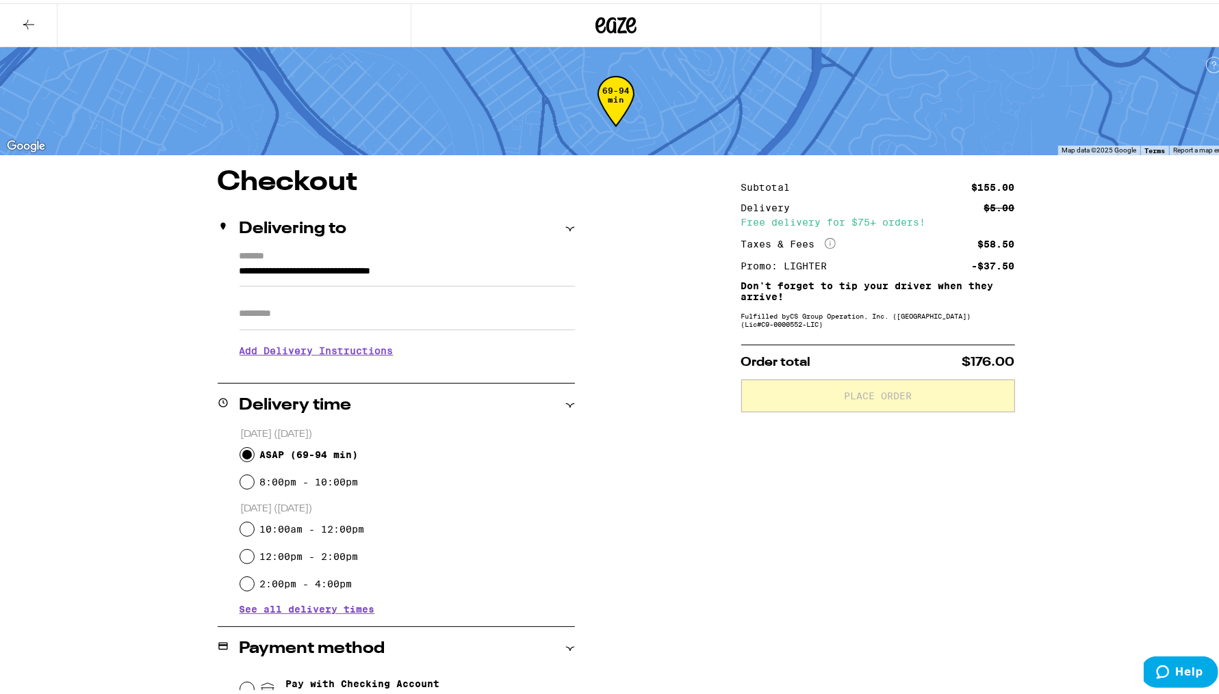
click at [824, 239] on icon at bounding box center [829, 240] width 11 height 11
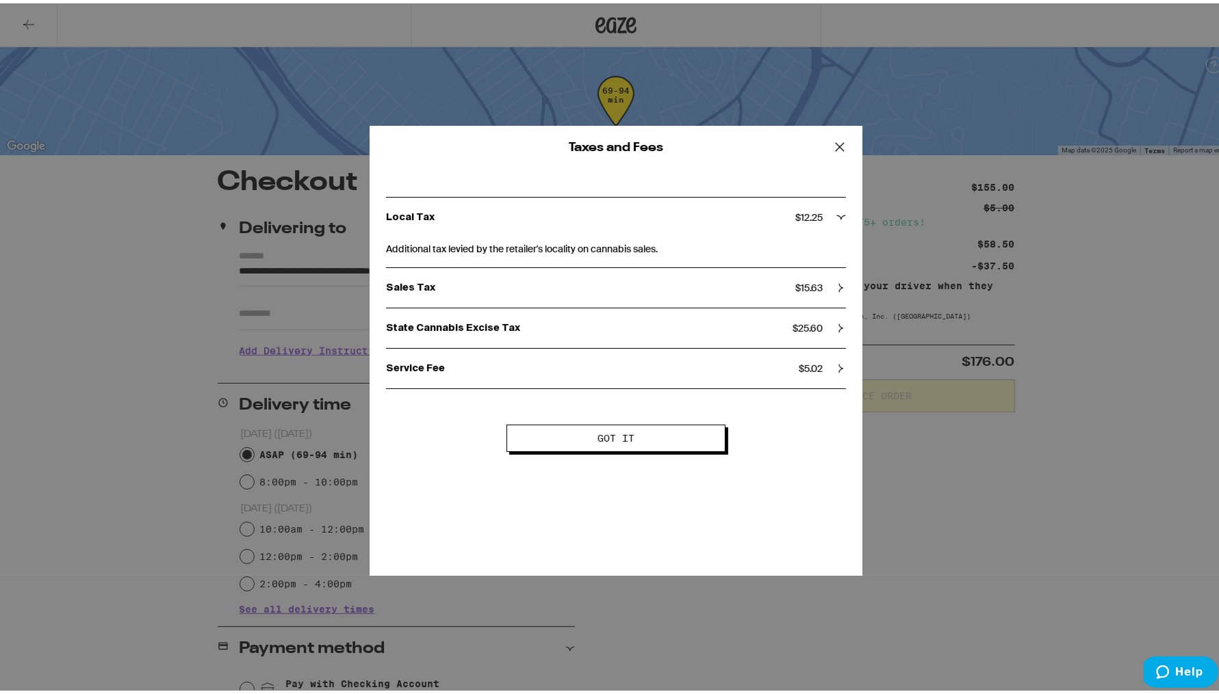
click at [693, 367] on p "Service Fee" at bounding box center [592, 365] width 413 height 12
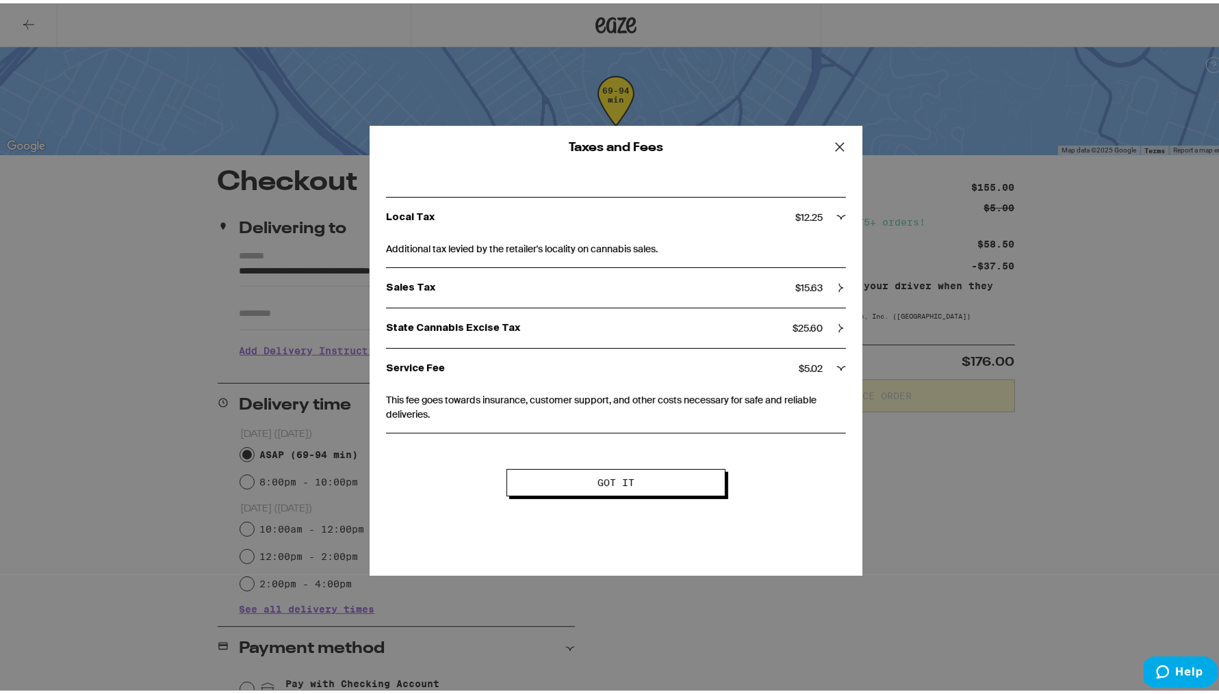
click at [657, 488] on button "Got it" at bounding box center [615, 479] width 219 height 27
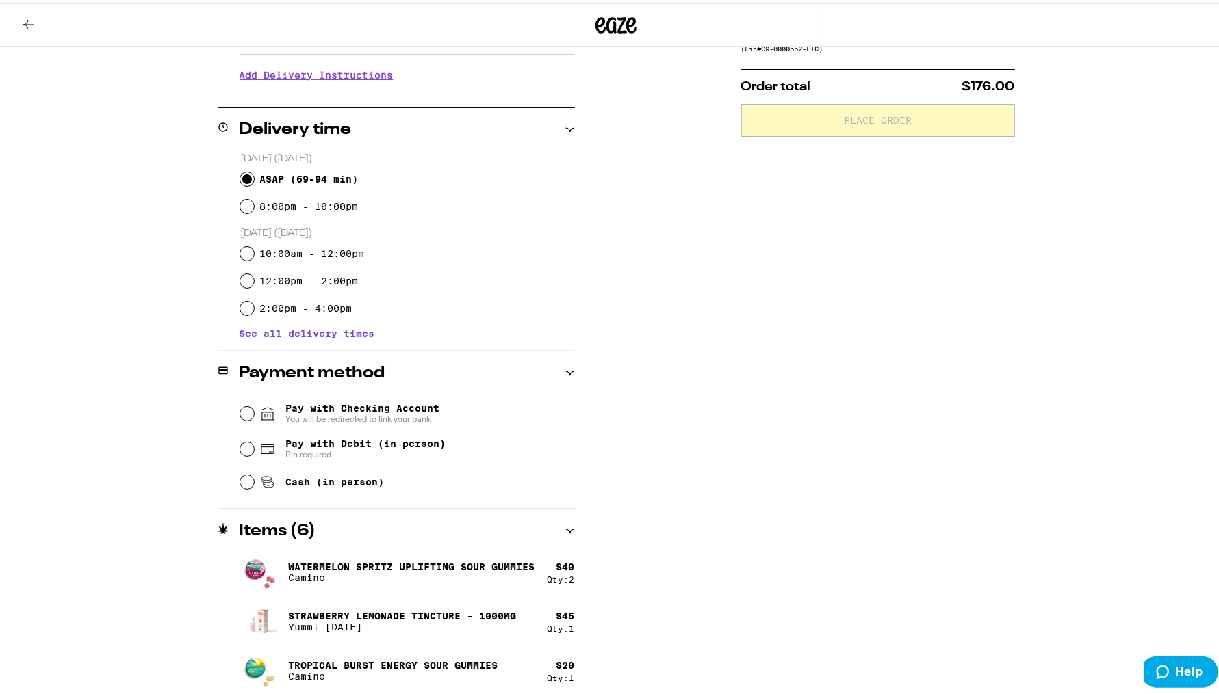
scroll to position [378, 0]
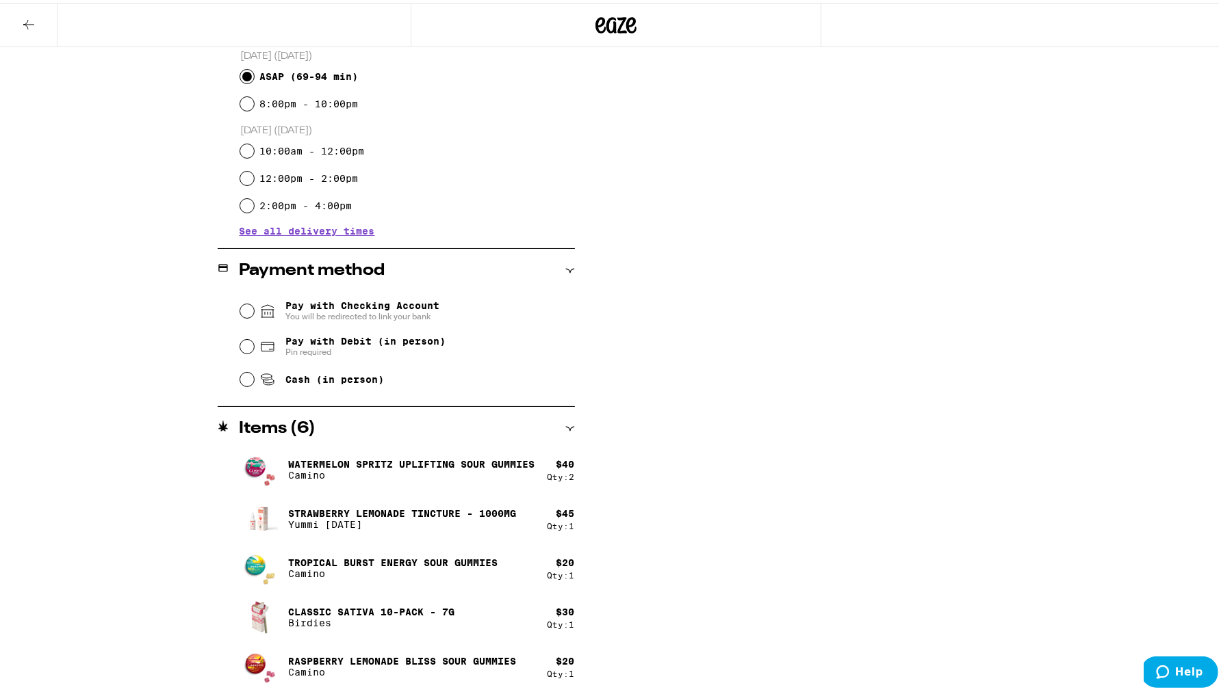
click at [327, 334] on span "Pay with Debit (in person)" at bounding box center [365, 338] width 160 height 11
click at [254, 337] on input "Pay with Debit (in person) Pin required" at bounding box center [247, 344] width 14 height 14
radio input "true"
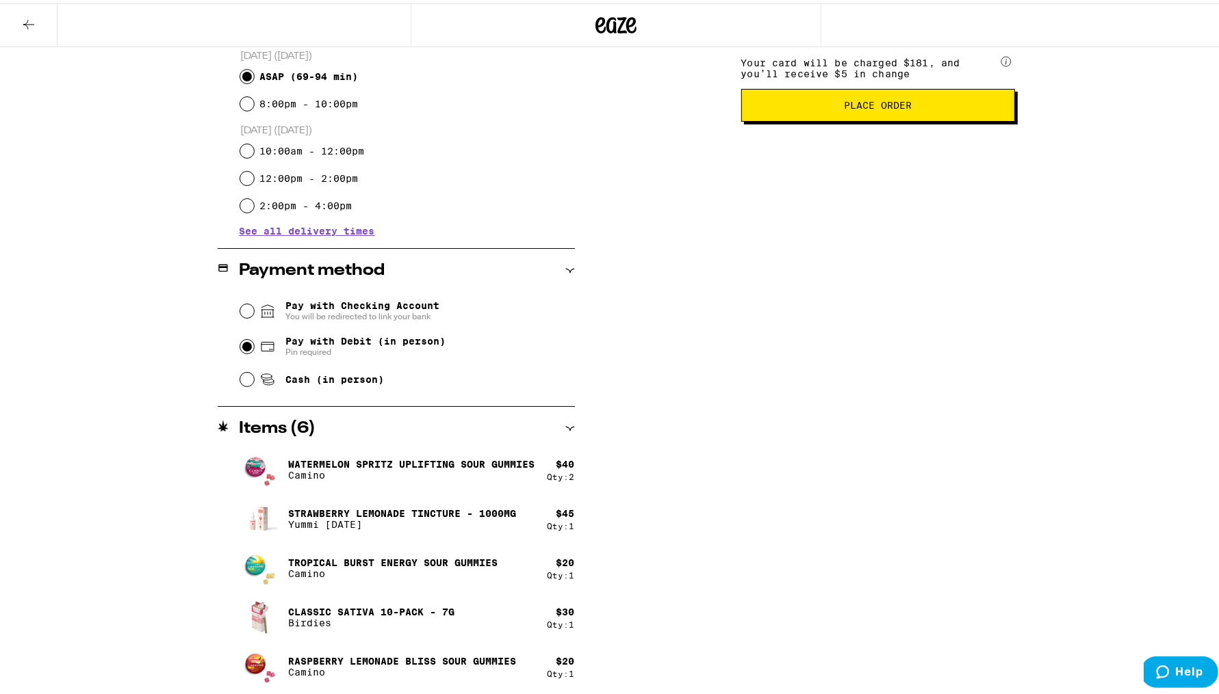
scroll to position [161, 0]
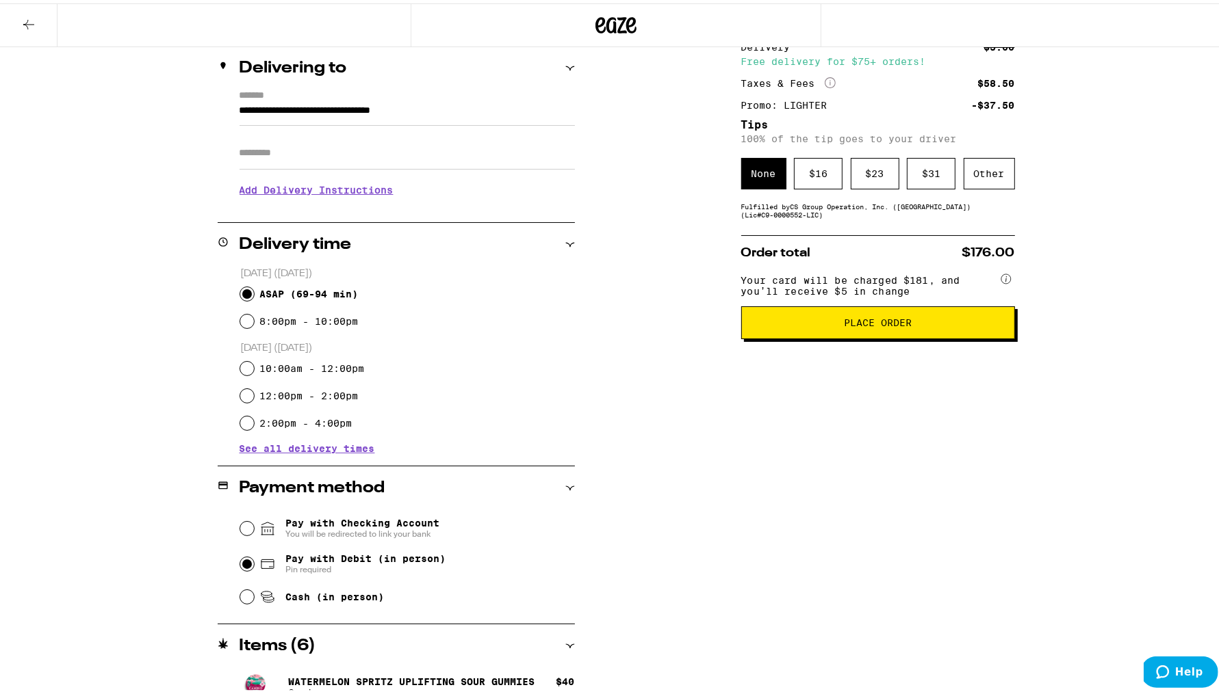
click at [1001, 280] on circle at bounding box center [1006, 276] width 10 height 10
click at [978, 186] on div "Other" at bounding box center [988, 170] width 51 height 31
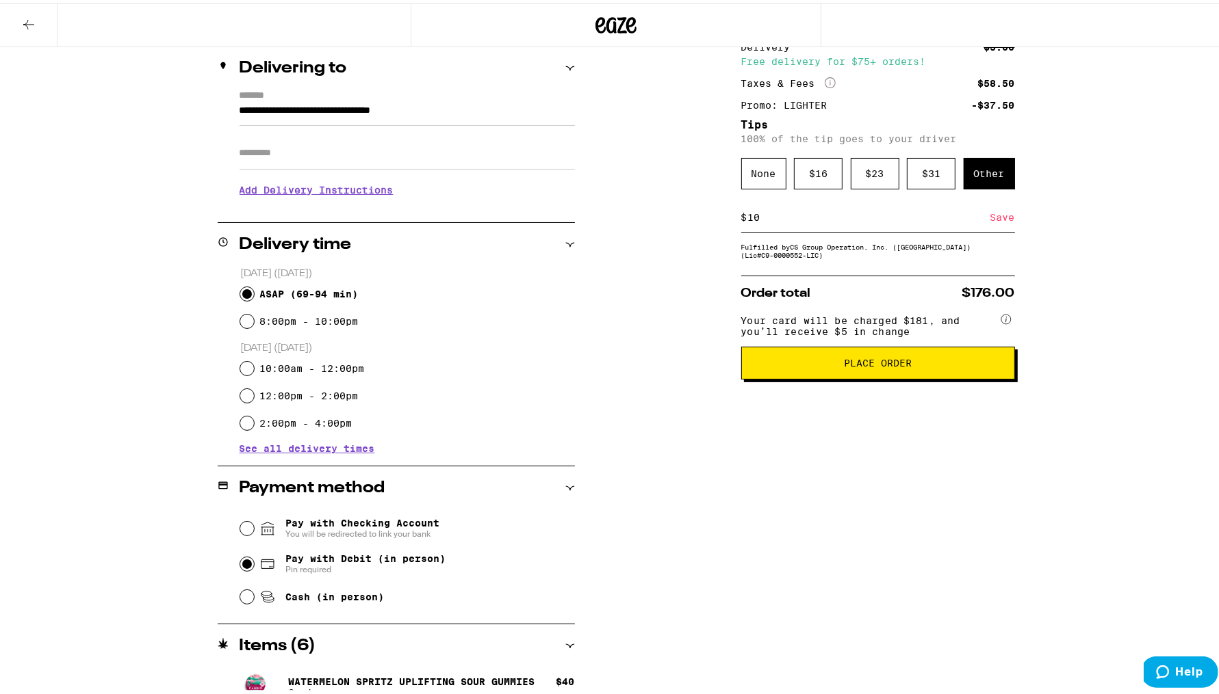
type input "10"
click at [792, 224] on div "$ 10 Save" at bounding box center [878, 214] width 274 height 31
click at [747, 220] on input "10" at bounding box center [868, 214] width 243 height 12
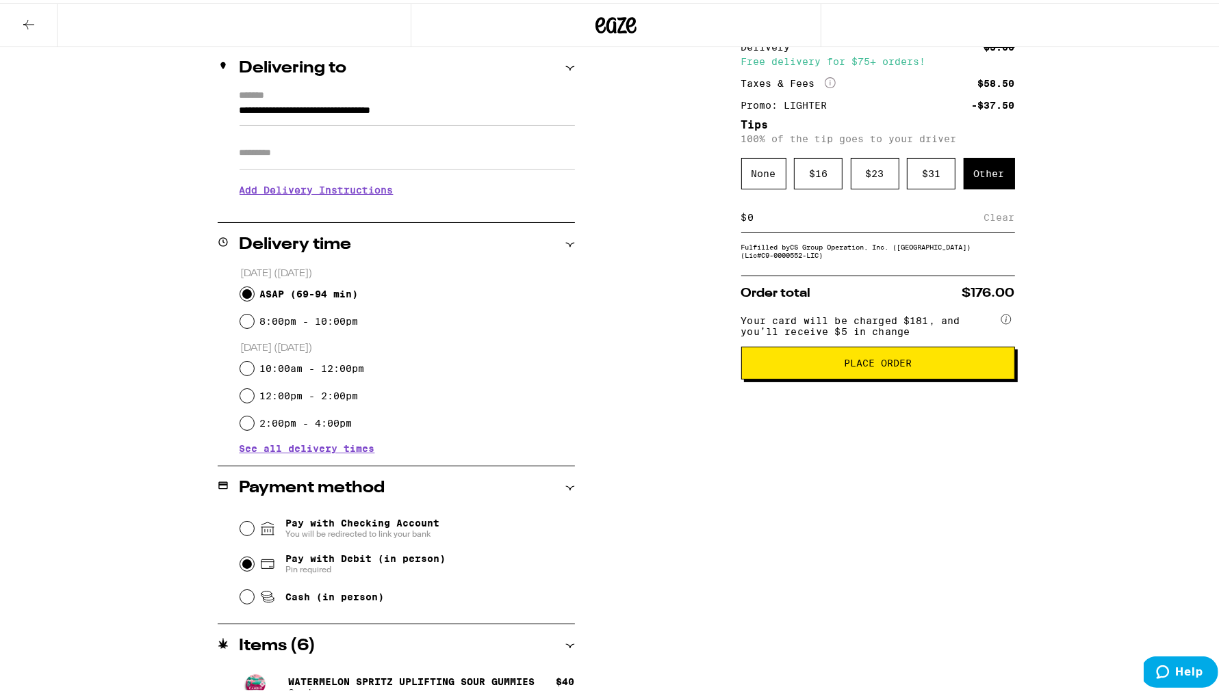
click at [1158, 276] on div "**********" at bounding box center [616, 375] width 1232 height 1073
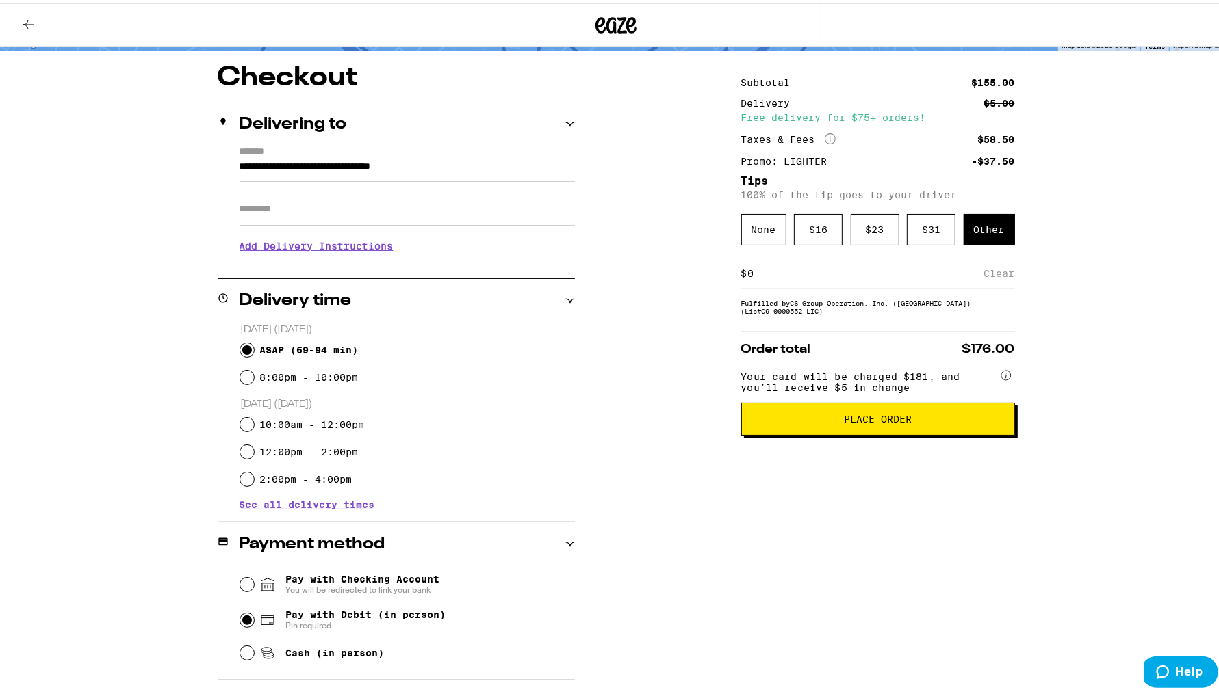
scroll to position [107, 0]
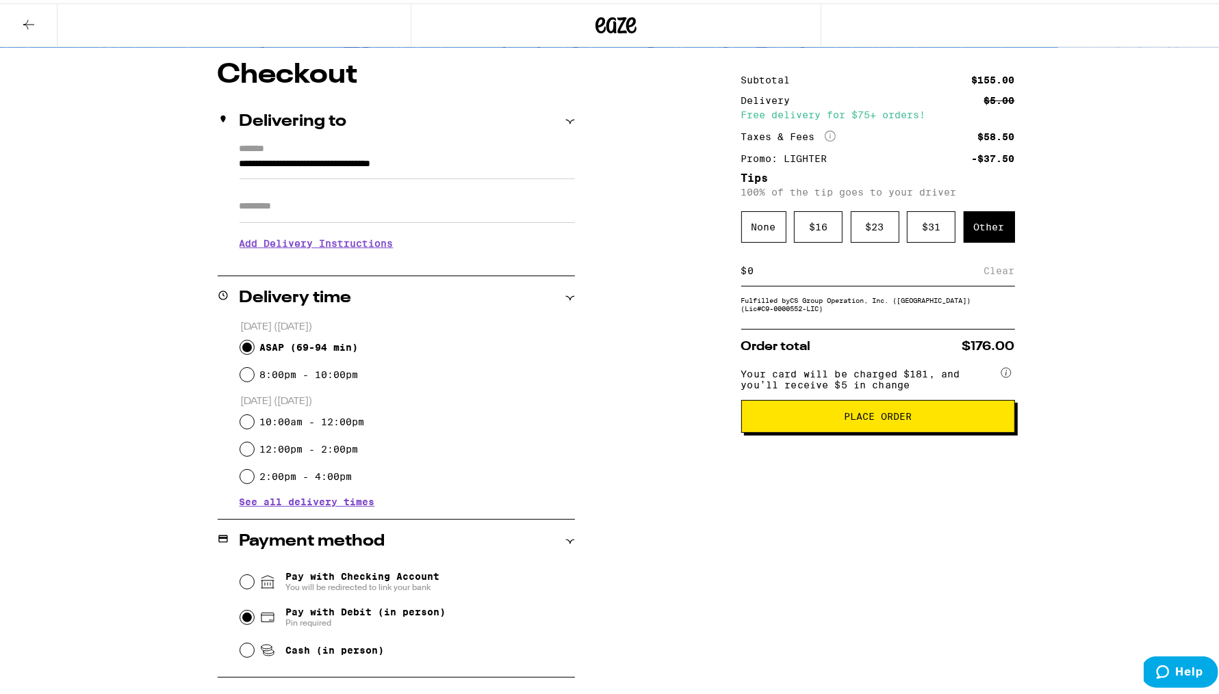
click at [381, 250] on h3 "Add Delivery Instructions" at bounding box center [406, 239] width 335 height 31
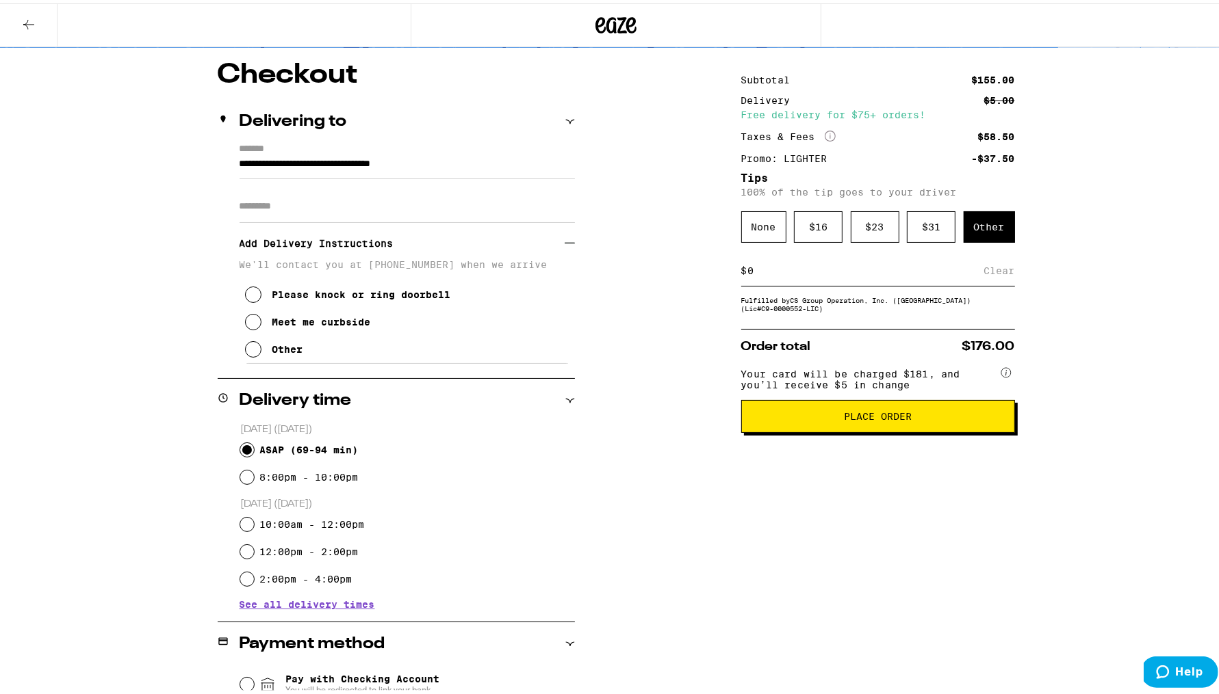
click at [281, 348] on div "Other" at bounding box center [287, 346] width 31 height 11
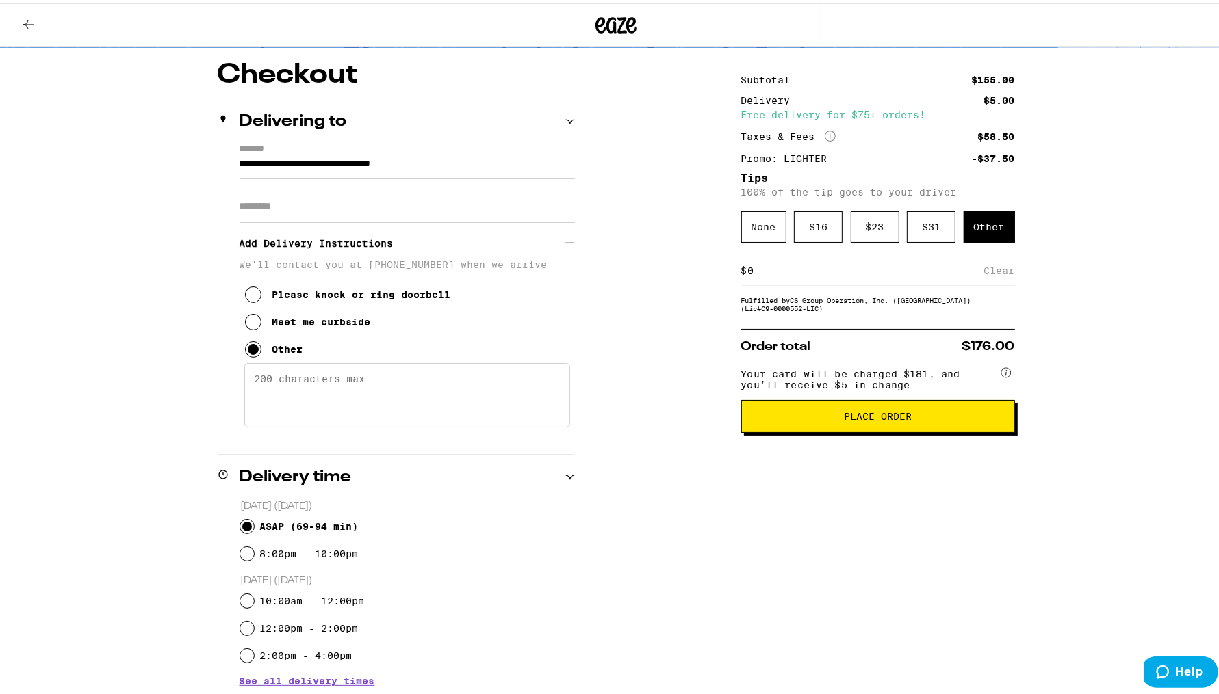
click at [401, 396] on textarea "Enter any other delivery instructions you want driver to know" at bounding box center [407, 392] width 326 height 64
type textarea "O"
type textarea "D"
type textarea "O"
type textarea "Outdoor gate is open. Please come down stairs to main door of house. Call if an…"
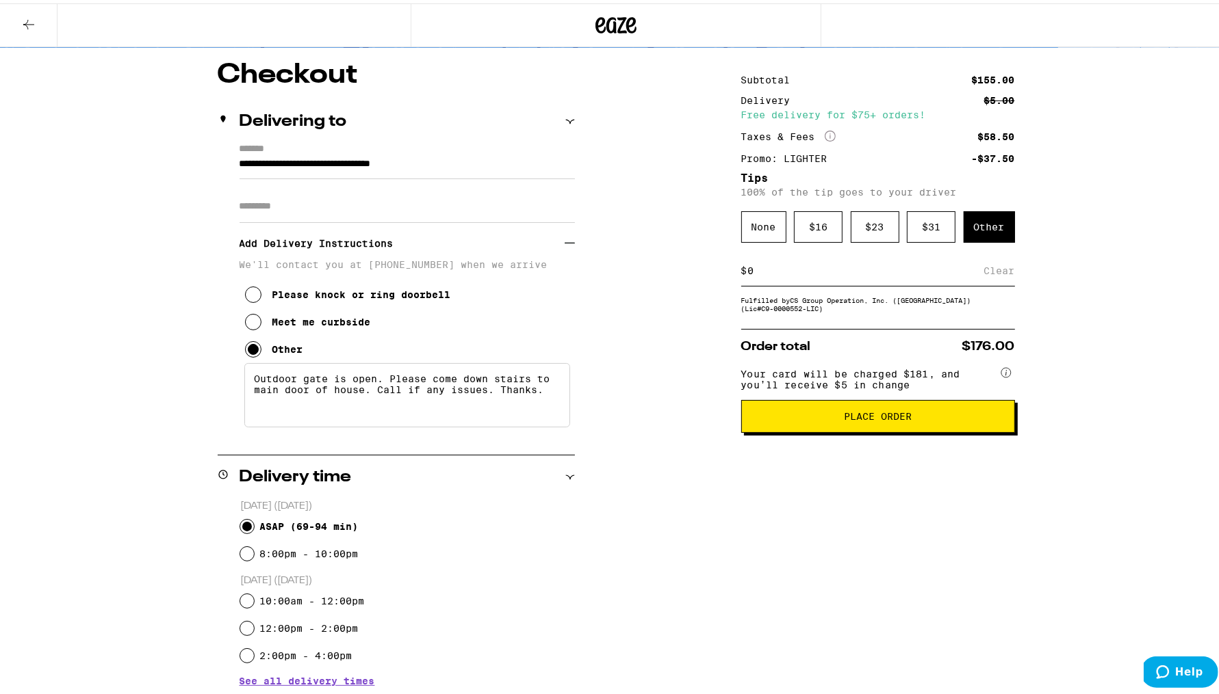
click at [826, 418] on span "Place Order" at bounding box center [878, 413] width 250 height 10
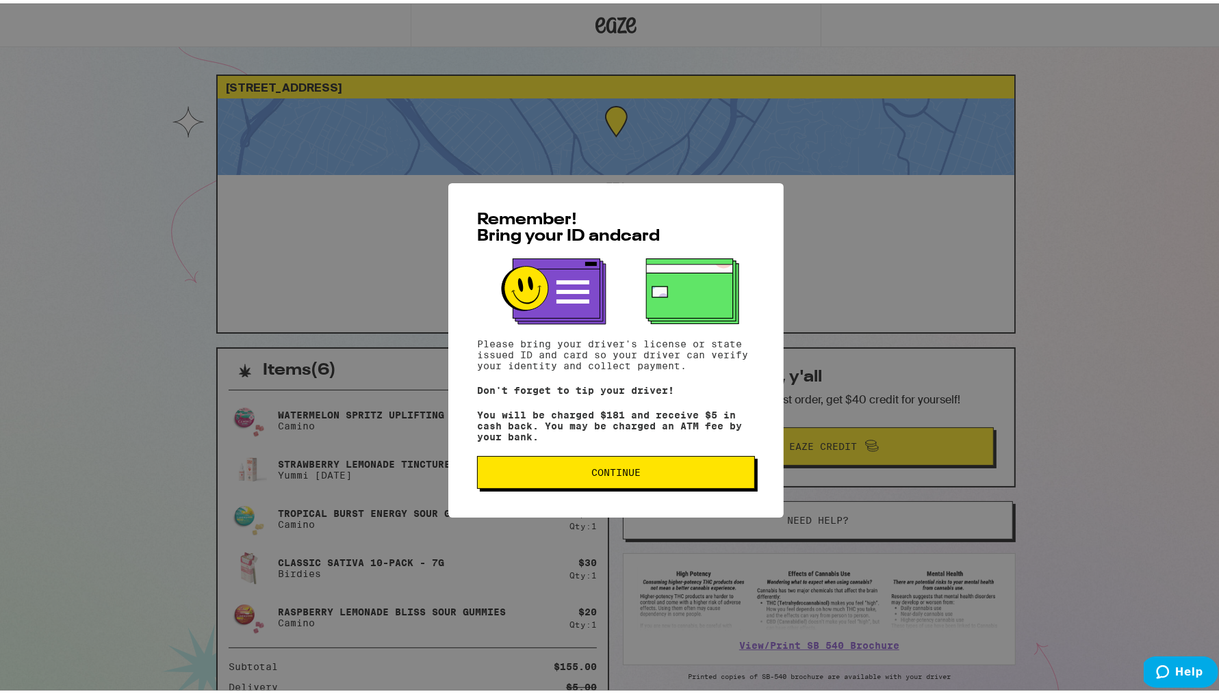
click at [579, 468] on span "Continue" at bounding box center [615, 470] width 255 height 10
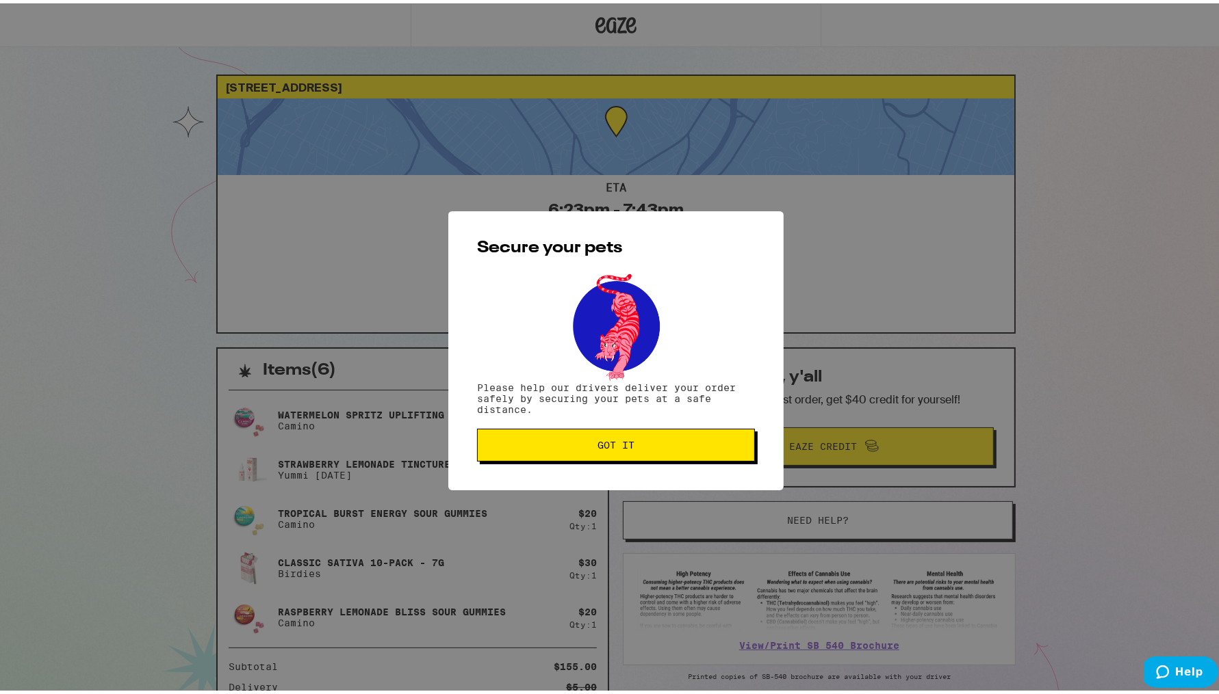
click at [580, 447] on span "Got it" at bounding box center [615, 442] width 255 height 10
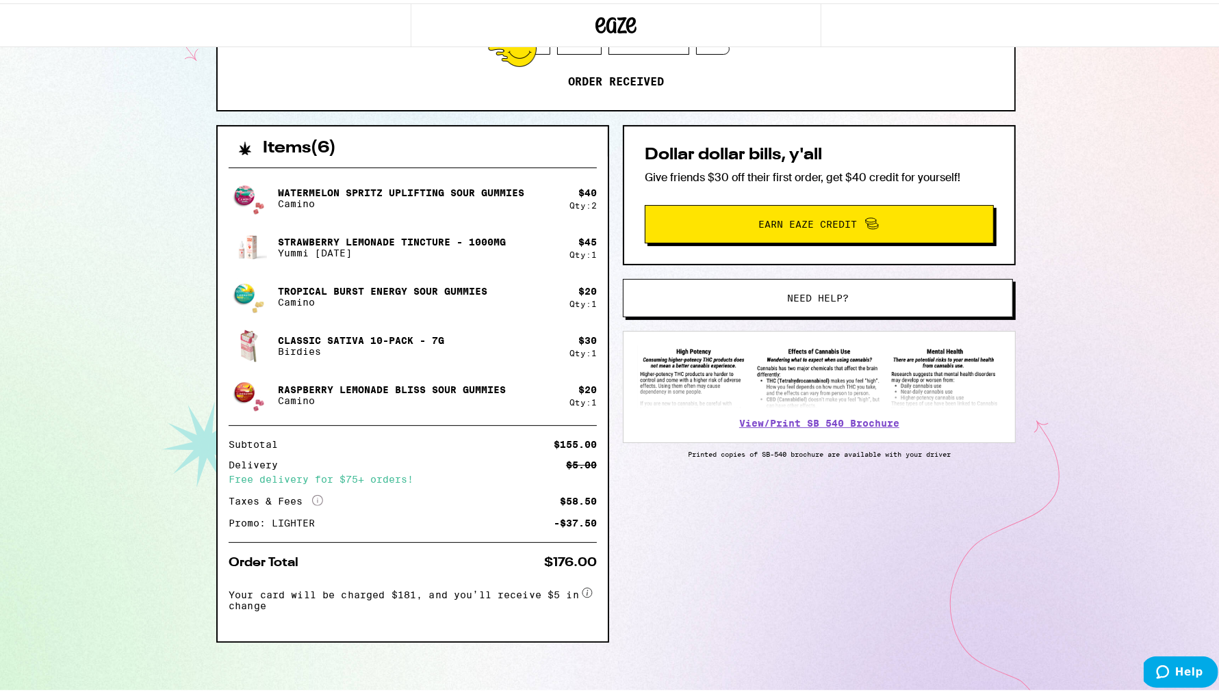
scroll to position [223, 0]
click at [312, 493] on icon at bounding box center [317, 497] width 11 height 11
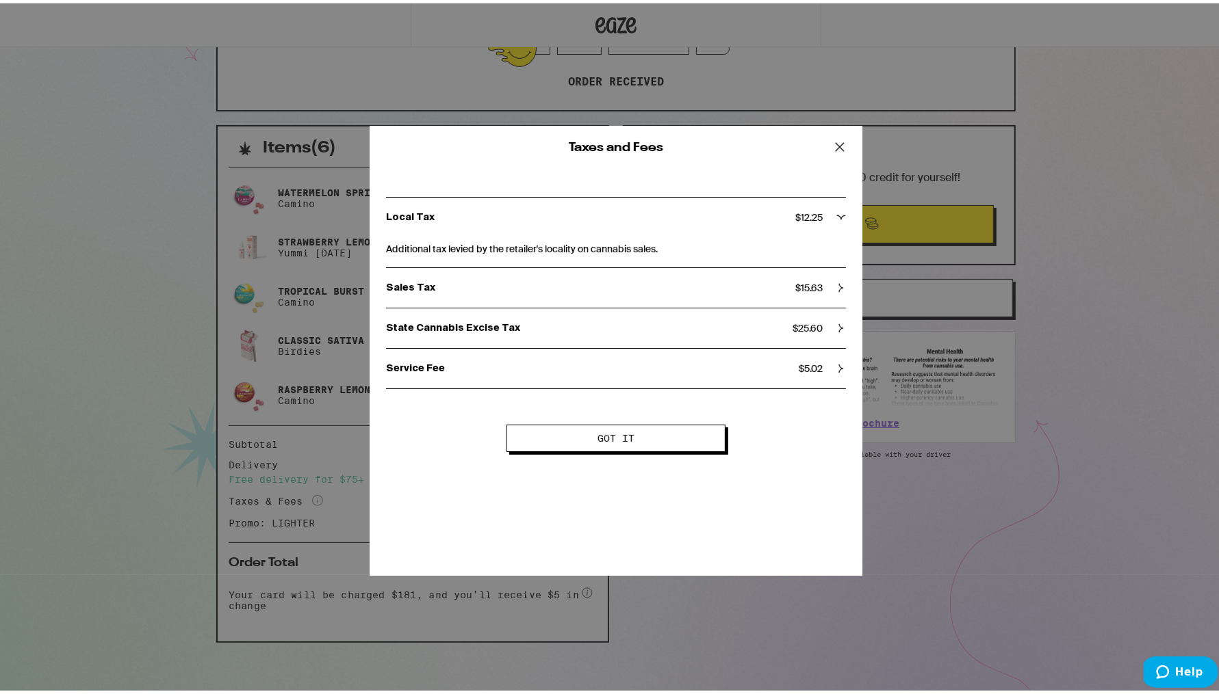
click at [834, 146] on icon at bounding box center [839, 143] width 21 height 21
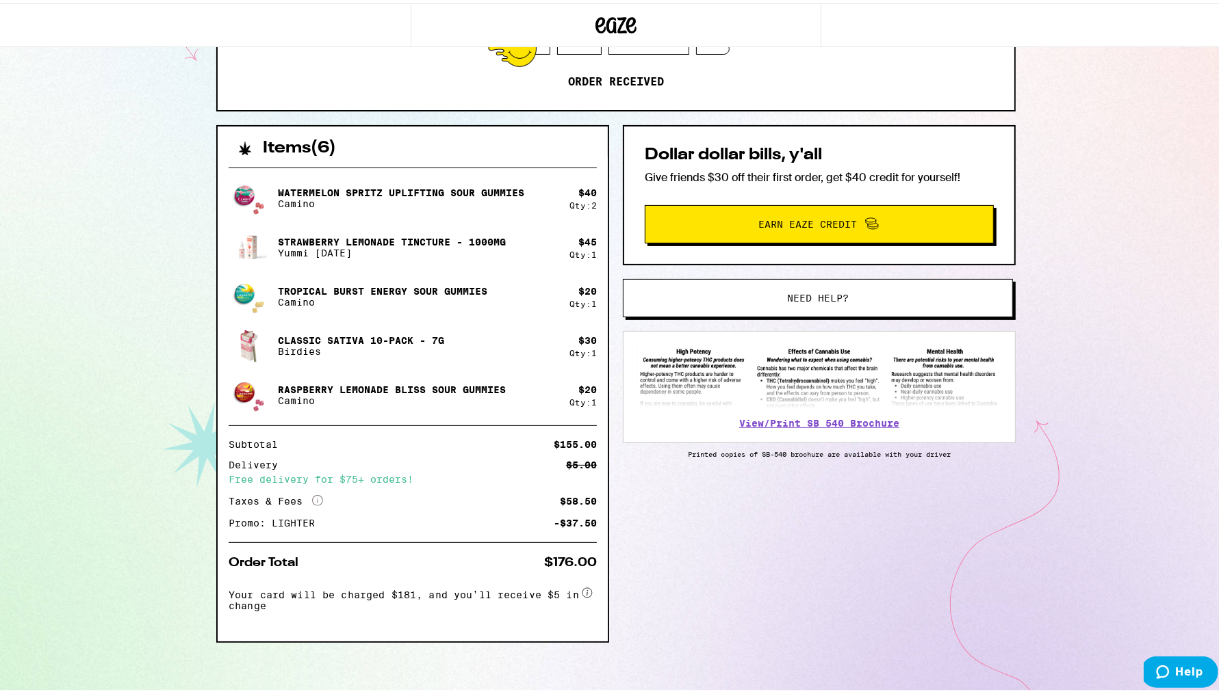
scroll to position [0, 0]
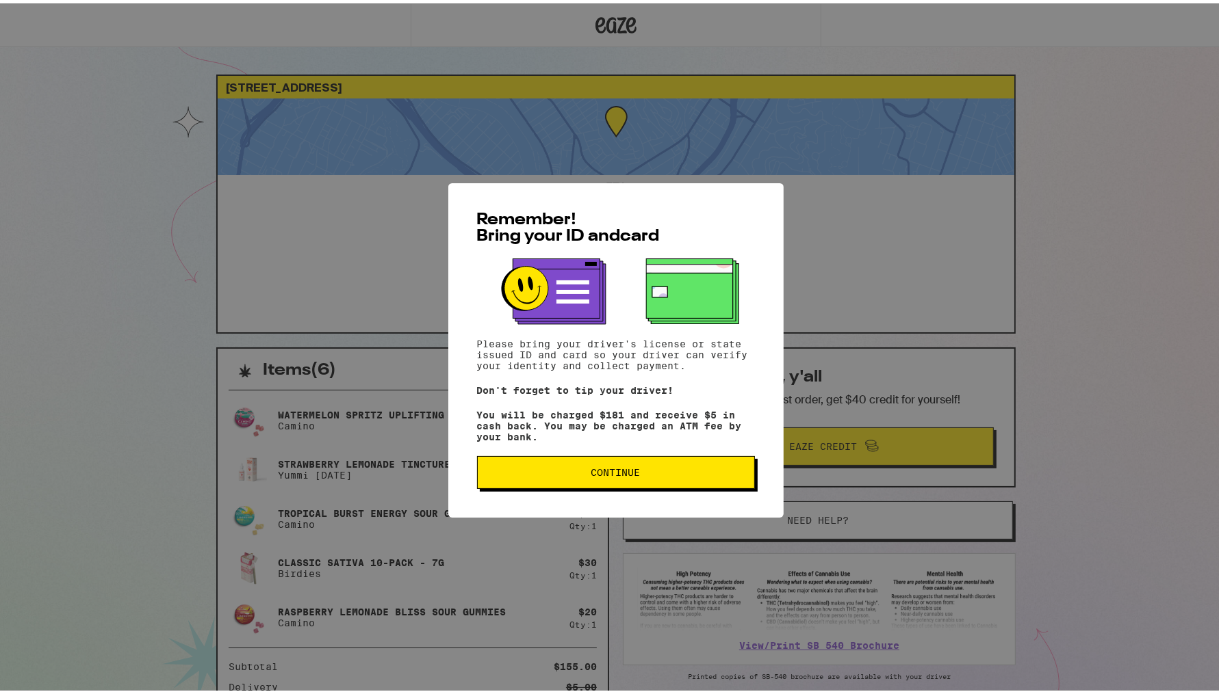
click at [584, 464] on button "Continue" at bounding box center [616, 469] width 278 height 33
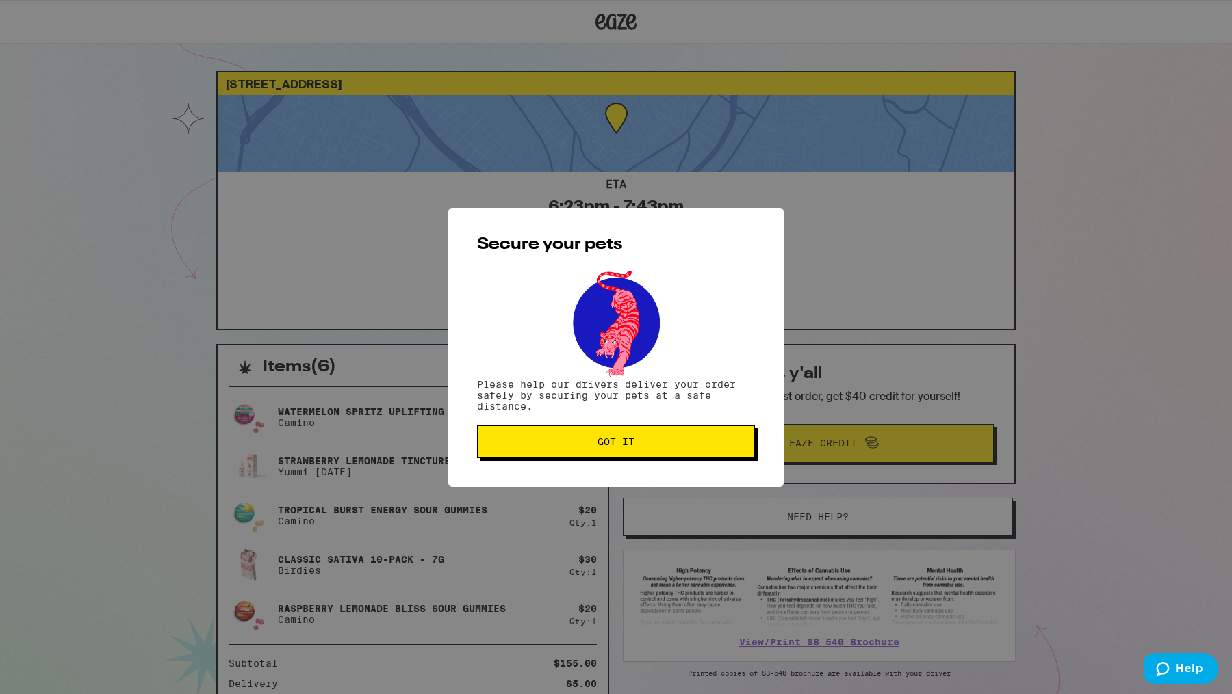
click at [588, 447] on span "Got it" at bounding box center [615, 442] width 255 height 10
